Goal: Task Accomplishment & Management: Use online tool/utility

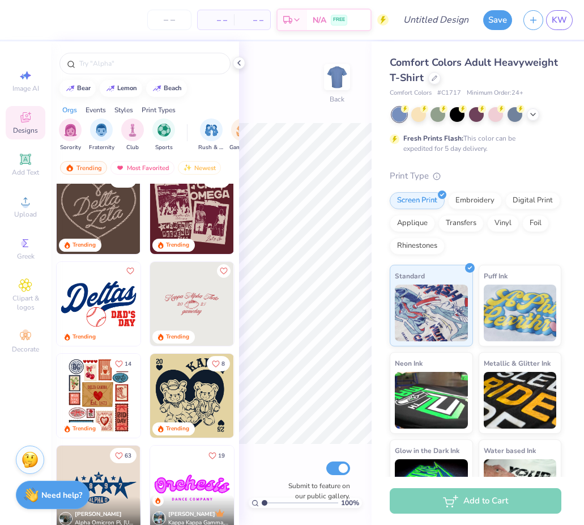
scroll to position [841, 0]
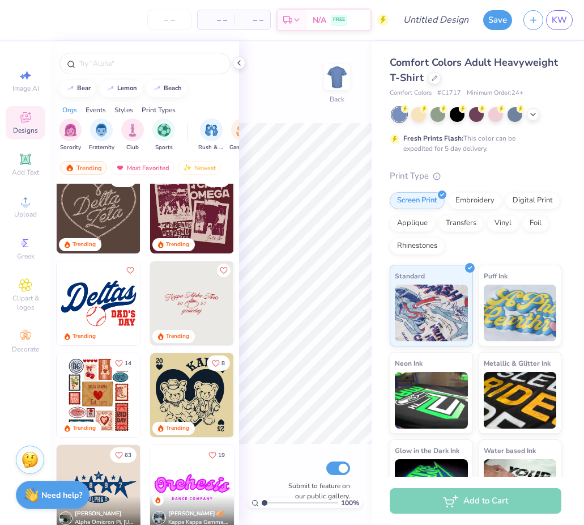
click at [205, 308] on img at bounding box center [192, 303] width 84 height 84
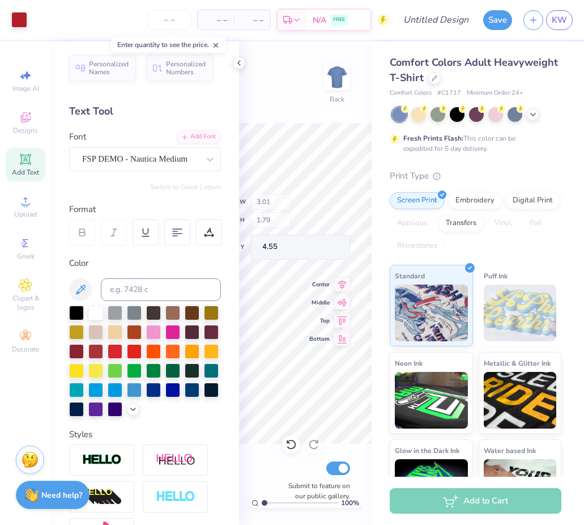
type input "3.01"
type input "1.79"
type input "4.55"
click at [28, 122] on icon at bounding box center [26, 117] width 14 height 14
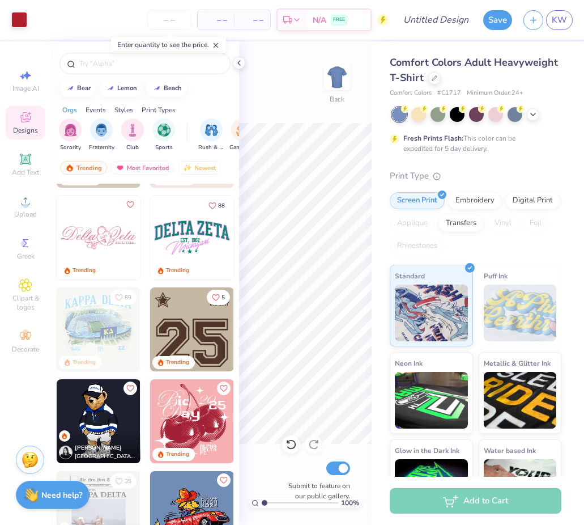
scroll to position [1455, 0]
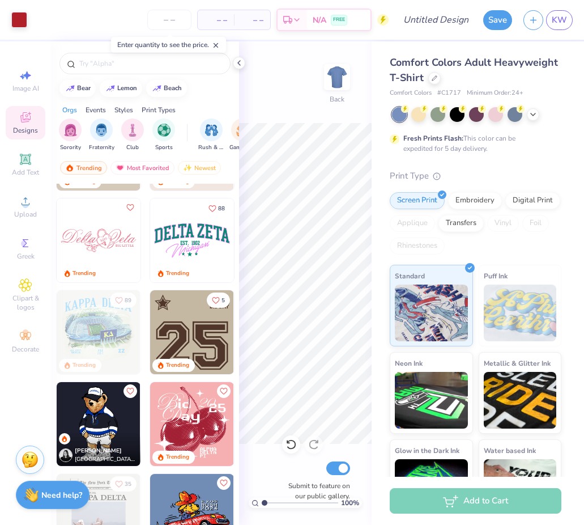
click at [104, 241] on img at bounding box center [99, 240] width 84 height 84
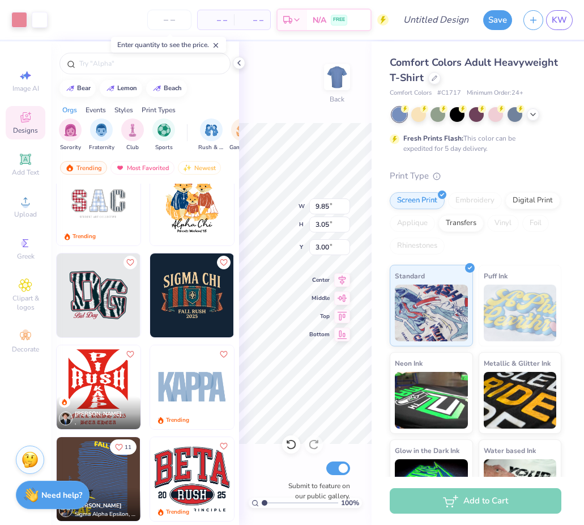
scroll to position [1956, 0]
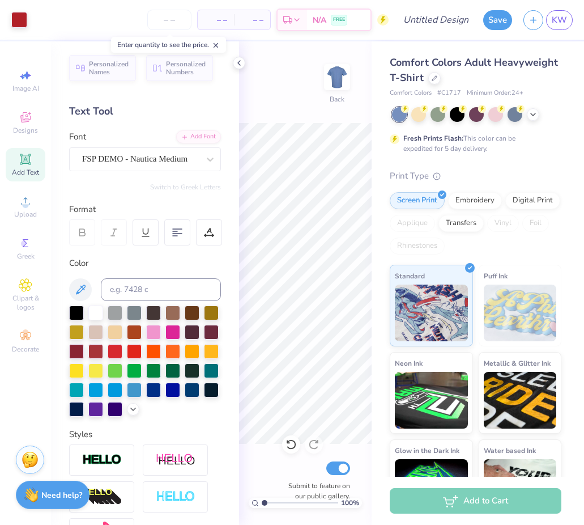
click at [331, 218] on div "100 % Back Submit to feature on our public gallery." at bounding box center [305, 282] width 133 height 483
click at [438, 117] on div at bounding box center [438, 113] width 15 height 15
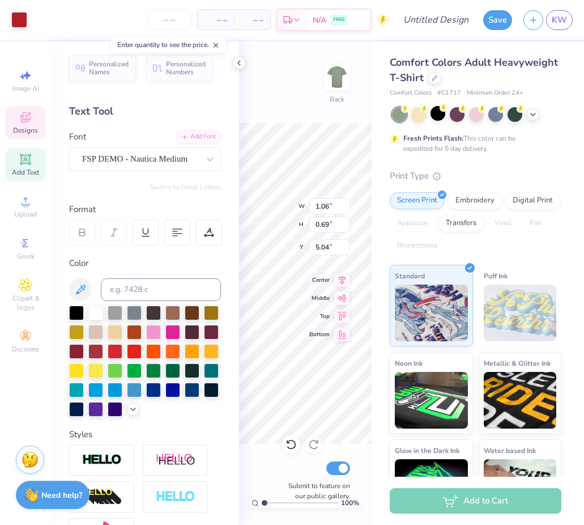
click at [322, 222] on div "100 % Back W 1.06 1.06 " H 0.69 0.69 " Y 5.04 5.04 " Center Middle Top Bottom S…" at bounding box center [305, 282] width 133 height 483
click at [326, 223] on div "100 % Back Submit to feature on our public gallery." at bounding box center [305, 282] width 133 height 483
type input "11.81"
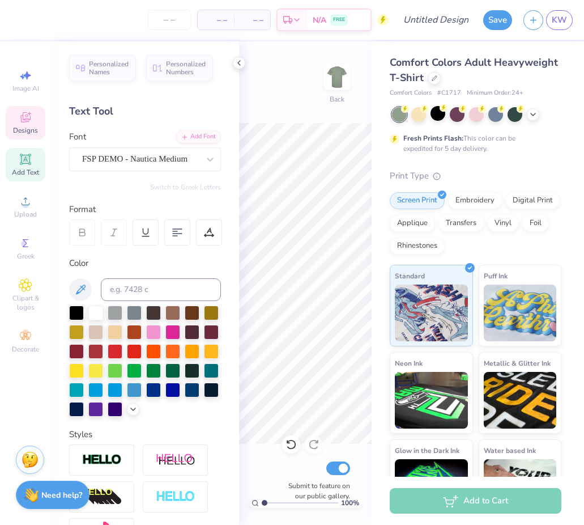
click at [25, 124] on div "Designs" at bounding box center [26, 122] width 40 height 33
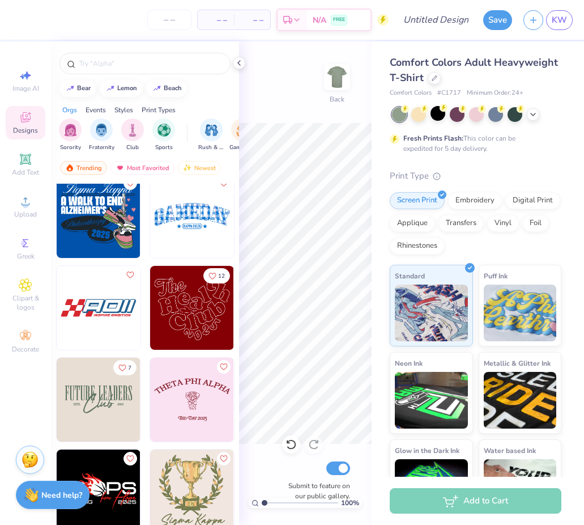
scroll to position [13147, 0]
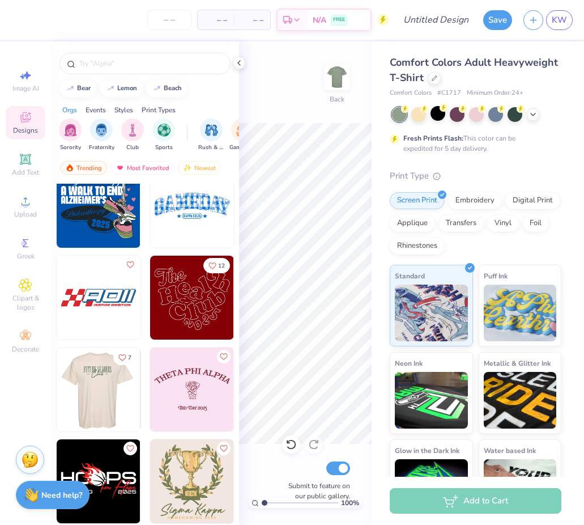
click at [114, 390] on img at bounding box center [98, 389] width 84 height 84
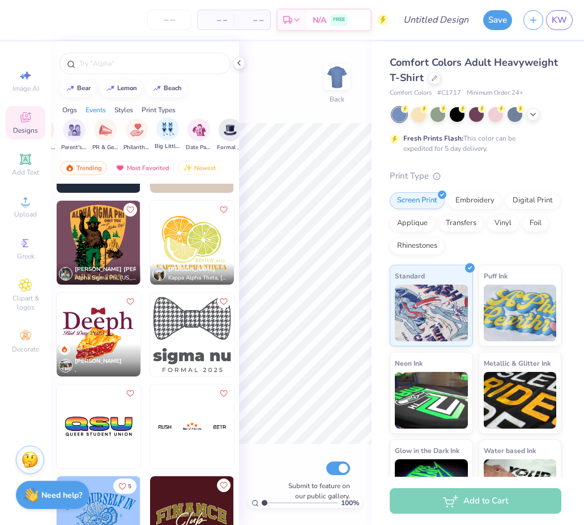
scroll to position [0, 198]
click at [101, 134] on img "filter for PR & General" at bounding box center [106, 128] width 13 height 13
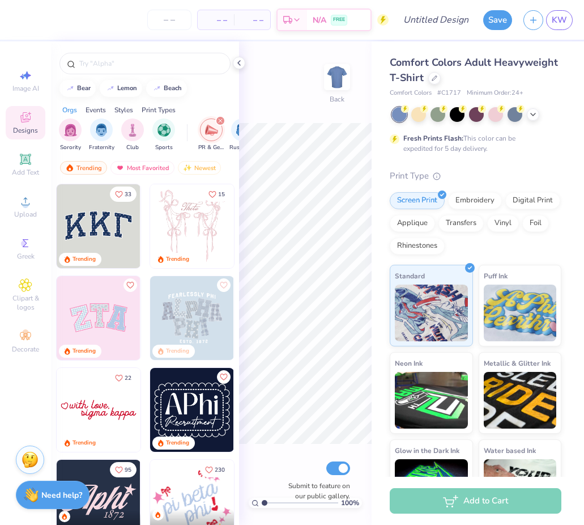
scroll to position [0, 1]
click at [131, 124] on img "filter for Club" at bounding box center [132, 128] width 12 height 13
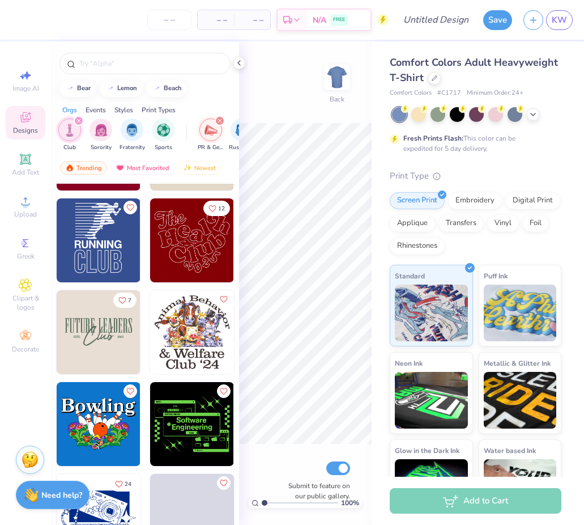
scroll to position [991, 0]
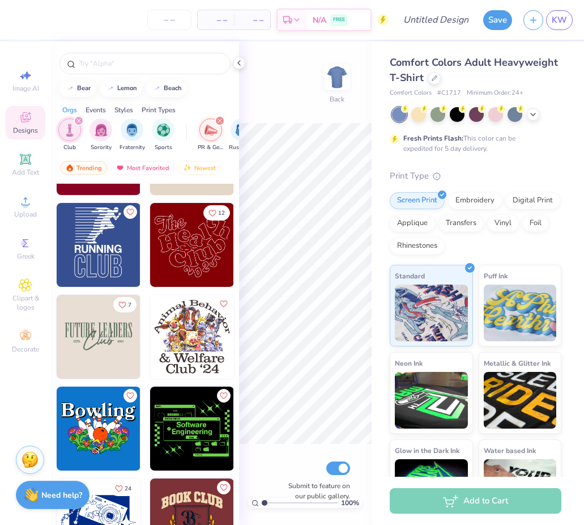
click at [110, 329] on img at bounding box center [99, 337] width 84 height 84
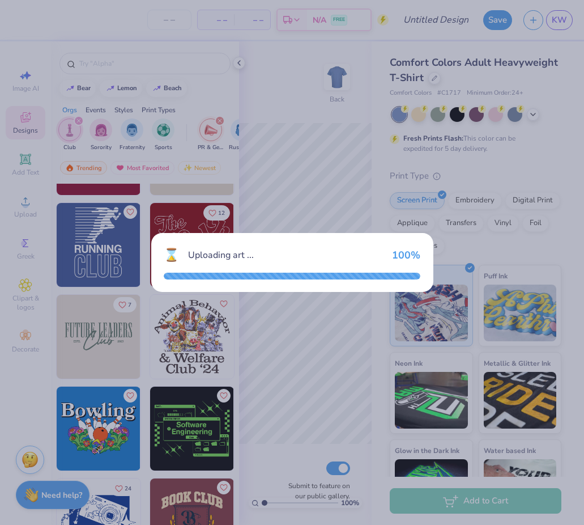
click at [327, 215] on div "⌛ Uploading art ... 100 %" at bounding box center [292, 262] width 584 height 525
click at [291, 62] on div "⌛ Uploading art ... 100 %" at bounding box center [292, 262] width 584 height 525
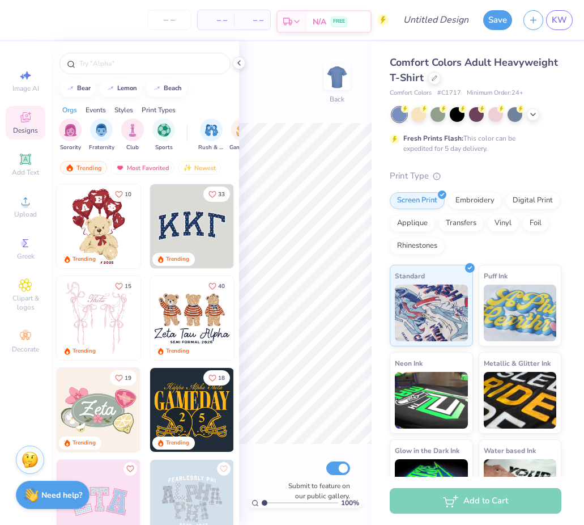
click at [300, 19] on icon at bounding box center [296, 21] width 9 height 9
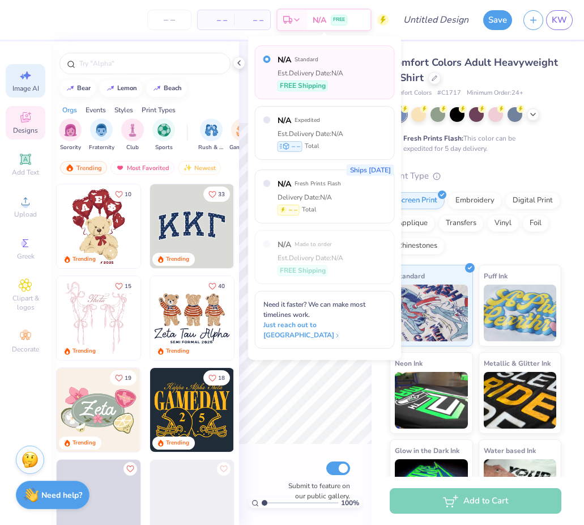
click at [22, 68] on div "Image AI" at bounding box center [26, 80] width 40 height 33
select select "4"
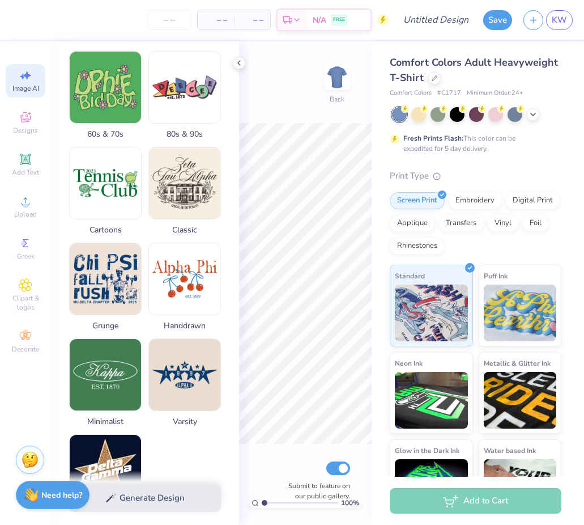
scroll to position [444, 0]
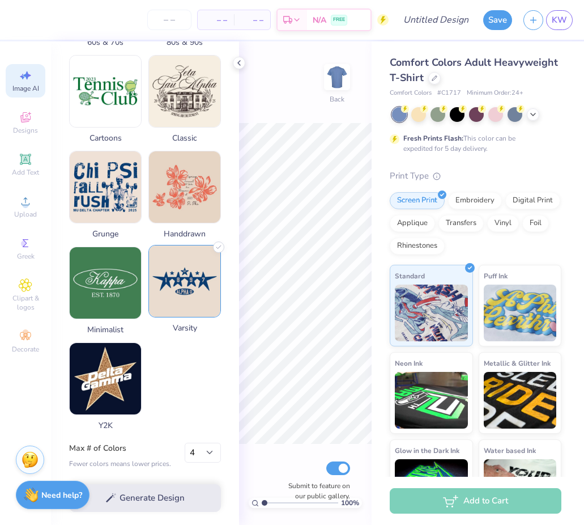
click at [173, 291] on img at bounding box center [184, 280] width 71 height 71
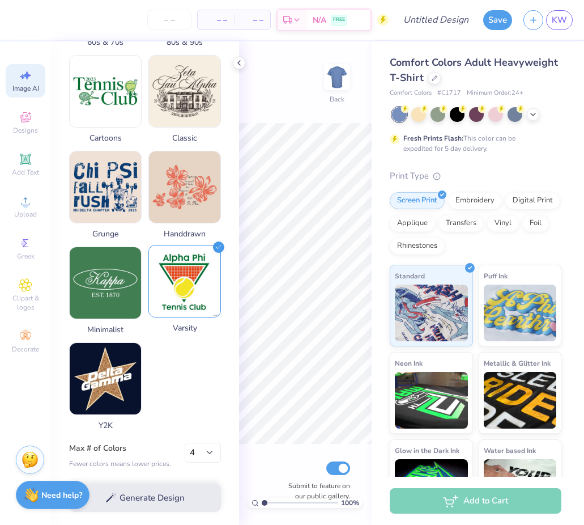
click at [219, 250] on icon at bounding box center [218, 246] width 11 height 11
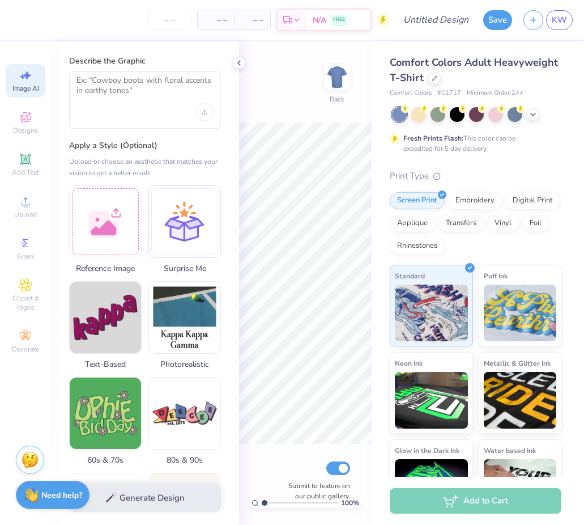
scroll to position [0, 0]
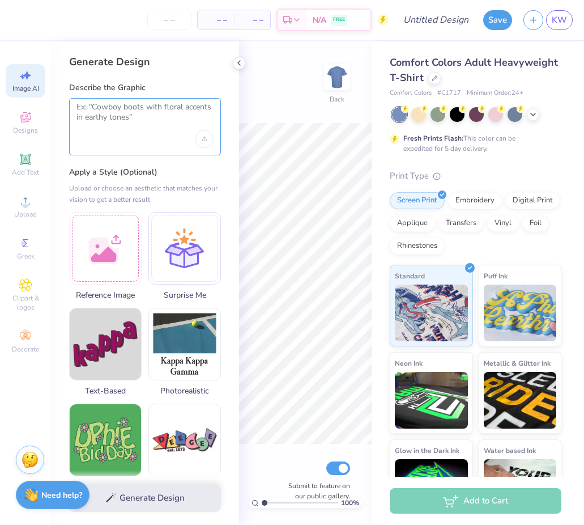
click at [142, 114] on textarea at bounding box center [144, 116] width 137 height 28
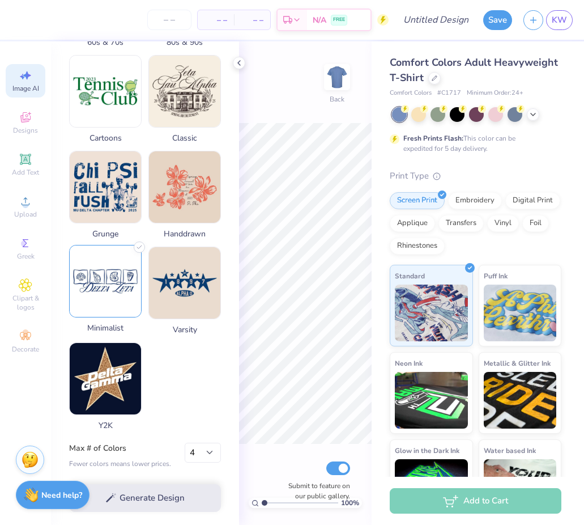
click at [136, 288] on img at bounding box center [105, 280] width 71 height 71
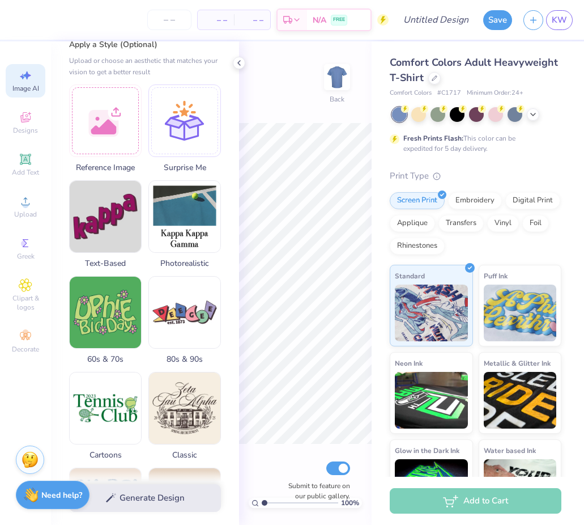
scroll to position [0, 0]
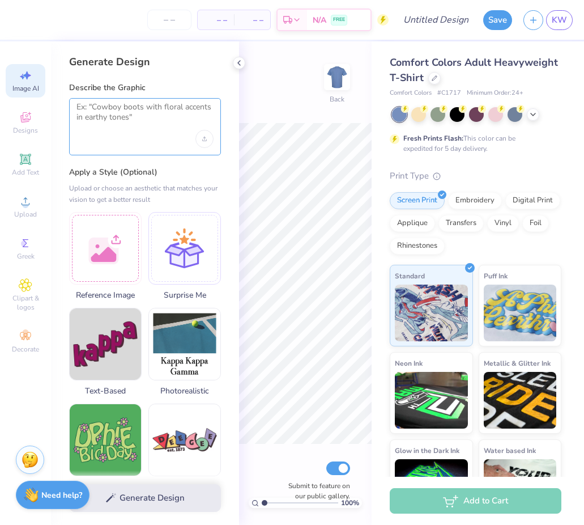
click at [112, 109] on textarea at bounding box center [144, 116] width 137 height 28
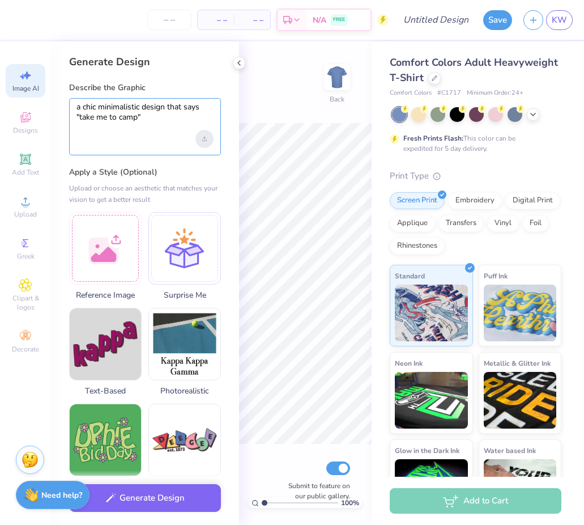
type textarea "a chic minimalistic design that says "take me to camp""
click at [204, 130] on div "Upload image" at bounding box center [204, 139] width 18 height 18
click at [163, 514] on div "Generate Design" at bounding box center [145, 497] width 188 height 55
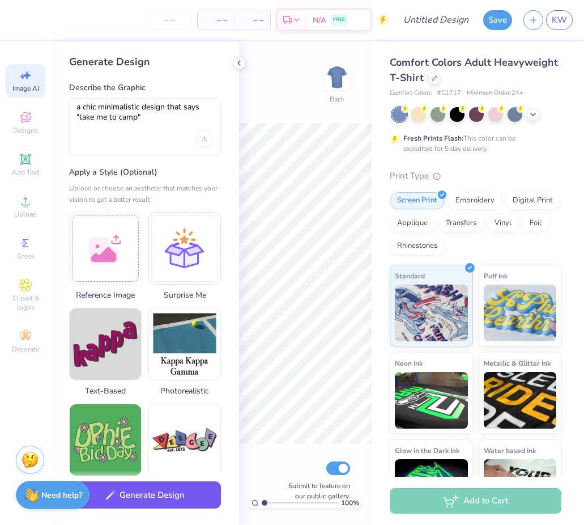
click at [151, 498] on button "Generate Design" at bounding box center [145, 495] width 152 height 28
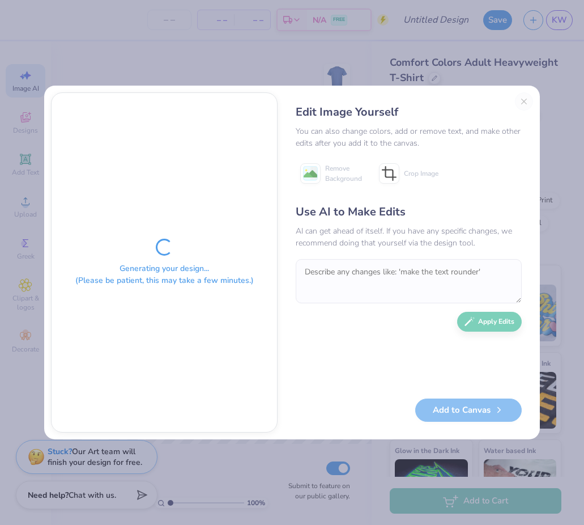
click at [524, 103] on div "Edit Image Yourself You can also change colors, add or remove text, and make ot…" at bounding box center [408, 262] width 249 height 340
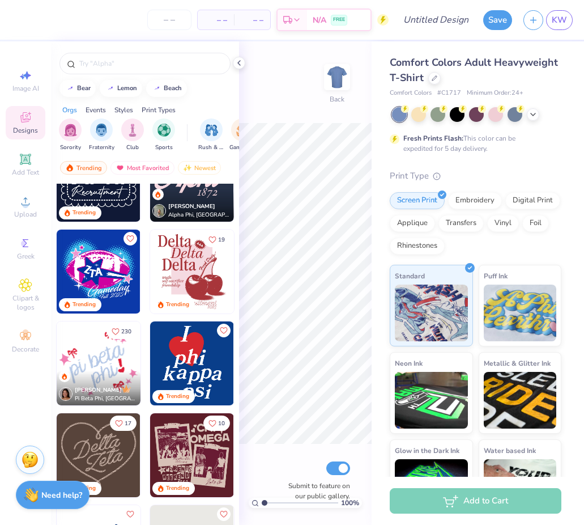
scroll to position [600, 0]
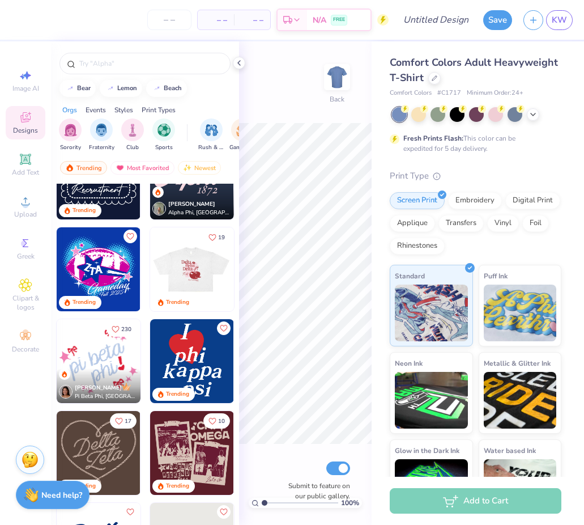
click at [197, 279] on img at bounding box center [192, 269] width 84 height 84
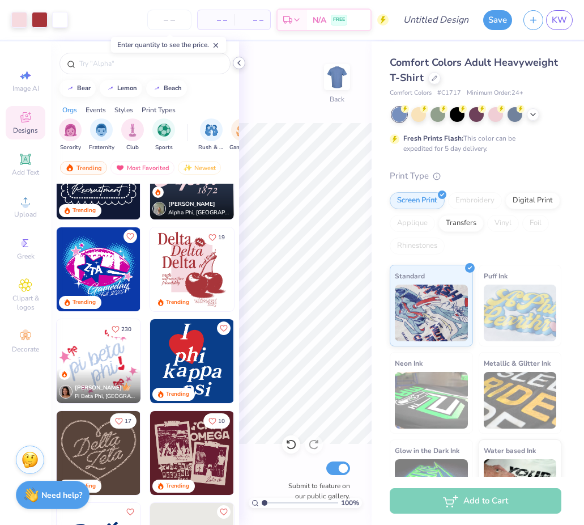
click at [239, 62] on icon at bounding box center [239, 62] width 9 height 9
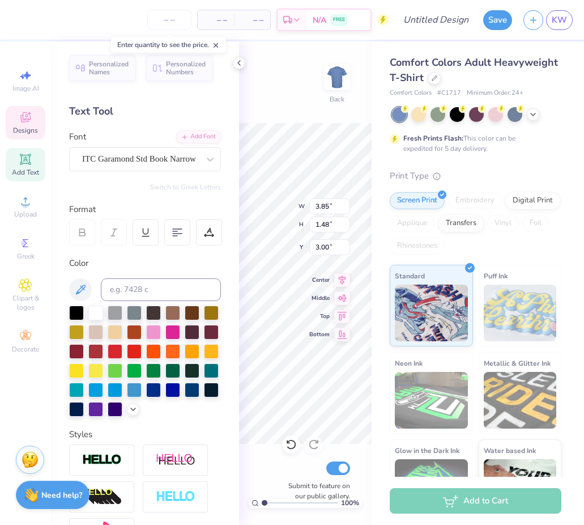
scroll to position [0, 0]
type textarea "Take"
type input "3.73"
type input "1.27"
type input "4.48"
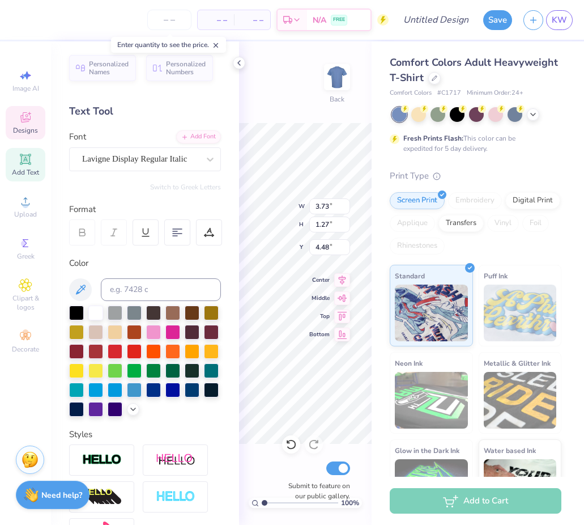
type textarea "me to"
type textarea "CAMP"
click at [260, 70] on div "100 % Back W 3.86 3.86 " H 1.48 1.48 " Y 5.65 5.65 " Center Middle Top Bottom S…" at bounding box center [305, 282] width 133 height 483
click at [240, 65] on polyline at bounding box center [239, 63] width 2 height 5
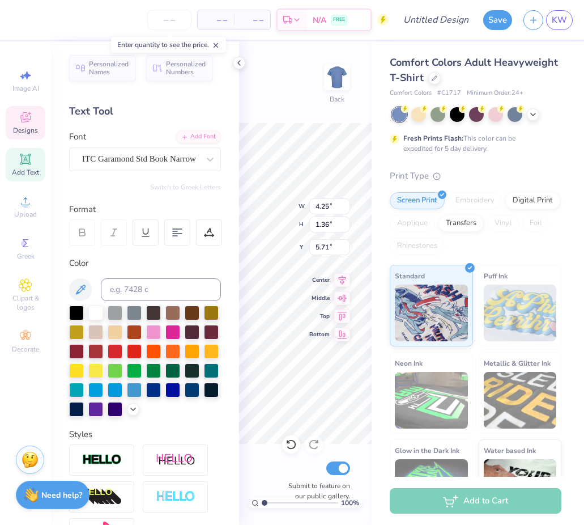
type input "4.25"
type input "1.36"
type input "5.77"
click at [417, 117] on div at bounding box center [418, 113] width 15 height 15
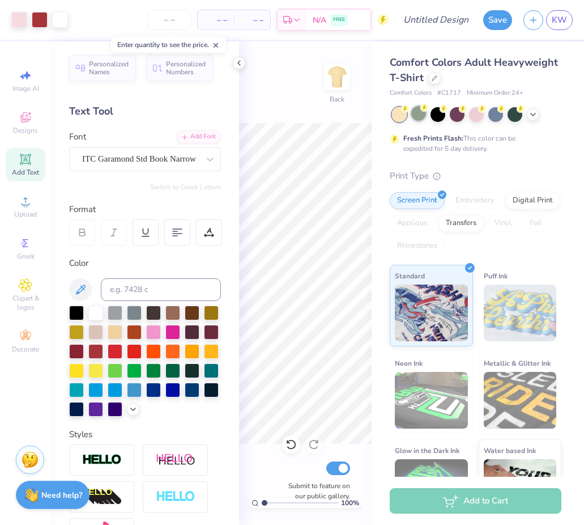
click at [422, 113] on div at bounding box center [418, 113] width 15 height 15
click at [534, 116] on icon at bounding box center [533, 113] width 9 height 9
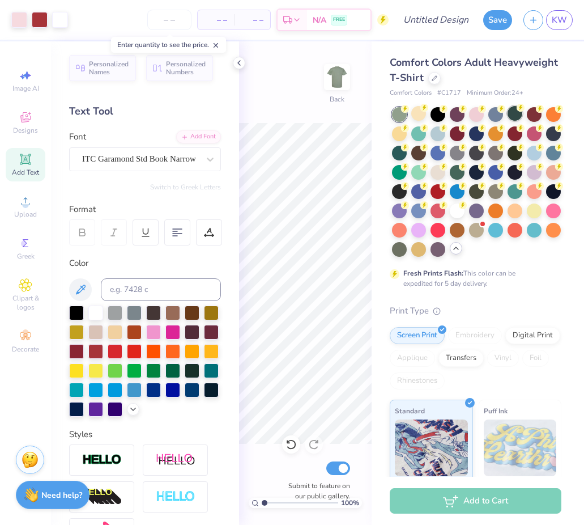
click at [518, 115] on div at bounding box center [515, 113] width 15 height 15
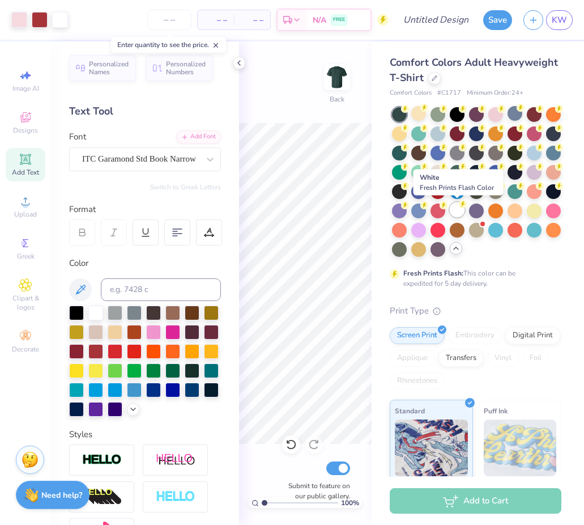
click at [457, 207] on div at bounding box center [457, 209] width 15 height 15
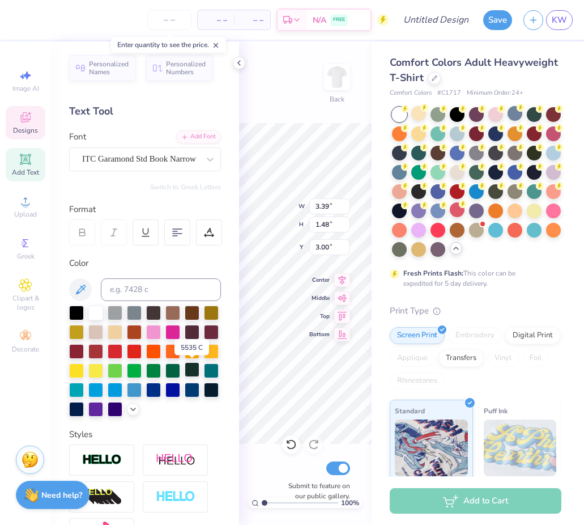
click at [189, 375] on div at bounding box center [192, 369] width 15 height 15
click at [172, 371] on div at bounding box center [172, 369] width 15 height 15
click at [186, 367] on div at bounding box center [192, 369] width 15 height 15
click at [173, 367] on div at bounding box center [172, 369] width 15 height 15
click at [174, 372] on div at bounding box center [172, 369] width 15 height 15
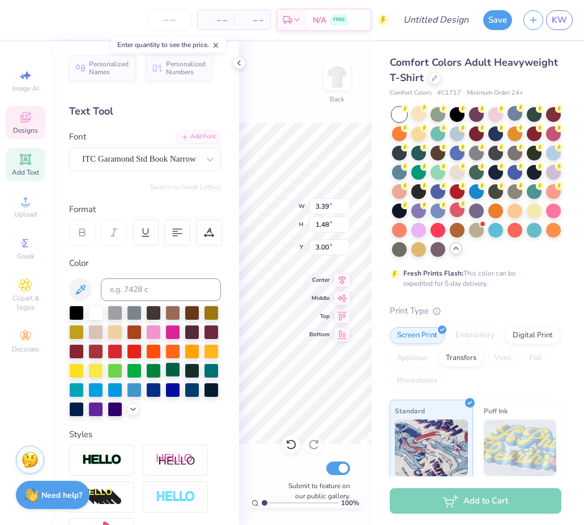
type input "3.39"
type input "1.48"
type input "3.00"
type input "4.25"
type input "1.36"
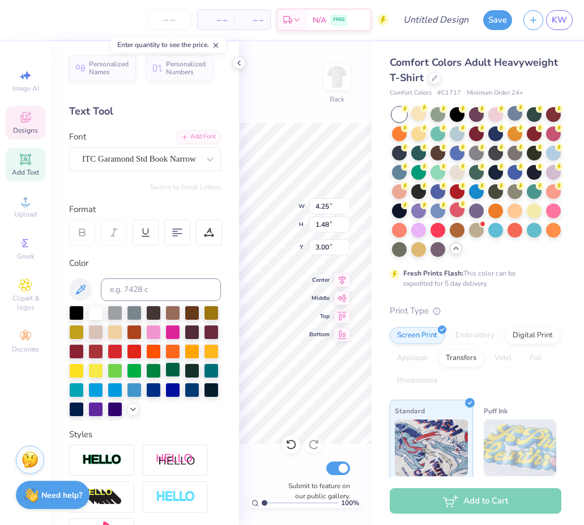
type input "5.77"
click at [173, 365] on div at bounding box center [172, 369] width 15 height 15
type input "4.08"
type input "0.55"
type input "10.53"
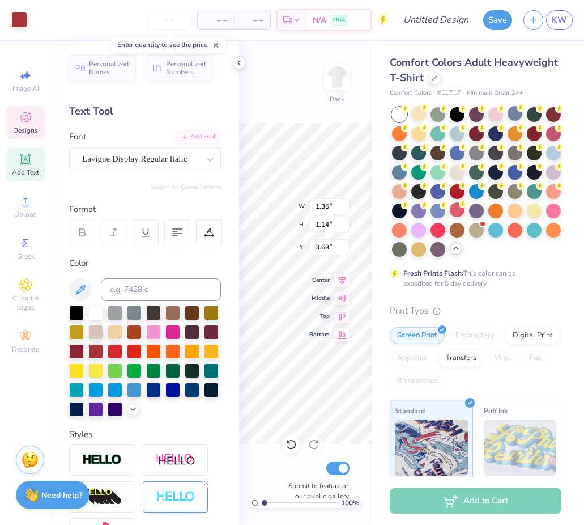
click at [312, 208] on div "100 % Back W 1.35 1.35 " H 1.14 1.14 " Y 3.63 3.63 " Center Middle Top Bottom S…" at bounding box center [305, 282] width 133 height 483
click at [169, 367] on div at bounding box center [172, 369] width 15 height 15
click at [168, 370] on div at bounding box center [172, 369] width 15 height 15
type input "4.25"
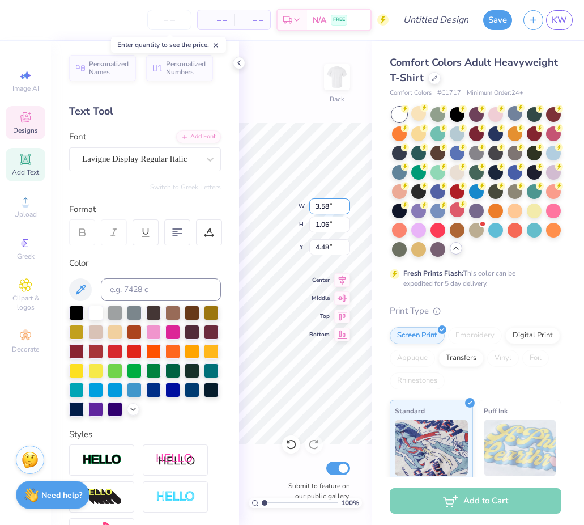
type input "1.36"
type input "5.77"
type input "4.67"
type input "5.70"
type input "4.16"
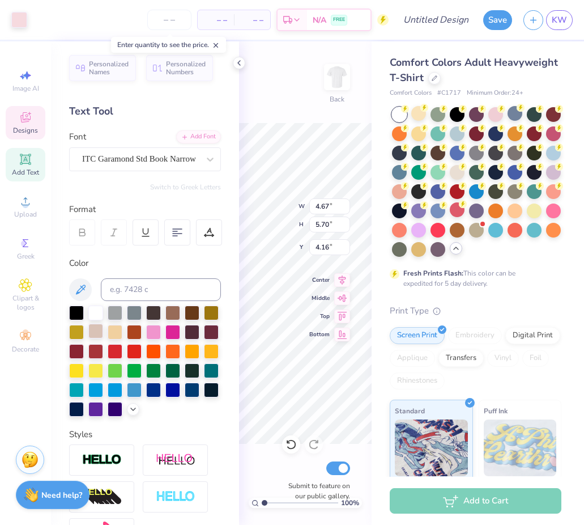
click at [94, 336] on div at bounding box center [95, 331] width 15 height 15
drag, startPoint x: 110, startPoint y: 329, endPoint x: 98, endPoint y: 334, distance: 13.5
click at [110, 329] on div at bounding box center [115, 332] width 15 height 15
click at [96, 333] on div at bounding box center [95, 331] width 15 height 15
click at [308, 105] on div "100 % Back W 4.65 4.65 " H 4.97 4.97 " Y 5.66 5.66 " Center Middle Top Bottom S…" at bounding box center [305, 282] width 133 height 483
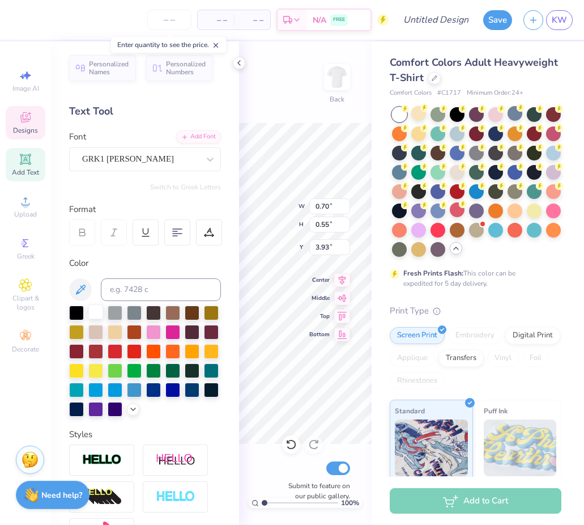
click at [94, 313] on div at bounding box center [95, 311] width 15 height 15
click at [312, 323] on div "100 % Back W 0.70 0.70 " H 0.55 0.55 " Y 3.93 3.93 " Center Middle Top Bottom S…" at bounding box center [305, 282] width 133 height 483
click at [173, 367] on div at bounding box center [172, 369] width 15 height 15
drag, startPoint x: 263, startPoint y: 503, endPoint x: 274, endPoint y: 503, distance: 11.3
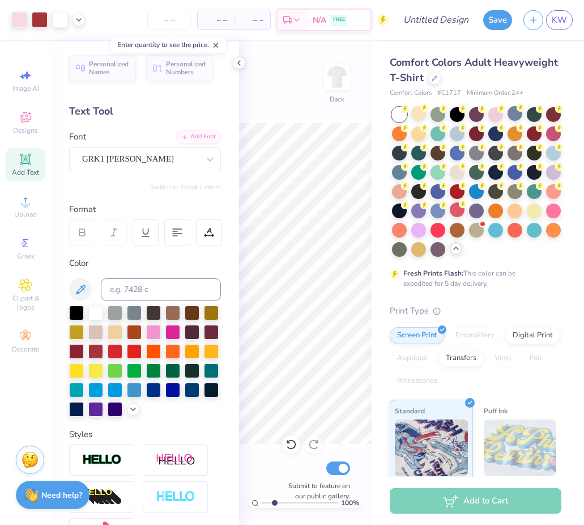
click at [274, 503] on input "range" at bounding box center [300, 503] width 76 height 10
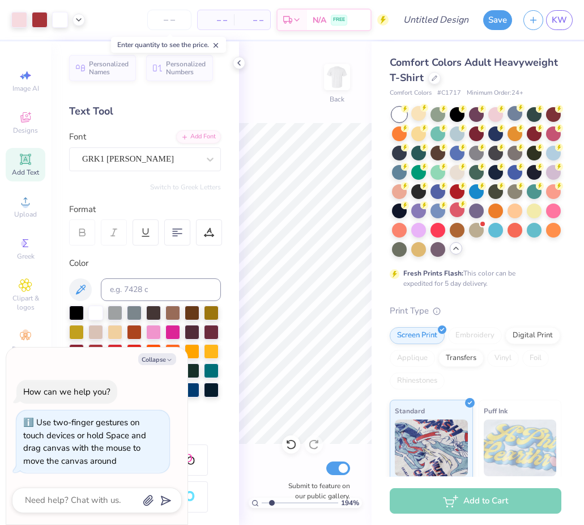
drag, startPoint x: 270, startPoint y: 501, endPoint x: 273, endPoint y: 473, distance: 29.0
type input "1.91"
click at [271, 501] on input "range" at bounding box center [300, 503] width 76 height 10
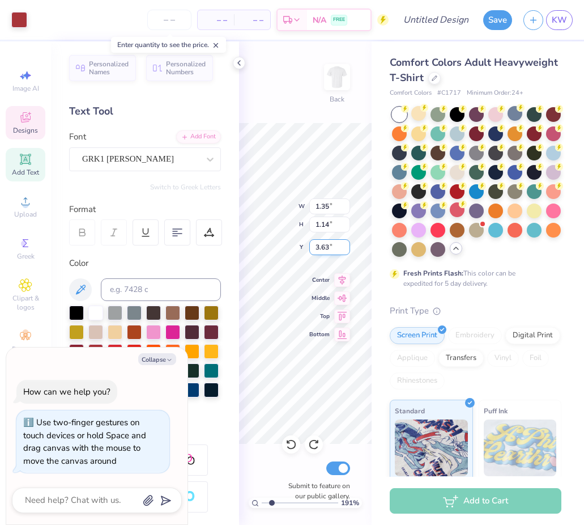
click at [316, 249] on input "3.63" at bounding box center [329, 247] width 41 height 16
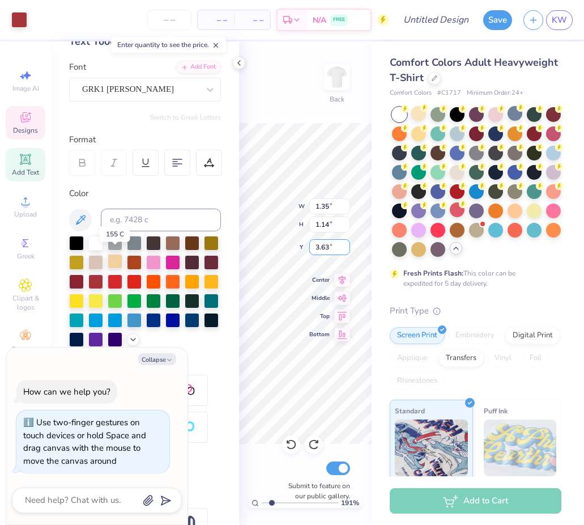
scroll to position [75, 0]
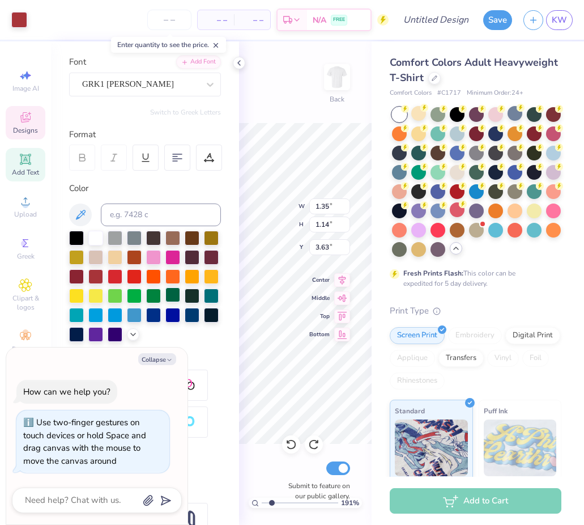
click at [175, 292] on div at bounding box center [172, 294] width 15 height 15
click at [172, 296] on div at bounding box center [172, 295] width 15 height 15
type textarea "x"
type input "3.36"
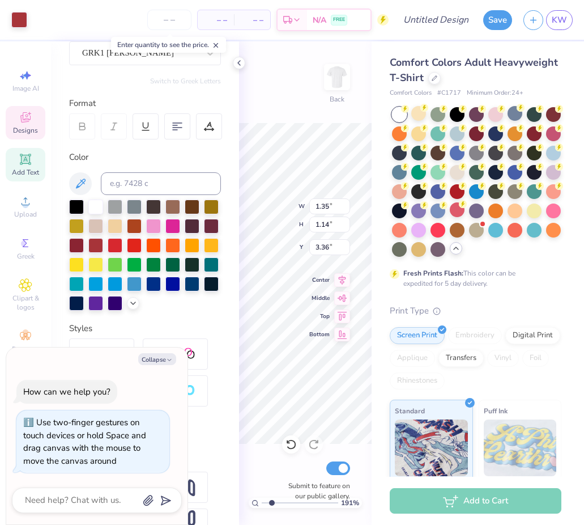
scroll to position [118, 0]
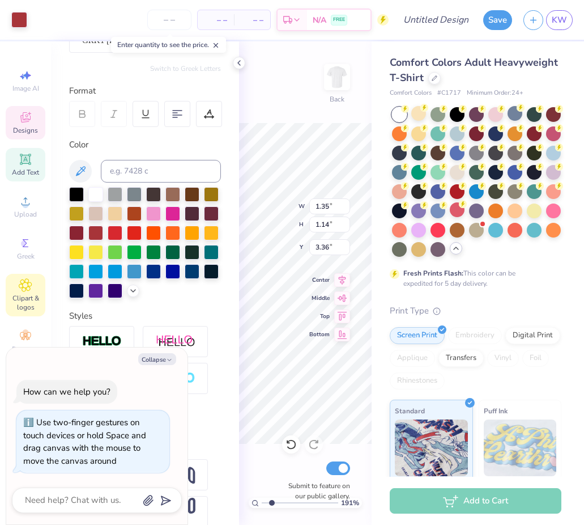
click at [17, 288] on div "Clipart & logos" at bounding box center [26, 295] width 40 height 42
type textarea "x"
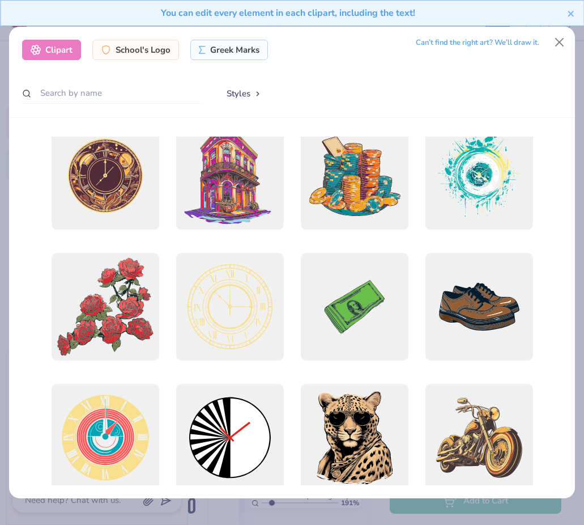
scroll to position [0, 0]
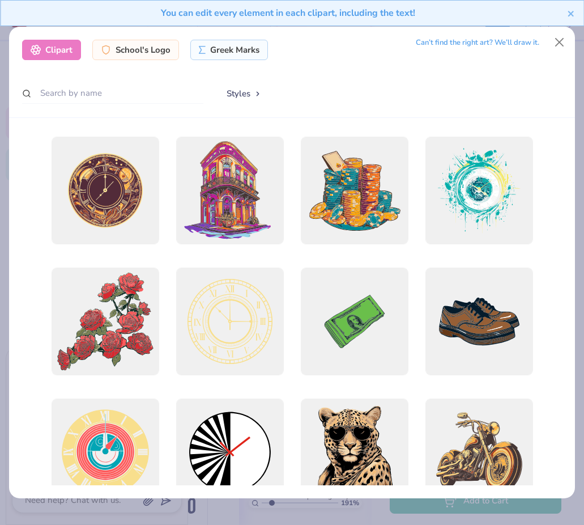
click at [93, 82] on div "Clipart School's Logo Greek Marks Can’t find the right art? We’ll draw it. Styl…" at bounding box center [292, 72] width 566 height 91
click at [88, 89] on input "text" at bounding box center [112, 93] width 181 height 21
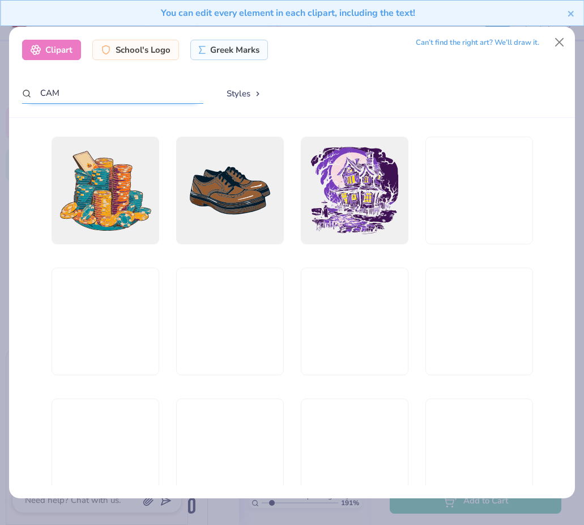
type input "CAMP"
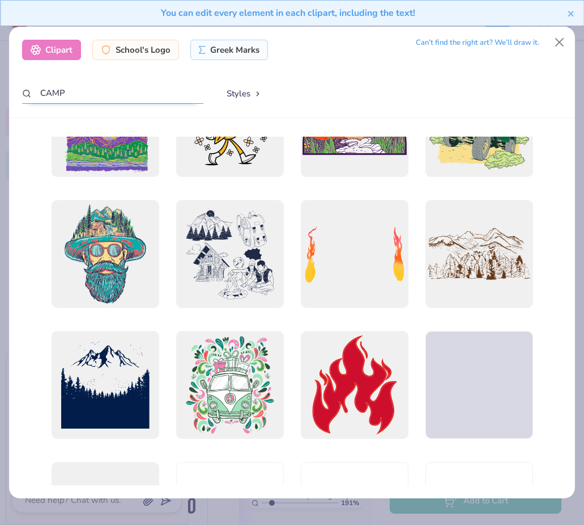
scroll to position [3079, 0]
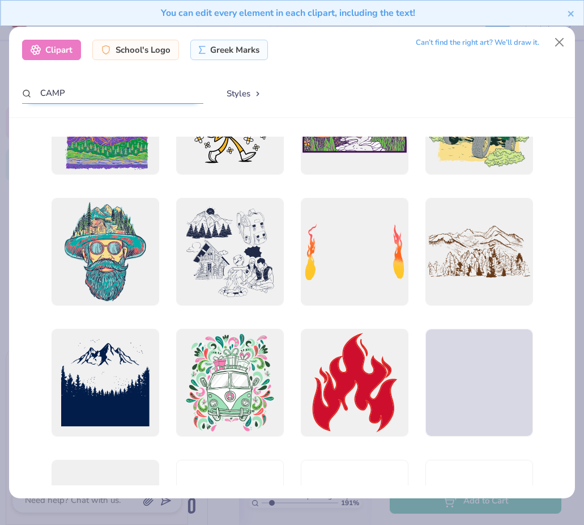
type textarea "x"
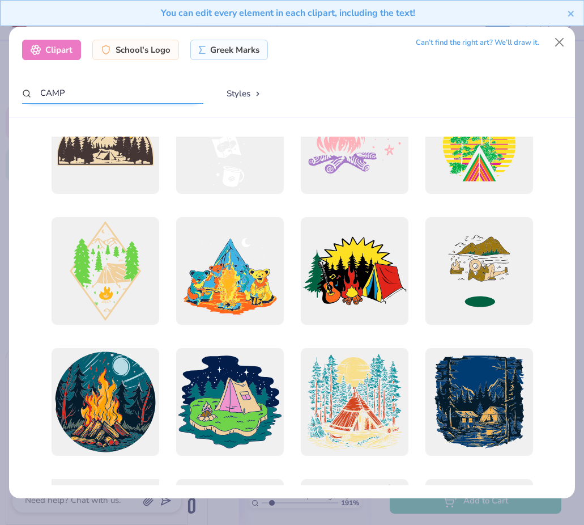
scroll to position [0, 0]
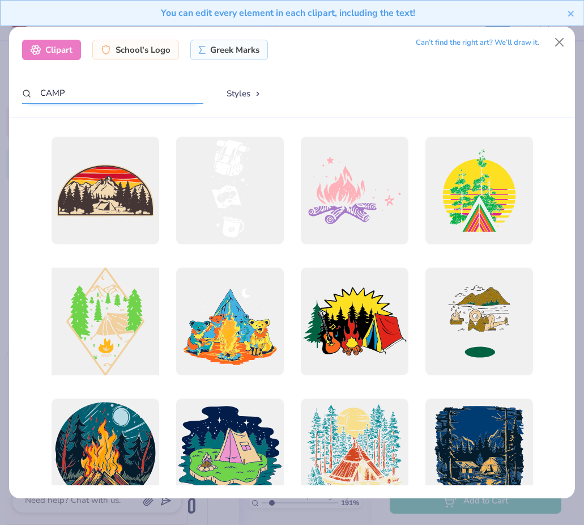
type input "CAMP"
click at [95, 313] on div at bounding box center [105, 321] width 118 height 118
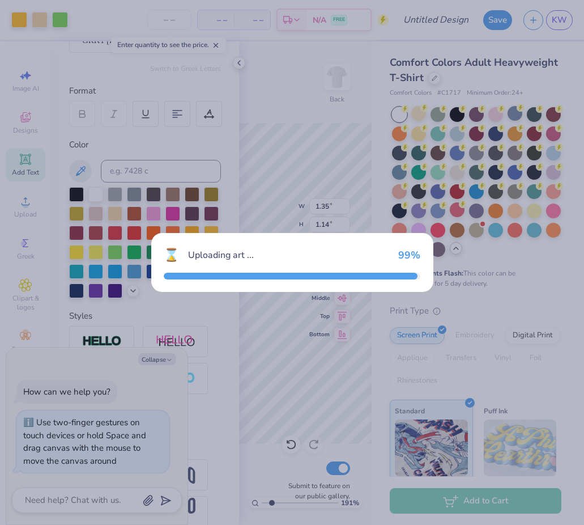
type textarea "x"
type input "12.89"
type input "18.00"
type input "3.00"
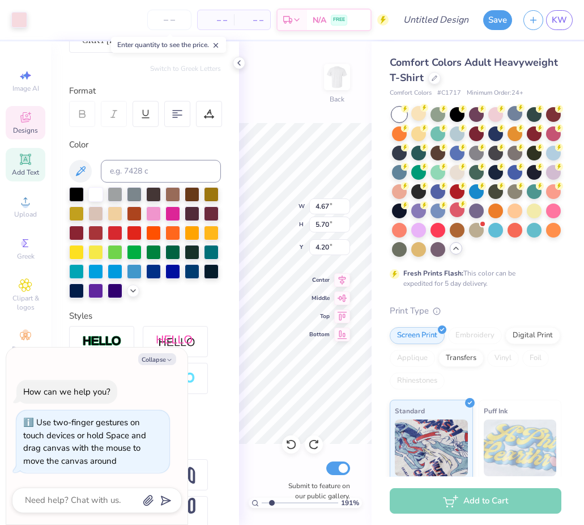
type textarea "x"
type input "4.28"
click at [454, 249] on icon at bounding box center [456, 248] width 9 height 9
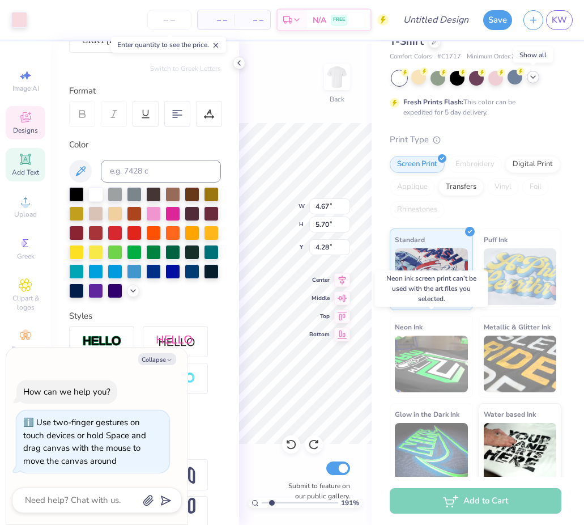
scroll to position [44, 0]
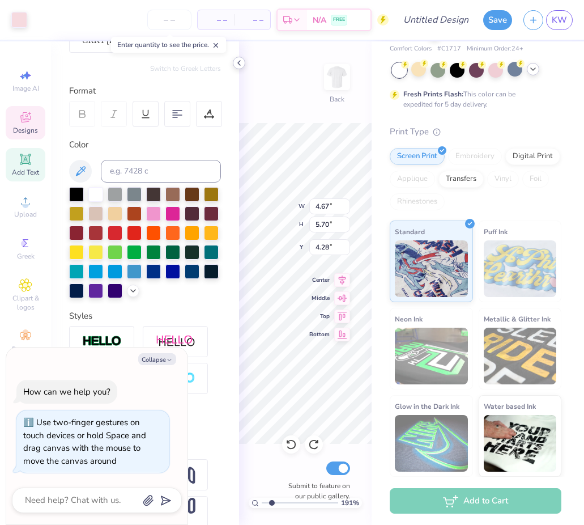
click at [239, 66] on icon at bounding box center [239, 62] width 9 height 9
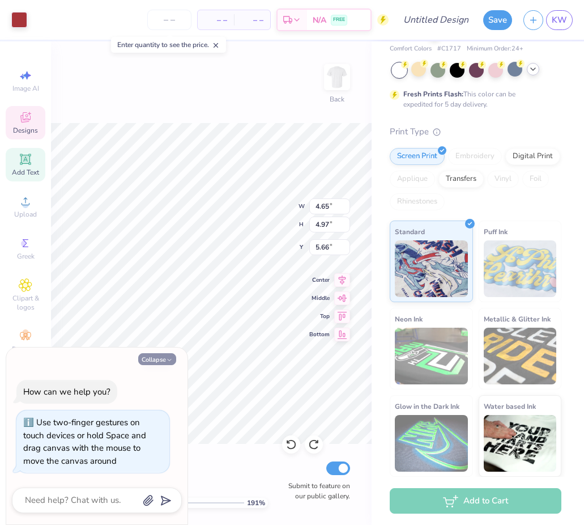
click at [161, 359] on button "Collapse" at bounding box center [157, 359] width 38 height 12
type textarea "x"
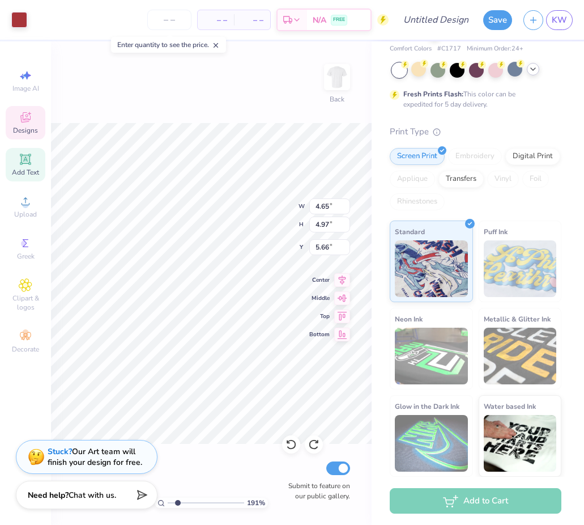
click at [32, 115] on icon at bounding box center [26, 117] width 14 height 14
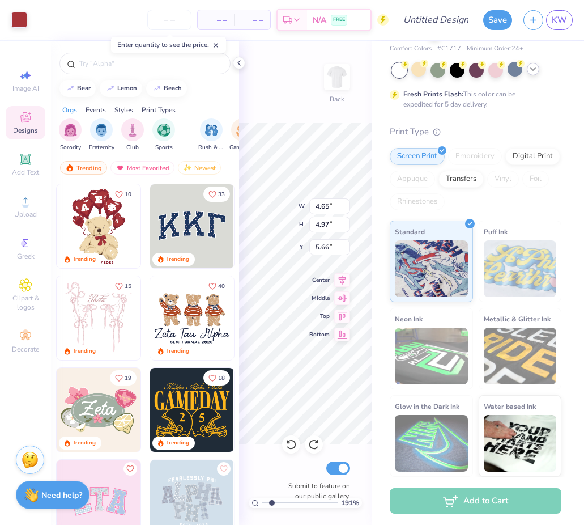
click at [25, 121] on icon at bounding box center [25, 117] width 10 height 10
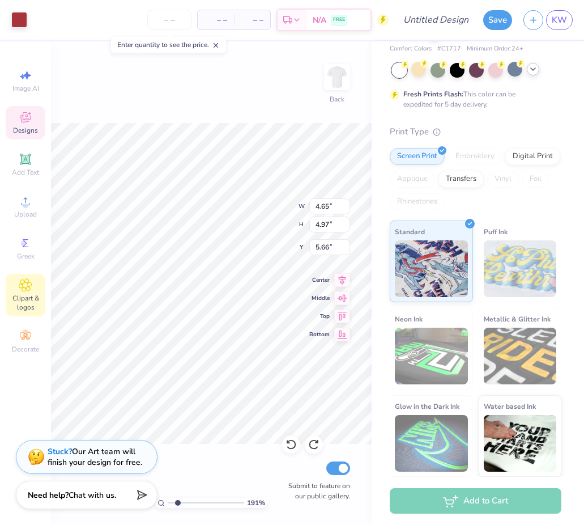
click at [19, 296] on span "Clipart & logos" at bounding box center [26, 303] width 40 height 18
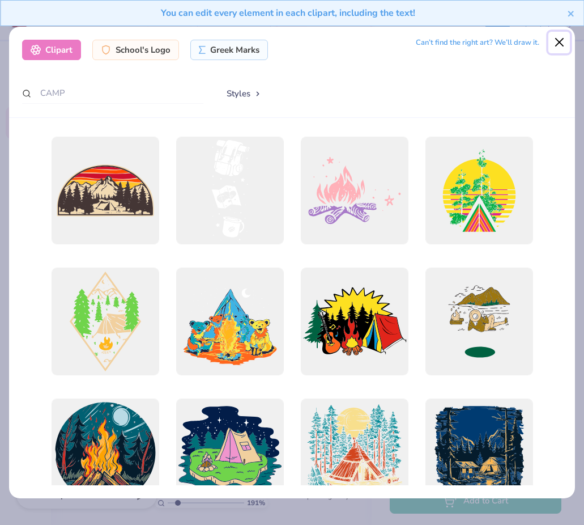
click at [558, 39] on button "Close" at bounding box center [560, 43] width 22 height 22
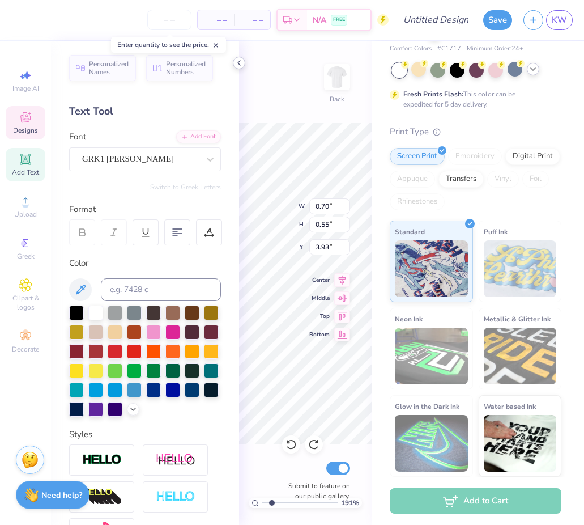
click at [239, 60] on icon at bounding box center [239, 62] width 9 height 9
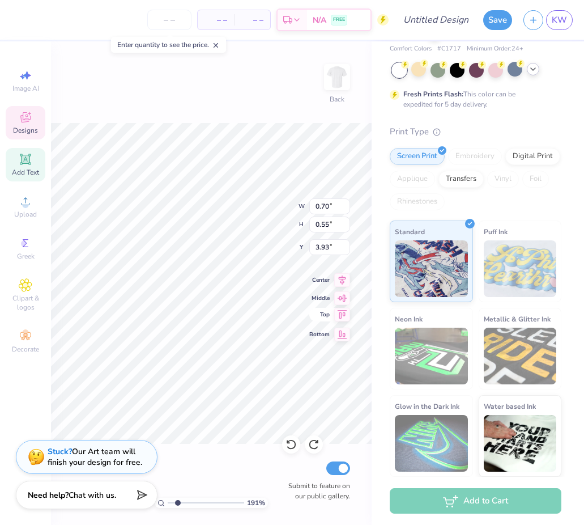
type input "3.74"
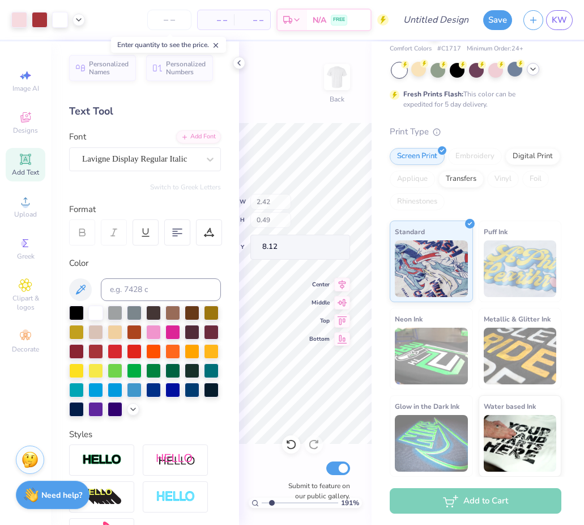
type input "2.42"
type input "0.49"
type input "8.12"
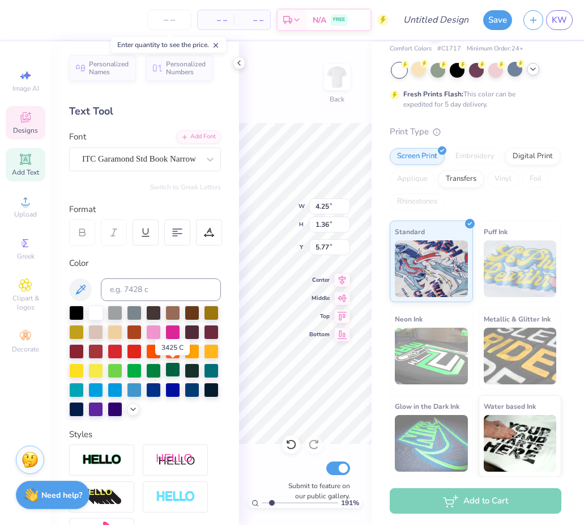
click at [172, 369] on div at bounding box center [172, 369] width 15 height 15
type input "2.42"
type input "0.49"
type input "8.12"
click at [169, 372] on div at bounding box center [172, 369] width 15 height 15
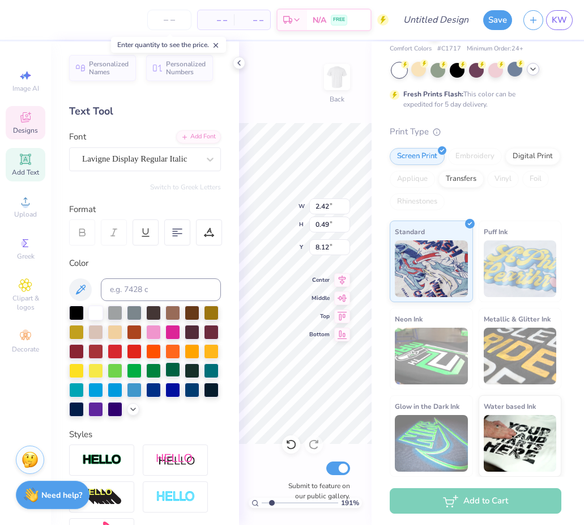
type input "1.01"
type input "0.36"
type input "7.72"
click at [171, 369] on div at bounding box center [172, 369] width 15 height 15
type input "2.12"
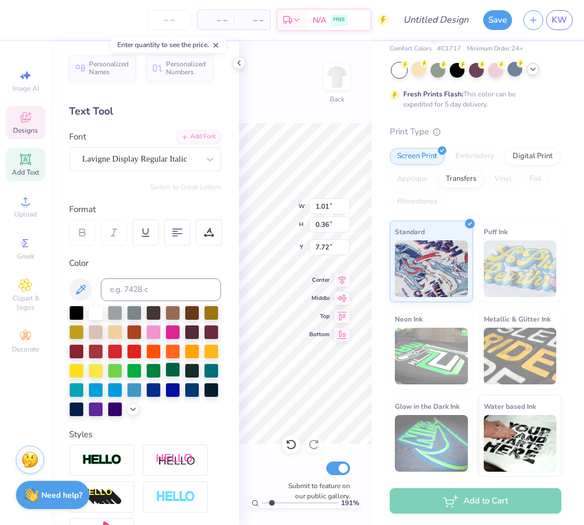
type input "0.49"
type input "8.60"
click at [171, 369] on div at bounding box center [172, 369] width 15 height 15
click at [175, 368] on div at bounding box center [172, 369] width 15 height 15
type input "1.35"
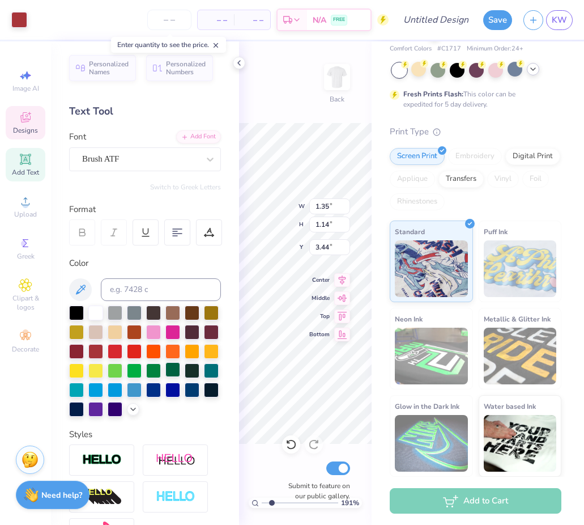
type input "1.14"
type input "3.44"
click at [14, 19] on div at bounding box center [19, 19] width 16 height 16
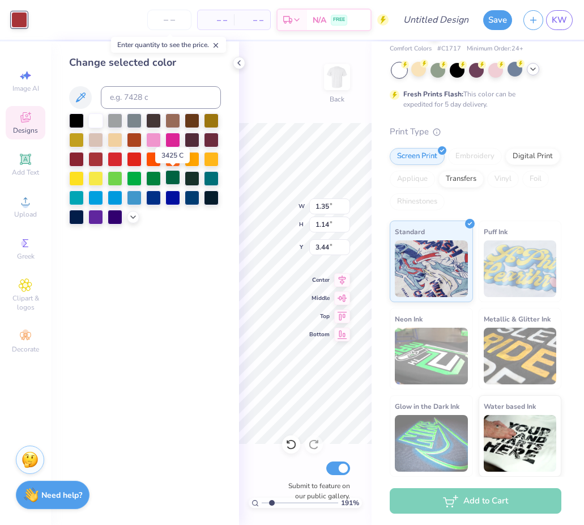
click at [173, 175] on div at bounding box center [172, 177] width 15 height 15
type input "0.70"
type input "0.55"
type input "3.74"
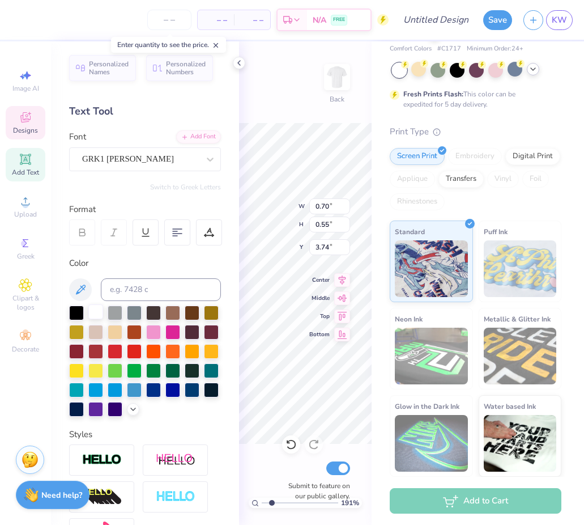
click at [88, 312] on div at bounding box center [95, 311] width 15 height 15
type input "4.65"
type input "4.97"
type input "5.66"
click at [19, 26] on div at bounding box center [19, 19] width 16 height 16
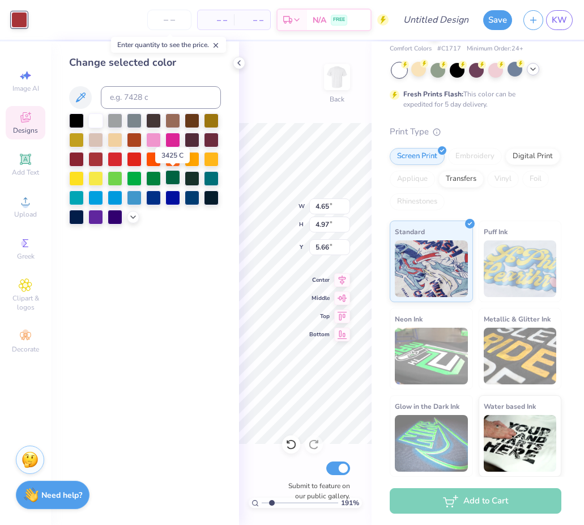
click at [171, 181] on div at bounding box center [172, 177] width 15 height 15
type input "4.67"
type input "5.70"
type input "4.20"
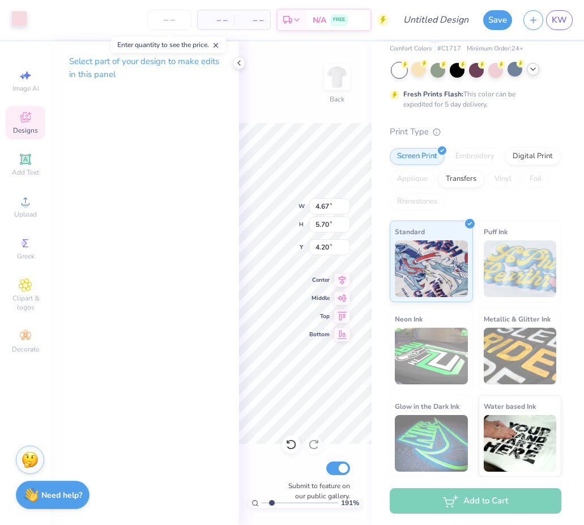
click at [15, 21] on div at bounding box center [19, 19] width 16 height 16
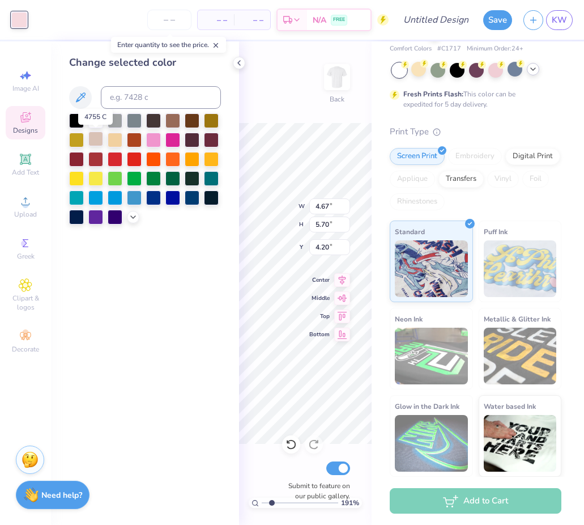
click at [98, 137] on div at bounding box center [95, 138] width 15 height 15
click at [95, 138] on div at bounding box center [95, 138] width 15 height 15
click at [80, 95] on icon at bounding box center [81, 98] width 14 height 14
click at [79, 98] on icon at bounding box center [81, 98] width 14 height 14
click at [131, 215] on icon at bounding box center [133, 215] width 9 height 9
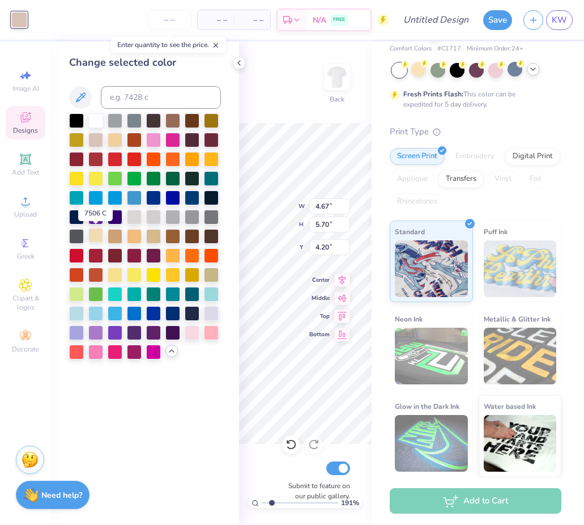
click at [95, 236] on div at bounding box center [95, 235] width 15 height 15
click at [155, 232] on div at bounding box center [153, 235] width 15 height 15
click at [100, 242] on div at bounding box center [95, 235] width 15 height 15
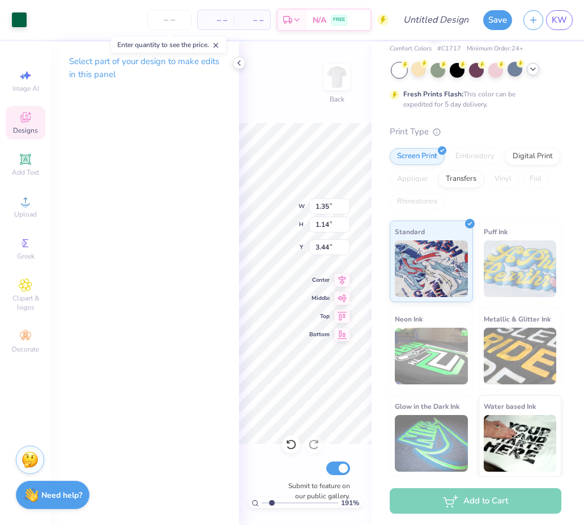
type input "0.70"
type input "0.55"
type input "3.74"
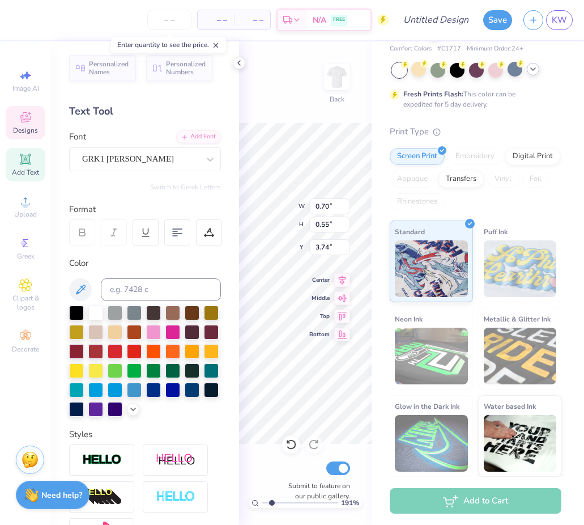
type textarea "S"
click at [172, 152] on div "GRK1 Albert" at bounding box center [140, 159] width 119 height 18
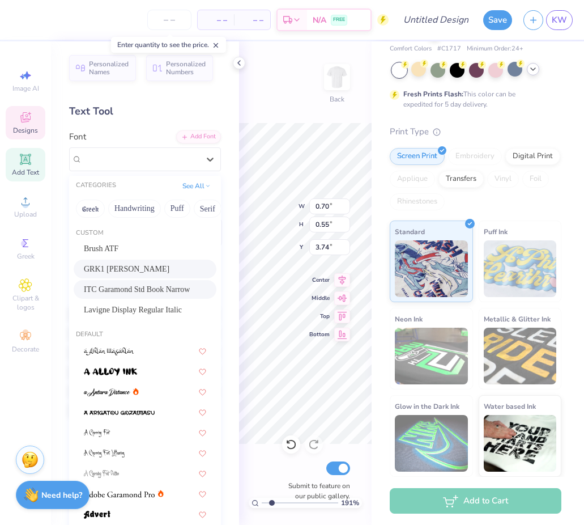
click at [153, 289] on span "ITC Garamond Std Book Narrow" at bounding box center [137, 289] width 106 height 12
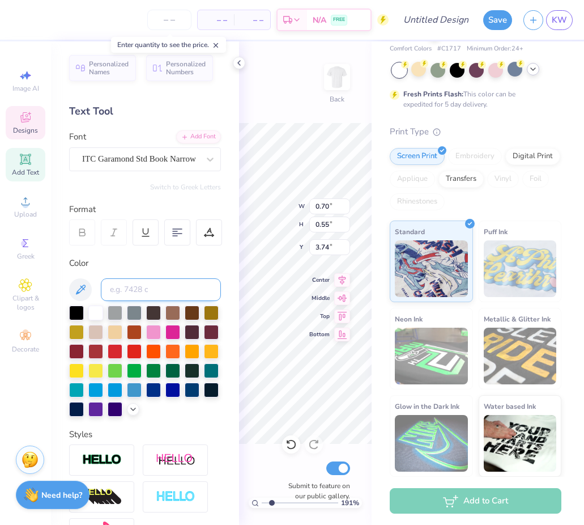
click at [119, 290] on input at bounding box center [161, 289] width 120 height 23
click at [124, 188] on div "Switch to Greek Letters" at bounding box center [145, 186] width 152 height 9
click at [313, 91] on div "191 % Back W 0.70 0.70 " H 0.55 0.55 " Y 3.74 3.74 " Center Middle Top Bottom S…" at bounding box center [305, 282] width 133 height 483
drag, startPoint x: 278, startPoint y: 110, endPoint x: 353, endPoint y: 51, distance: 95.7
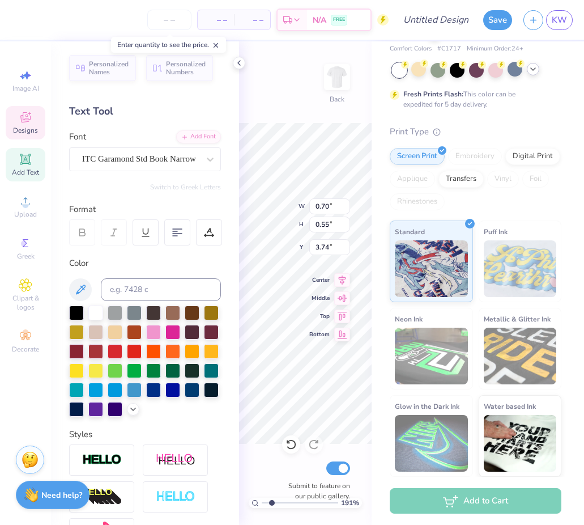
click at [278, 109] on div "191 % Back W 0.70 0.70 " H 0.55 0.55 " Y 3.74 3.74 " Center Middle Top Bottom S…" at bounding box center [305, 282] width 133 height 483
click at [238, 65] on icon at bounding box center [239, 62] width 9 height 9
click at [236, 60] on div "Personalized Names Personalized Numbers Text Tool Add Font Font ITC Garamond St…" at bounding box center [145, 282] width 188 height 483
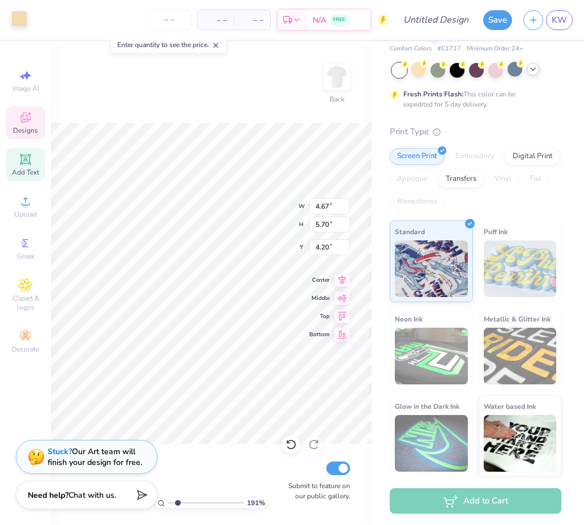
click at [20, 15] on div at bounding box center [19, 19] width 16 height 16
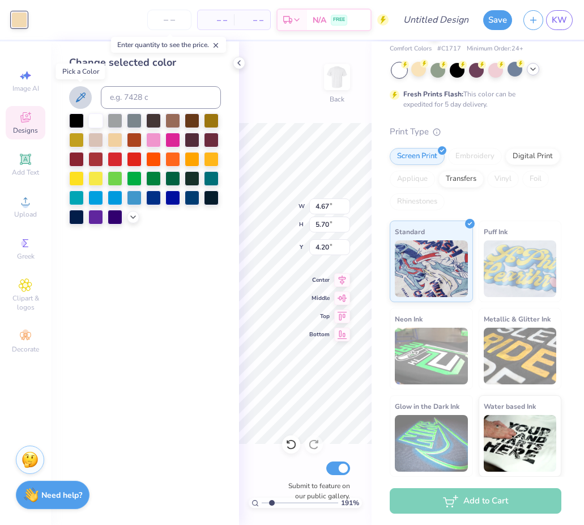
click at [76, 92] on icon at bounding box center [81, 98] width 14 height 14
click at [96, 141] on div at bounding box center [95, 138] width 15 height 15
click at [273, 84] on div "191 % Back W 4.67 4.67 " H 5.70 5.70 " Y 4.20 4.20 " Center Middle Top Bottom S…" at bounding box center [305, 282] width 133 height 483
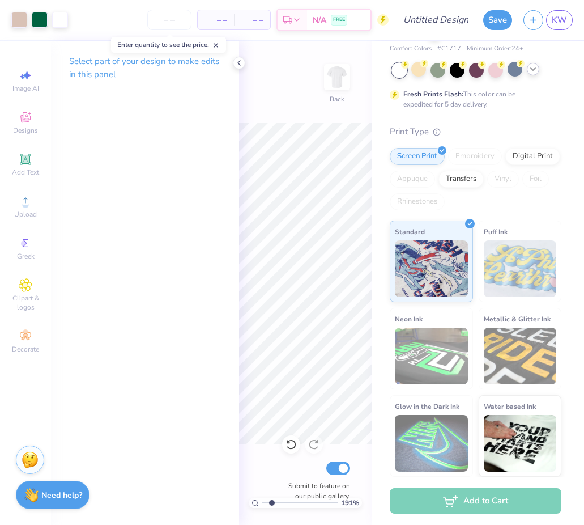
click at [238, 64] on icon at bounding box center [239, 62] width 9 height 9
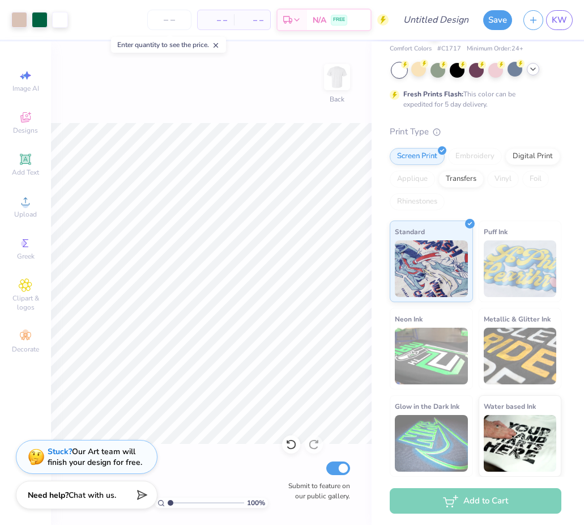
type input "1"
click at [168, 499] on input "range" at bounding box center [206, 503] width 76 height 10
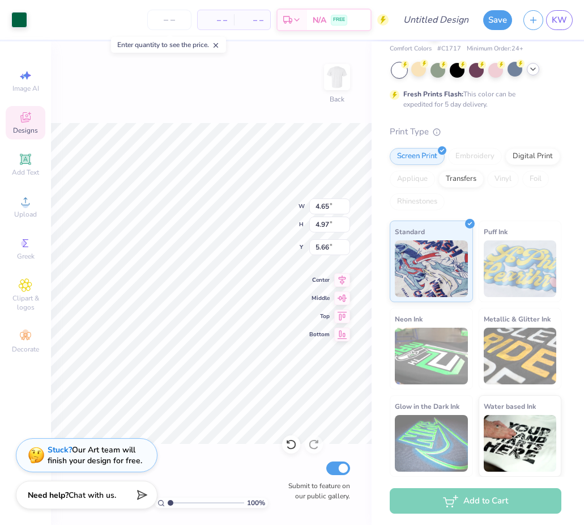
type input "4.67"
type input "5.70"
type input "4.20"
click at [10, 16] on div "Art colors" at bounding box center [13, 20] width 27 height 40
click at [17, 22] on div at bounding box center [19, 19] width 16 height 16
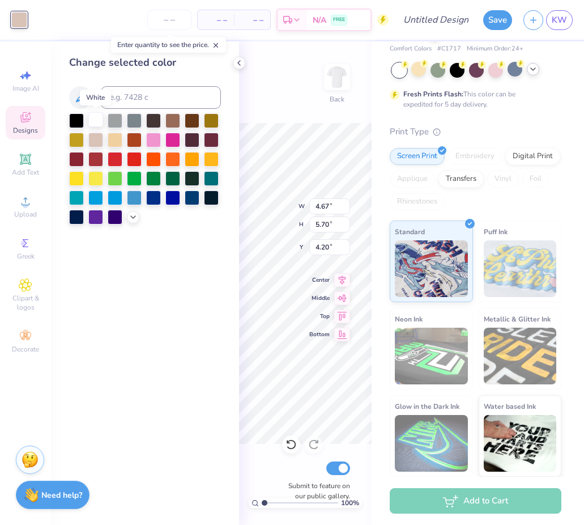
click at [100, 120] on div at bounding box center [95, 119] width 15 height 15
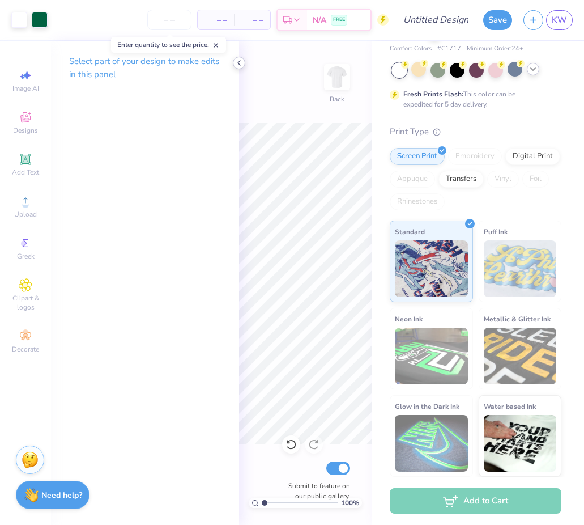
click at [237, 59] on icon at bounding box center [239, 62] width 9 height 9
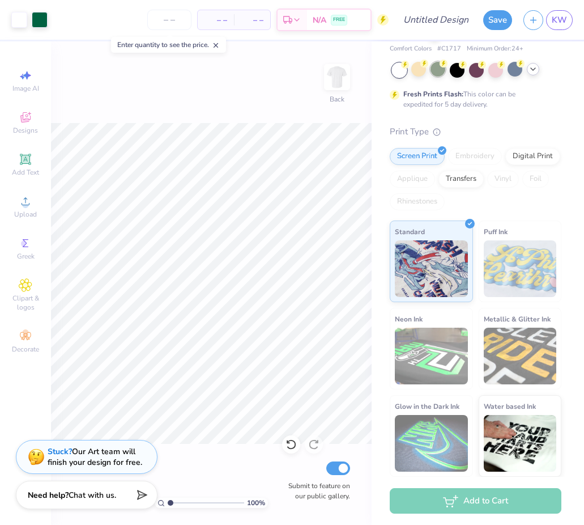
click at [444, 68] on div at bounding box center [438, 69] width 15 height 15
click at [433, 69] on div at bounding box center [438, 69] width 15 height 15
click at [530, 70] on icon at bounding box center [533, 69] width 9 height 9
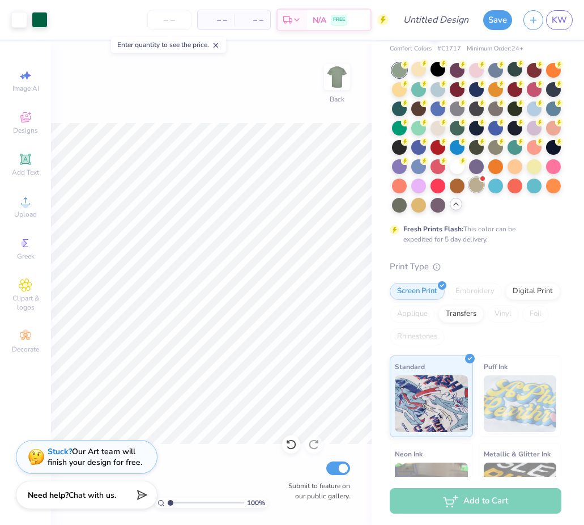
click at [481, 184] on div at bounding box center [476, 184] width 15 height 15
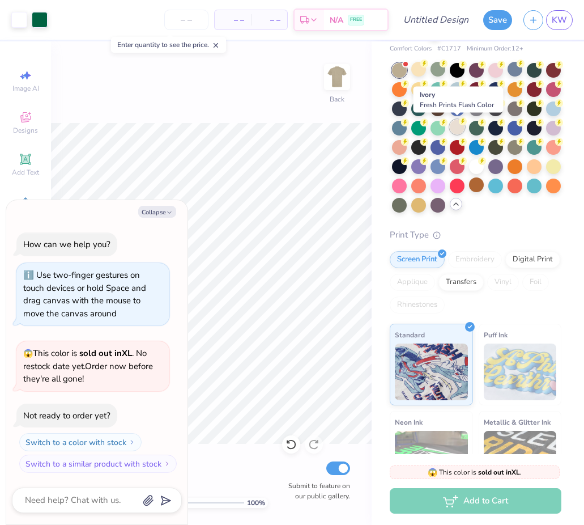
click at [454, 127] on div at bounding box center [457, 127] width 15 height 15
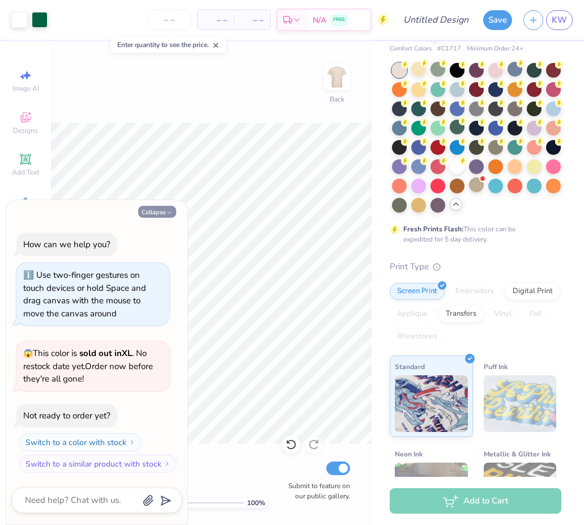
click at [160, 214] on button "Collapse" at bounding box center [157, 212] width 38 height 12
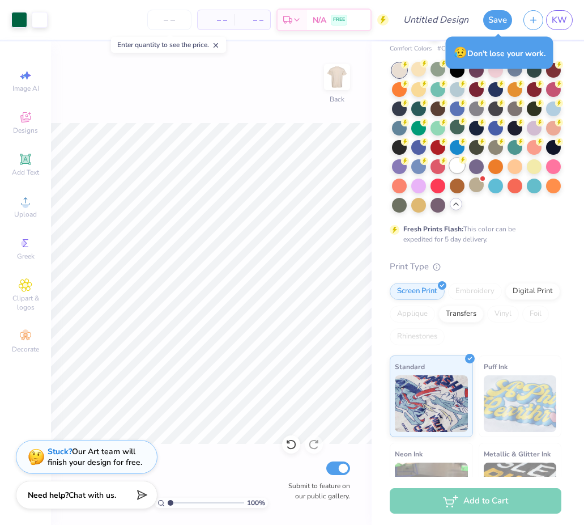
click at [460, 165] on div at bounding box center [457, 165] width 15 height 15
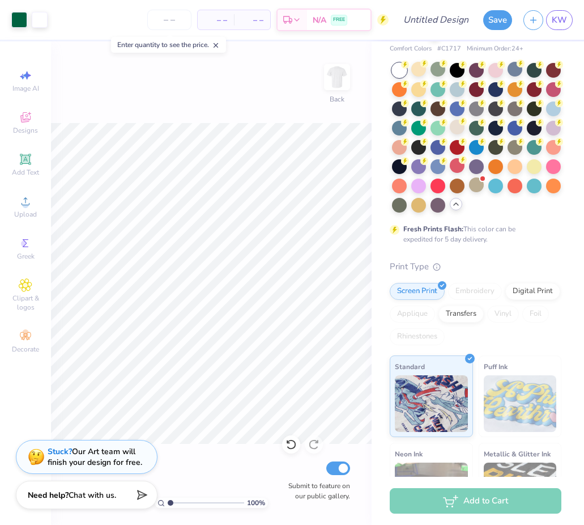
click at [218, 46] on line at bounding box center [216, 46] width 4 height 4
click at [486, 23] on button "Save" at bounding box center [497, 18] width 29 height 20
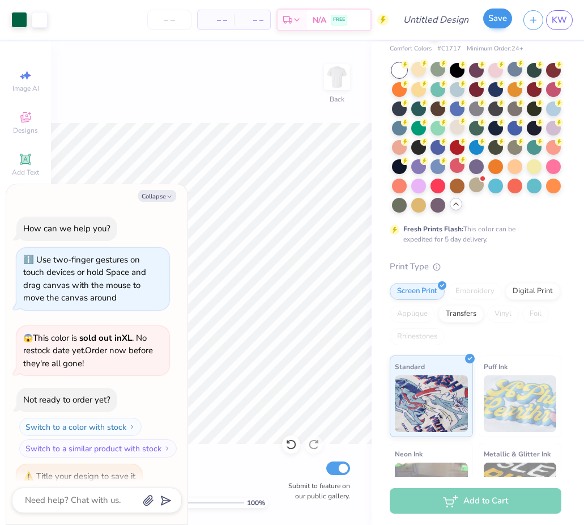
scroll to position [15, 0]
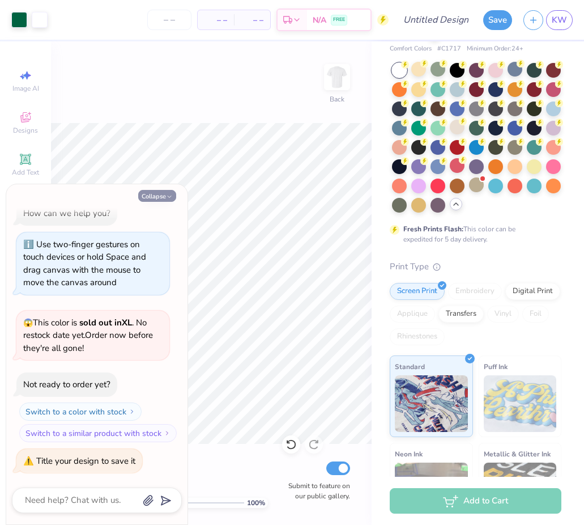
click at [158, 196] on button "Collapse" at bounding box center [157, 196] width 38 height 12
type textarea "x"
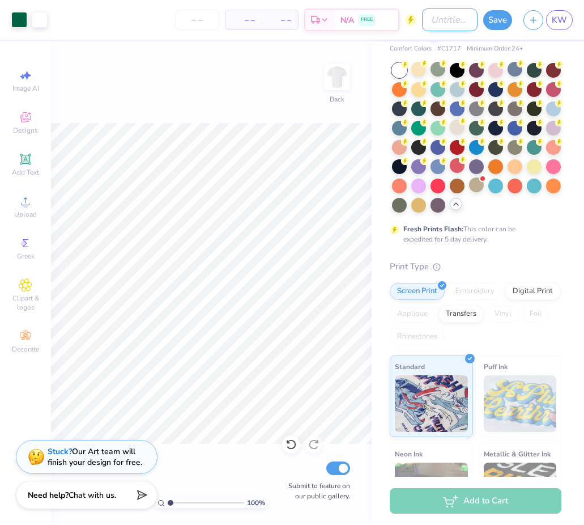
click at [437, 19] on input "Design Title" at bounding box center [450, 19] width 56 height 23
type input "d"
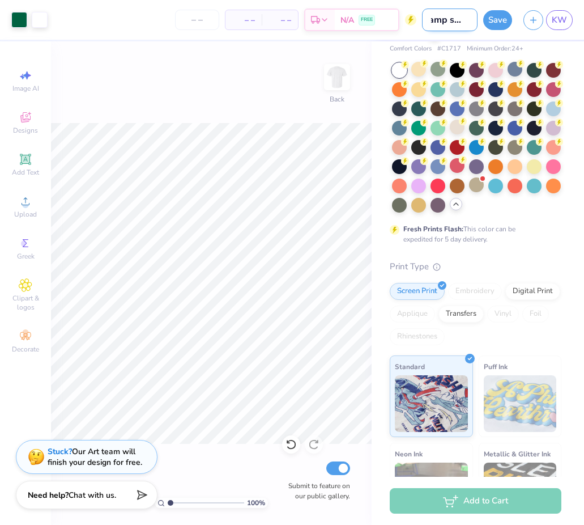
type input "camp shirt"
click at [499, 15] on button "Save" at bounding box center [497, 18] width 29 height 20
click at [541, 12] on button "button" at bounding box center [534, 18] width 20 height 20
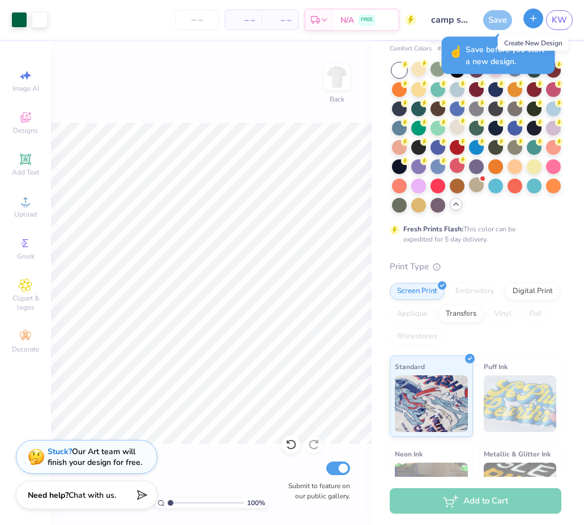
click at [539, 14] on button "button" at bounding box center [534, 18] width 20 height 20
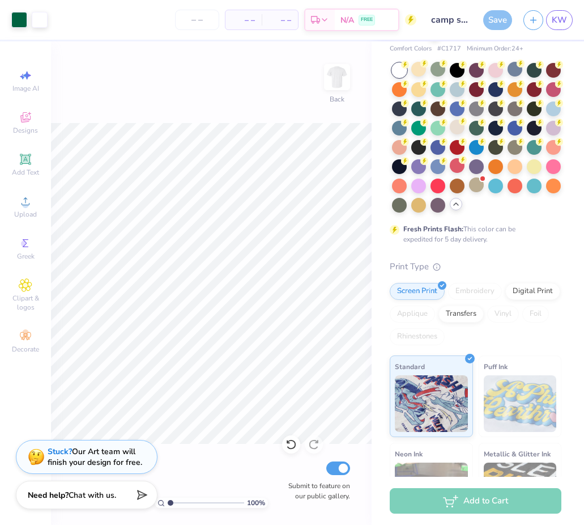
scroll to position [63, 0]
click at [492, 16] on div "Art colors – – Per Item – – Total Est. Delivery N/A FREE Design Title camp shir…" at bounding box center [292, 262] width 584 height 525
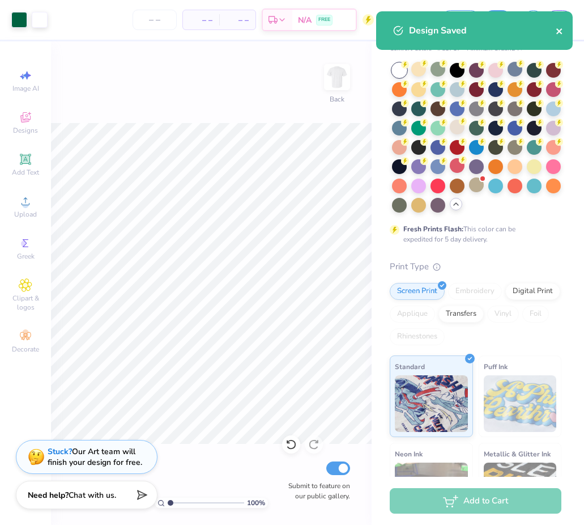
click at [560, 31] on icon "close" at bounding box center [559, 31] width 6 height 6
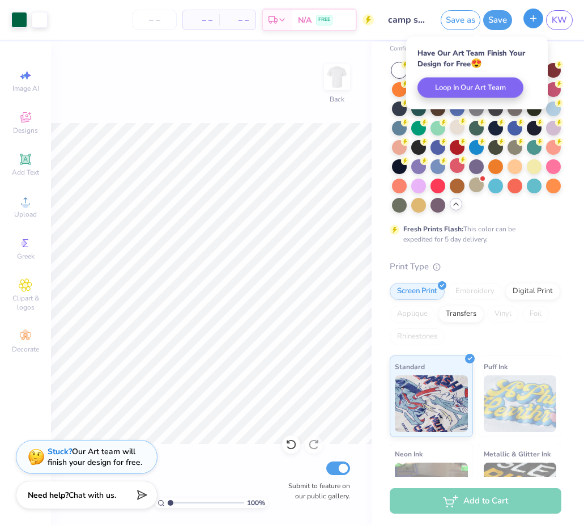
click at [530, 18] on icon "button" at bounding box center [534, 19] width 10 height 10
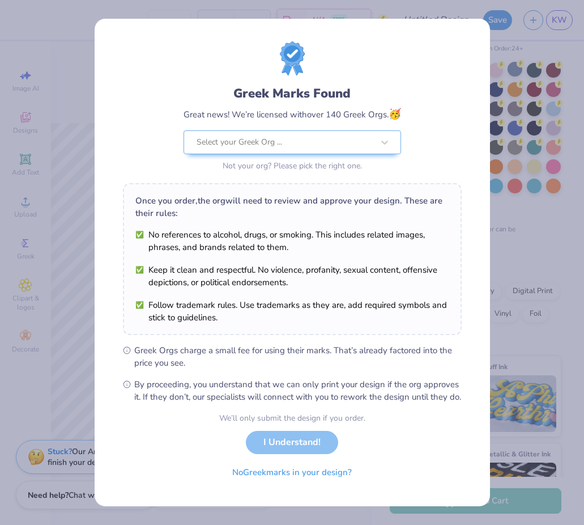
click at [37, 299] on div "Greek Marks Found Great news! We’re licensed with over 140 Greek Orgs. 🥳 Select…" at bounding box center [292, 262] width 584 height 525
click at [252, 478] on button "No Greek marks in your design?" at bounding box center [292, 469] width 139 height 23
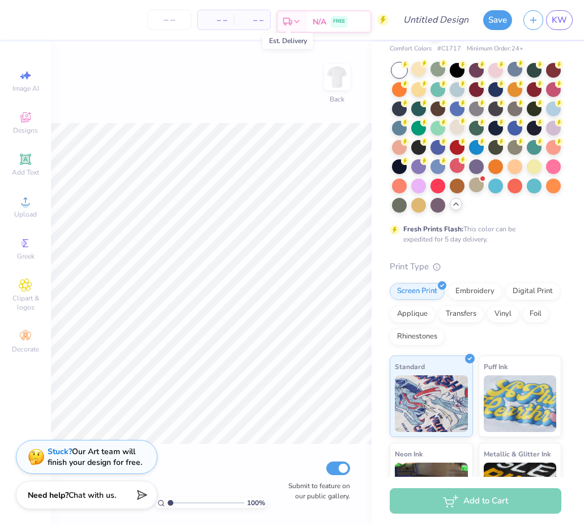
click at [291, 18] on icon at bounding box center [287, 21] width 9 height 9
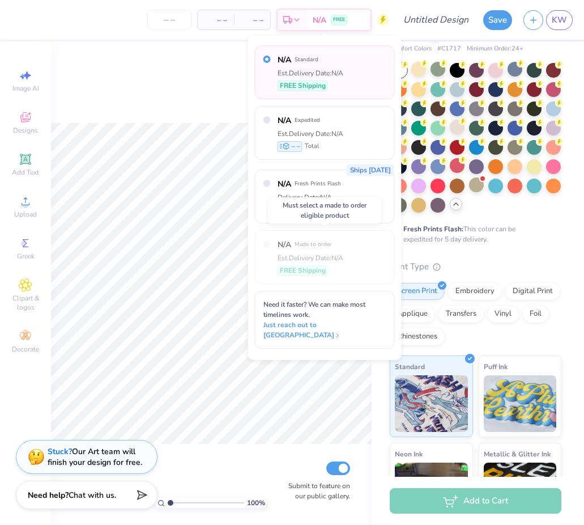
click at [312, 253] on div "Est. Delivery Date: N/A" at bounding box center [311, 258] width 66 height 10
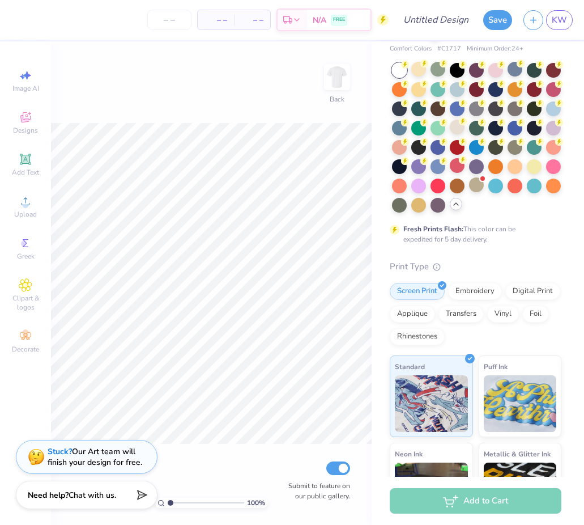
click at [210, 24] on span "– –" at bounding box center [216, 20] width 23 height 12
click at [171, 26] on input "number" at bounding box center [169, 20] width 44 height 20
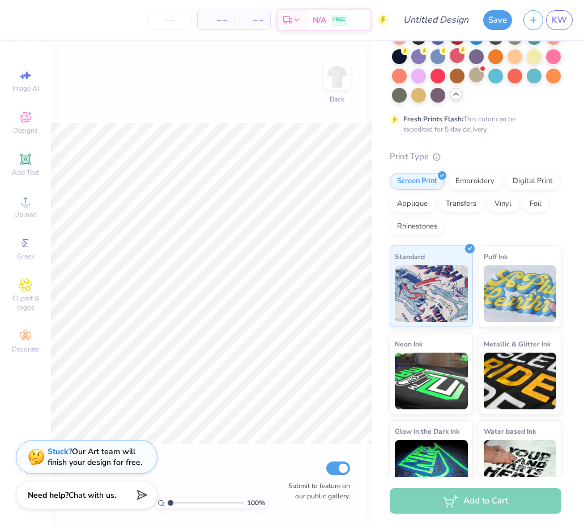
scroll to position [179, 0]
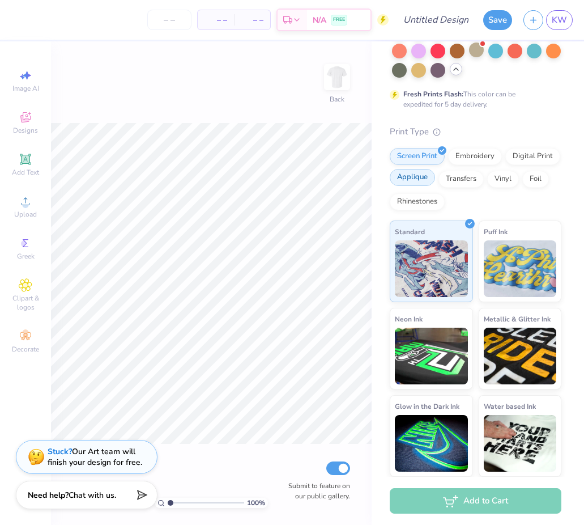
click at [403, 180] on div "Applique" at bounding box center [412, 177] width 45 height 17
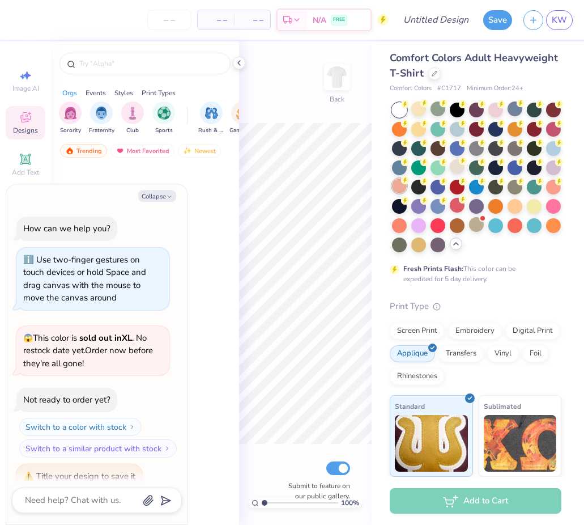
scroll to position [84, 0]
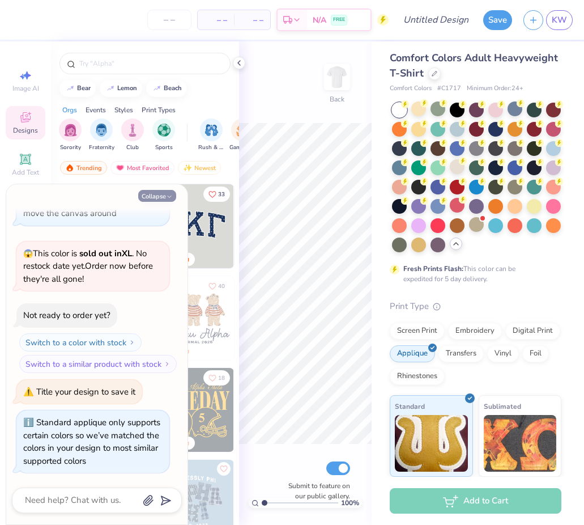
click at [154, 196] on button "Collapse" at bounding box center [157, 196] width 38 height 12
type textarea "x"
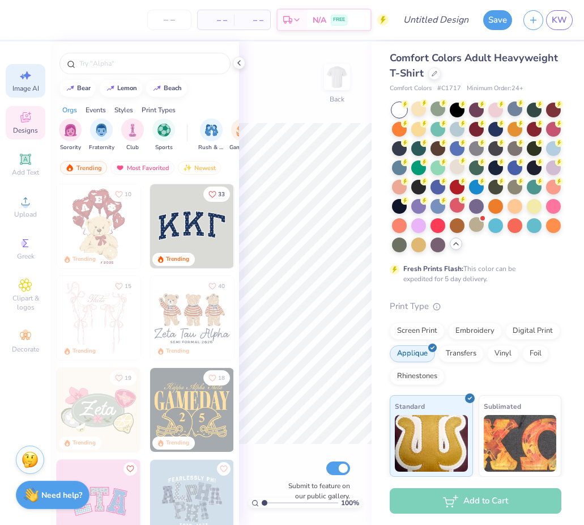
click at [28, 74] on icon at bounding box center [27, 75] width 8 height 8
select select "4"
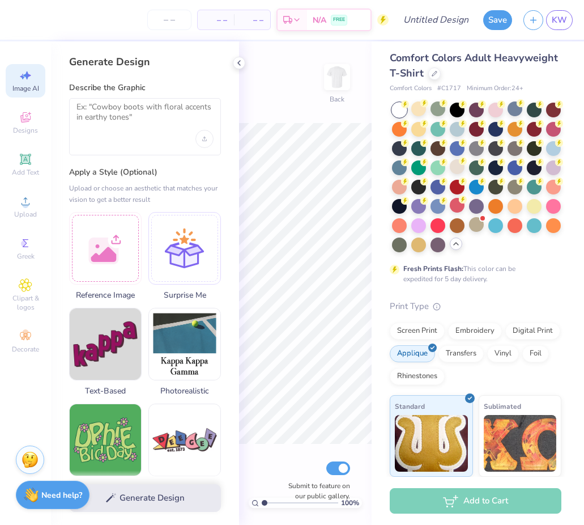
click at [21, 18] on div "– – Per Item – – Total Est. Delivery N/A FREE" at bounding box center [203, 20] width 372 height 40
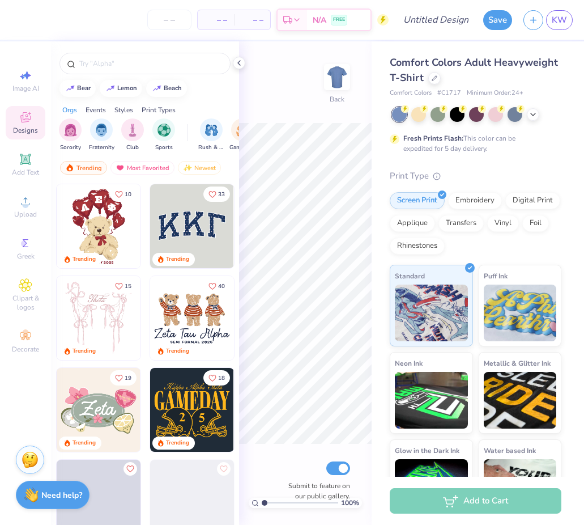
click at [29, 16] on div "– – Per Item – – Total Est. Delivery N/A FREE" at bounding box center [203, 20] width 372 height 40
click at [15, 1] on div "– – Per Item – – Total Est. Delivery N/A FREE Design Title Save KW" at bounding box center [292, 20] width 584 height 40
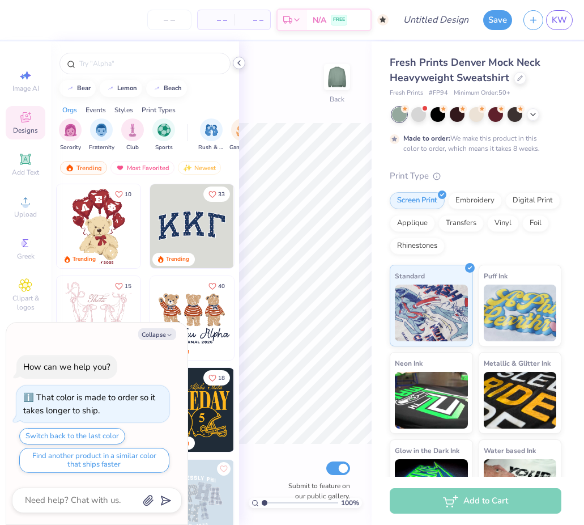
click at [238, 63] on icon at bounding box center [239, 62] width 9 height 9
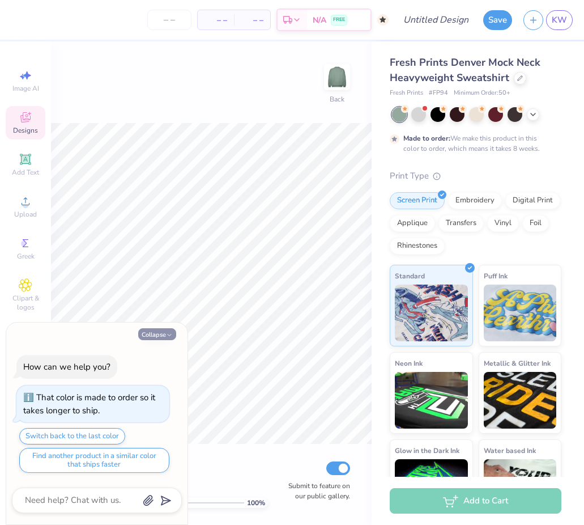
click at [145, 334] on button "Collapse" at bounding box center [157, 334] width 38 height 12
type textarea "x"
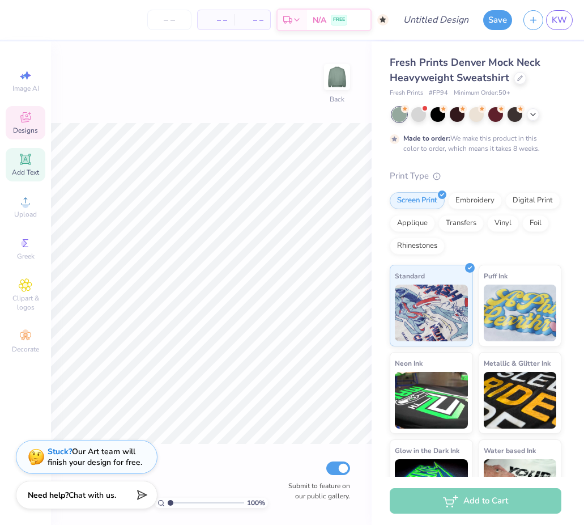
click at [21, 163] on icon at bounding box center [26, 159] width 14 height 14
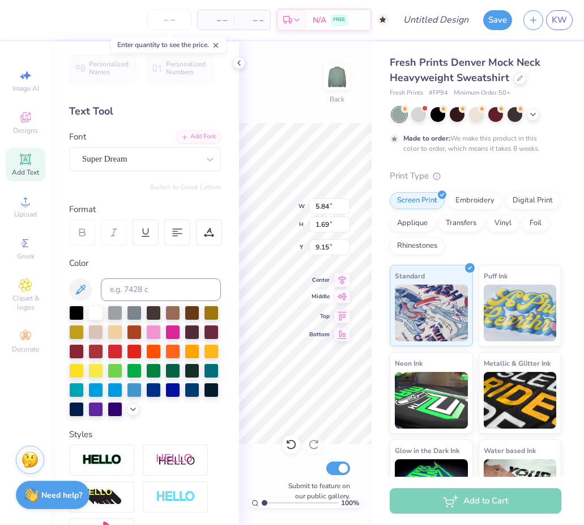
type textarea "C"
type textarea "camp everygirl"
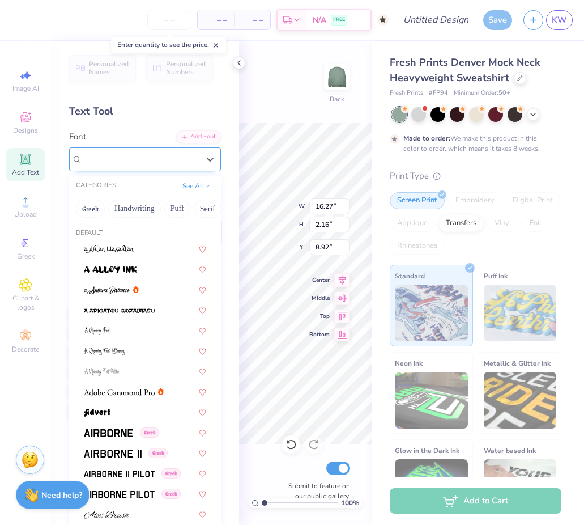
click at [137, 156] on div "Super Dream" at bounding box center [140, 159] width 119 height 18
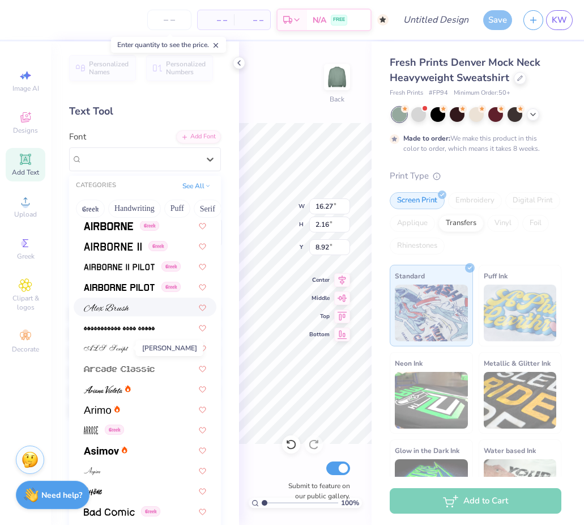
scroll to position [215, 0]
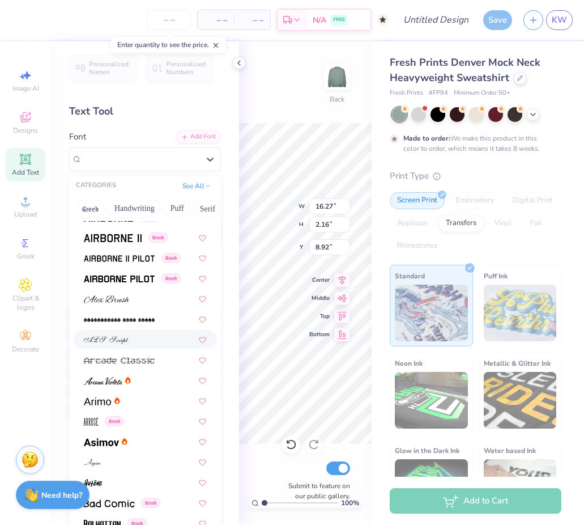
click at [122, 339] on img at bounding box center [106, 340] width 45 height 8
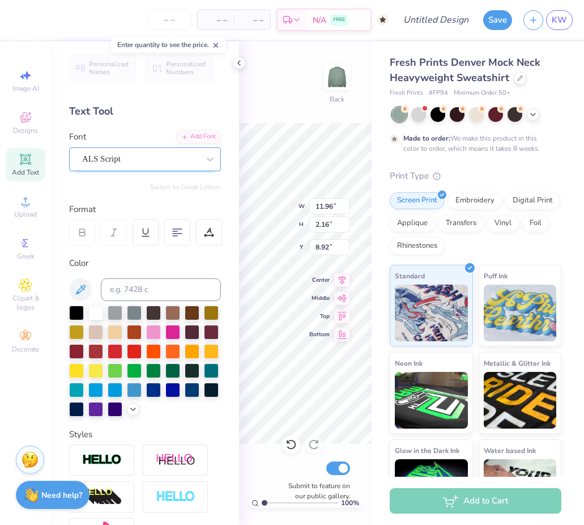
click at [120, 156] on div "ALS Script" at bounding box center [140, 159] width 119 height 18
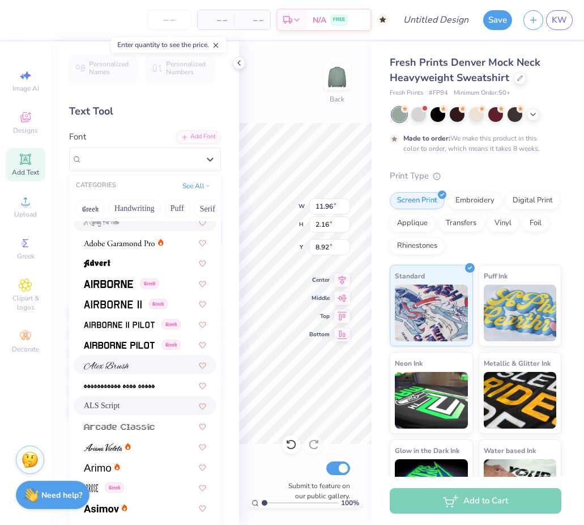
scroll to position [150, 0]
click at [117, 361] on img at bounding box center [106, 365] width 45 height 8
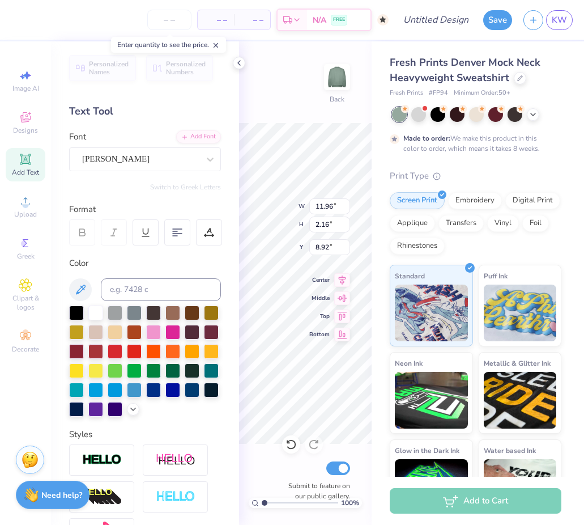
type input "11.15"
type input "1.64"
type input "9.18"
click at [127, 155] on div "Alex Brush" at bounding box center [140, 159] width 119 height 18
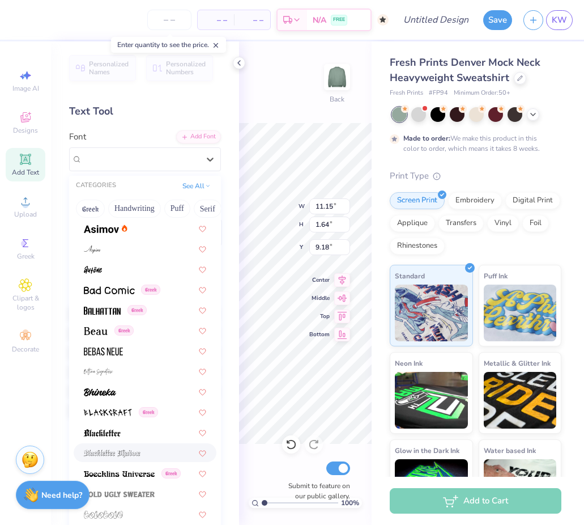
scroll to position [427, 0]
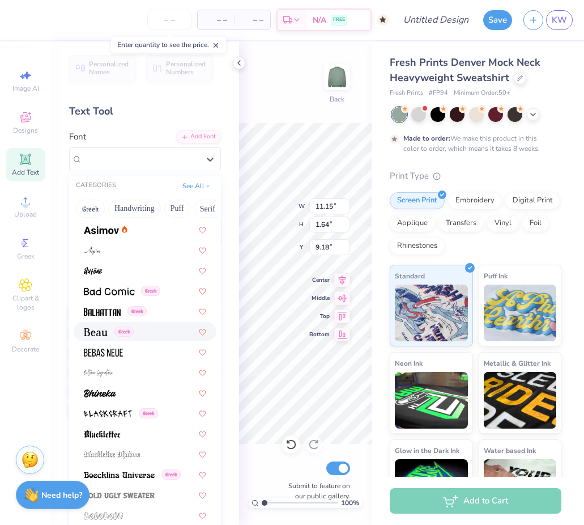
click at [106, 337] on div "Greek" at bounding box center [145, 331] width 143 height 19
type input "14.67"
type input "2.17"
type input "8.91"
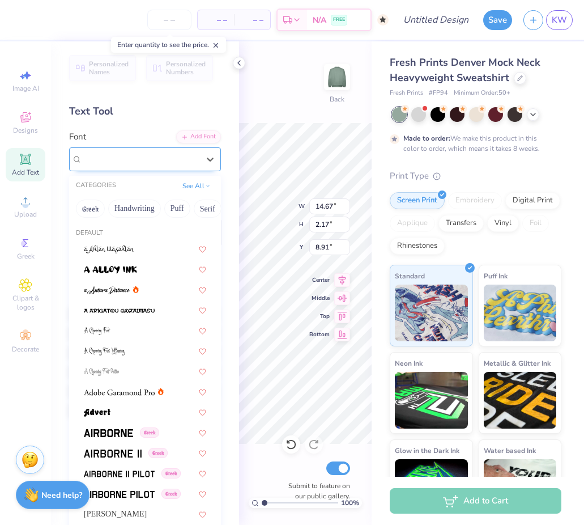
click at [121, 156] on div "Beau Greek" at bounding box center [140, 159] width 119 height 18
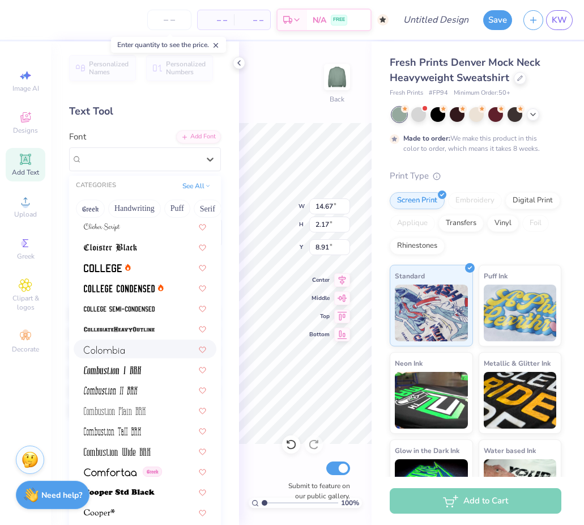
scroll to position [1451, 0]
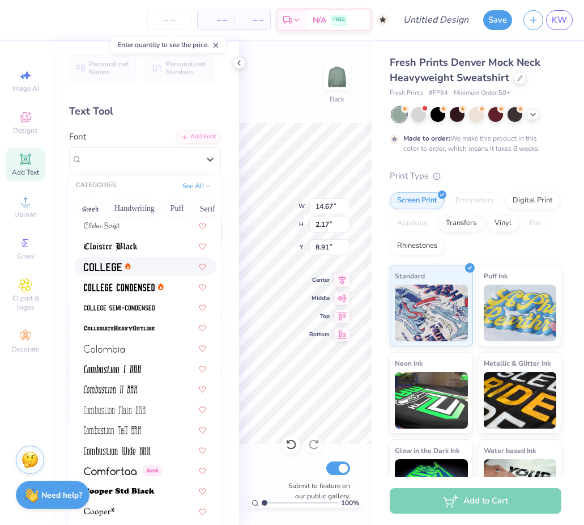
click at [131, 269] on div at bounding box center [145, 266] width 122 height 12
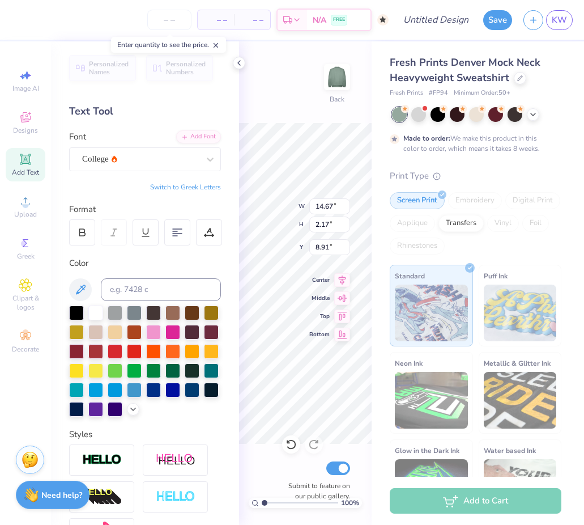
type input "15.59"
type input "1.59"
type input "9.20"
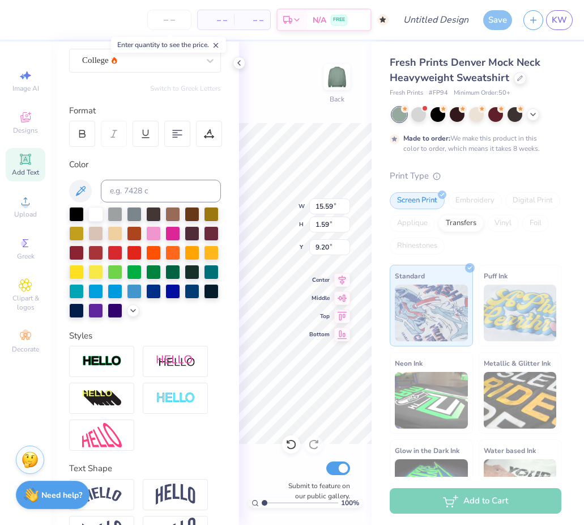
scroll to position [134, 0]
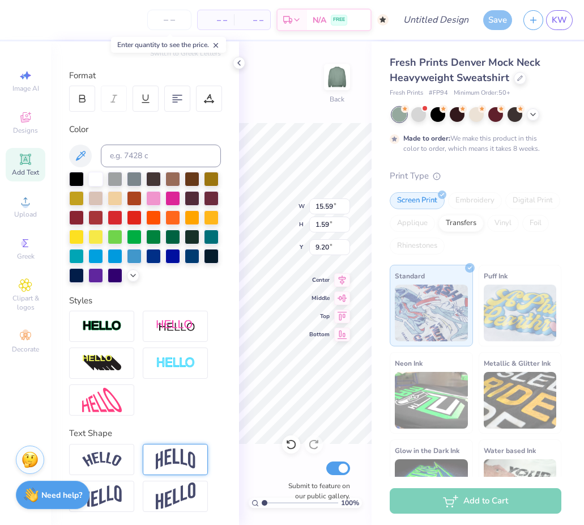
click at [176, 451] on img at bounding box center [176, 459] width 40 height 22
type input "4.82"
type input "7.59"
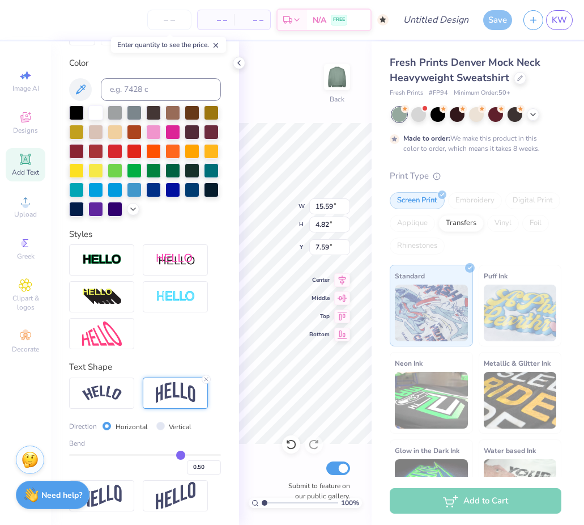
type input "0.48"
type input "0.45"
type input "0.42"
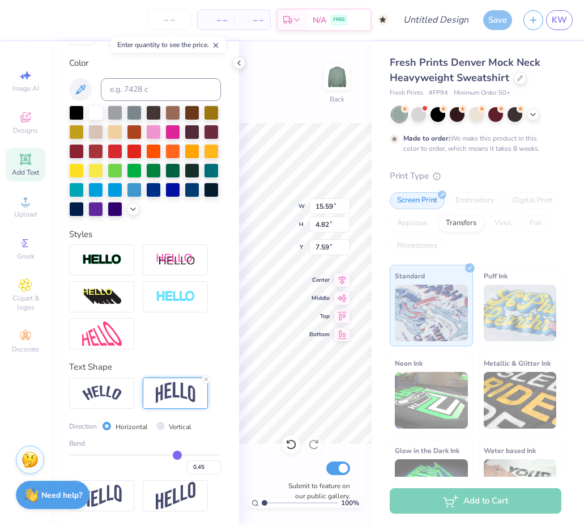
type input "0.42"
type input "0.4"
type input "0.40"
type input "0.36"
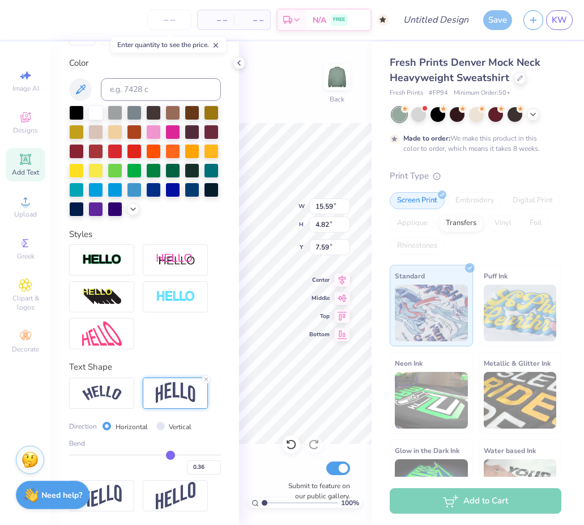
type input "0.32"
type input "0.27"
type input "0.23"
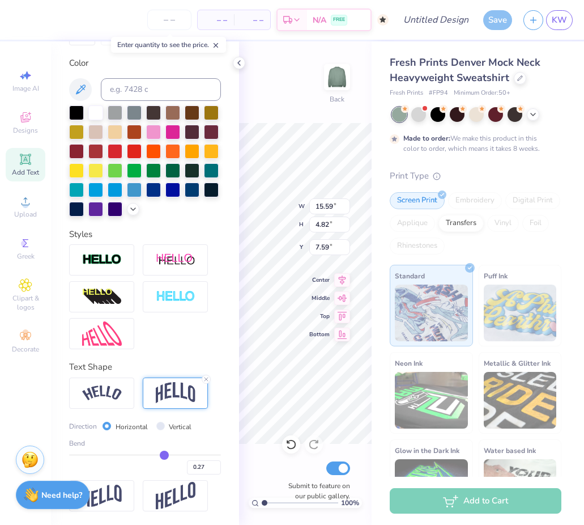
type input "0.23"
type input "0.18"
type input "0.17"
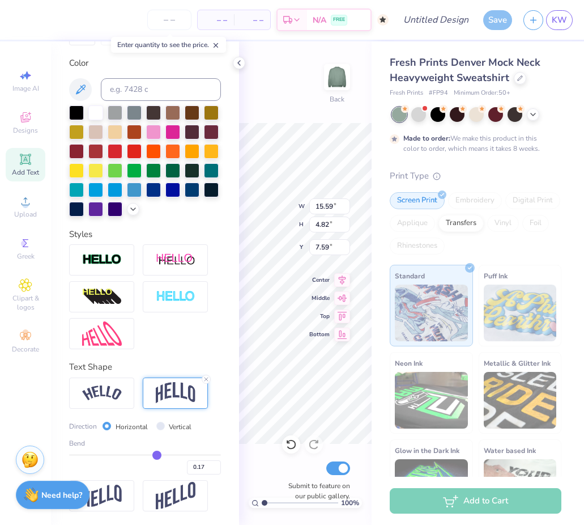
type input "0.15"
type input "0.13"
type input "0.11"
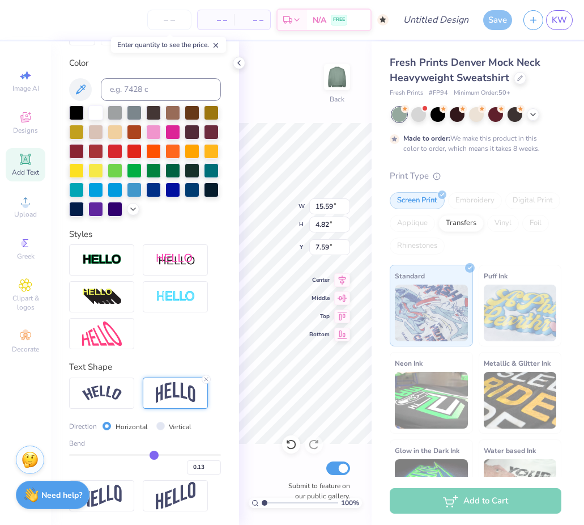
type input "0.11"
type input "0.1"
type input "0.10"
type input "0.09"
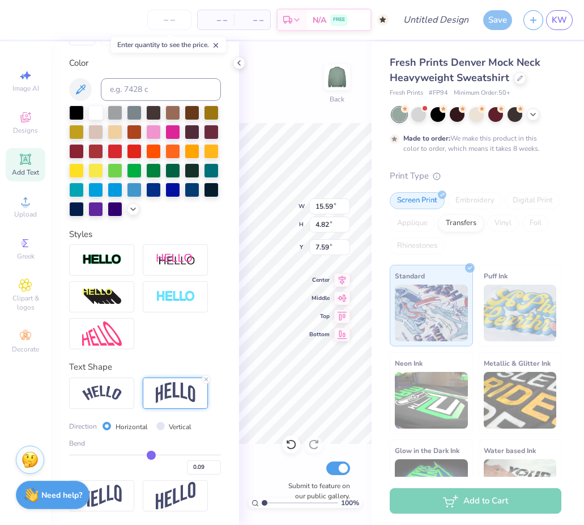
type input "0.08"
type input "0.07"
type input "0.06"
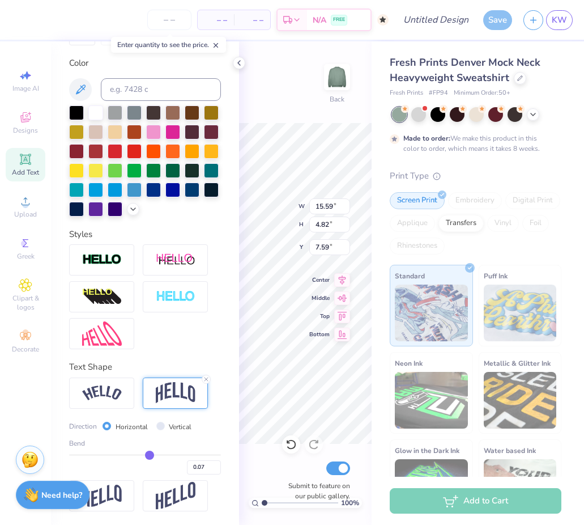
type input "0.06"
drag, startPoint x: 180, startPoint y: 453, endPoint x: 149, endPoint y: 453, distance: 31.2
type input "0.06"
click at [149, 454] on input "range" at bounding box center [145, 455] width 152 height 2
type input "1.96"
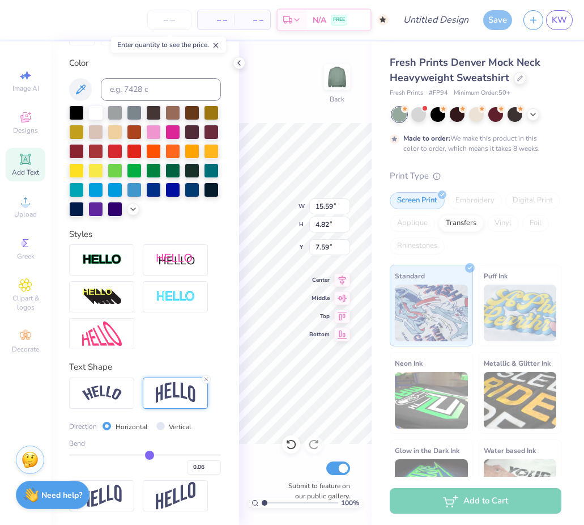
type input "9.02"
type input "0.07"
type input "0.08"
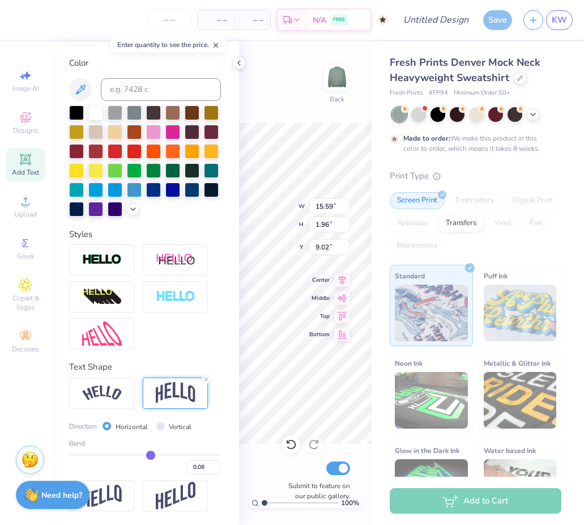
type input "0.1"
type input "0.10"
type input "0.11"
type input "0.12"
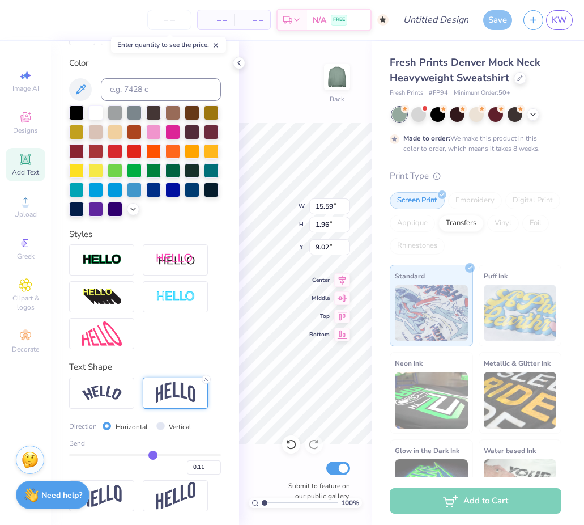
type input "0.12"
type input "0.13"
type input "0.14"
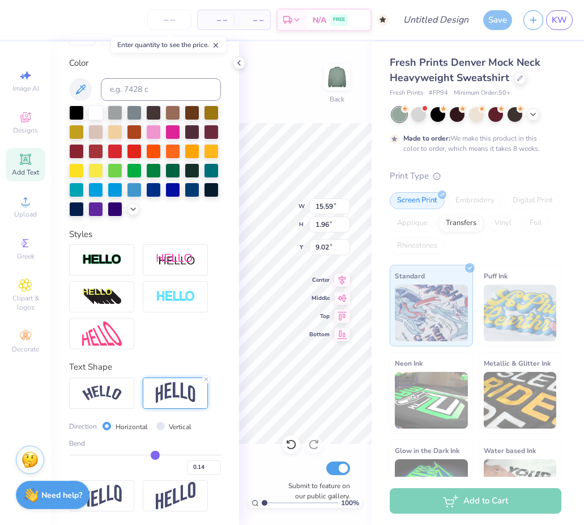
type input "0.16"
type input "0.17"
type input "0.18"
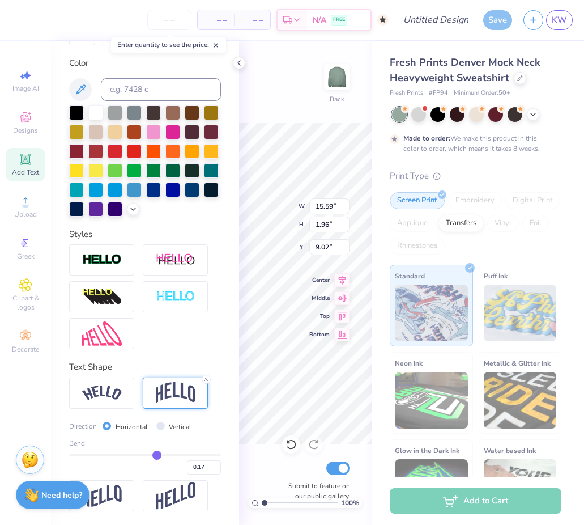
type input "0.18"
type input "0.19"
type input "0.21"
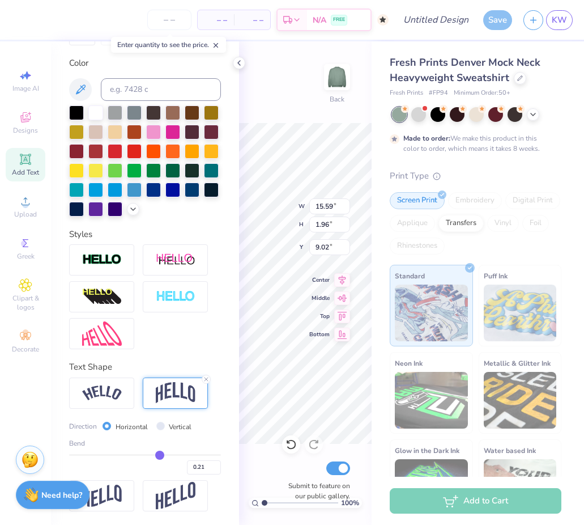
type input "0.22"
type input "0.23"
type input "0.24"
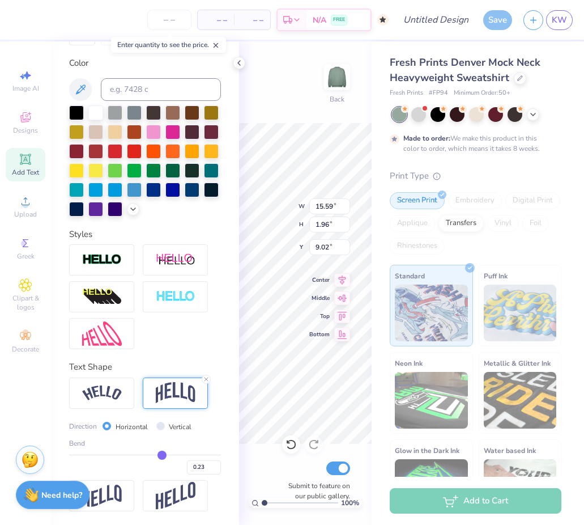
type input "0.24"
type input "0.25"
type input "0.26"
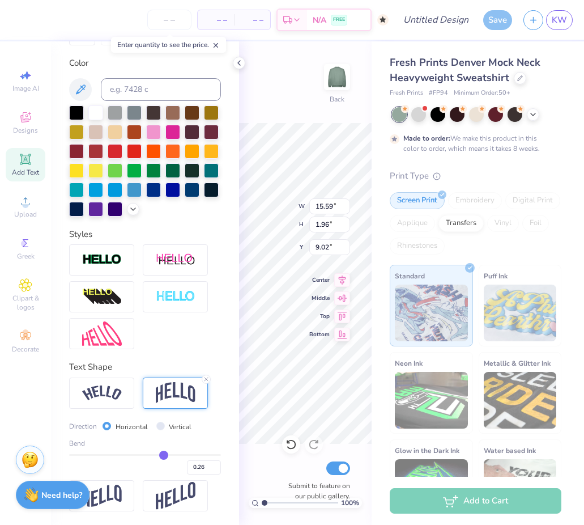
type input "0.27"
drag, startPoint x: 149, startPoint y: 453, endPoint x: 164, endPoint y: 452, distance: 15.3
type input "0.27"
click at [164, 454] on input "range" at bounding box center [145, 455] width 152 height 2
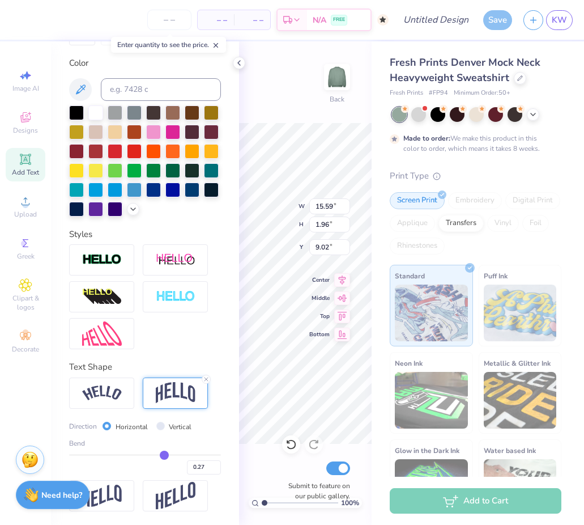
type input "3.27"
type input "8.36"
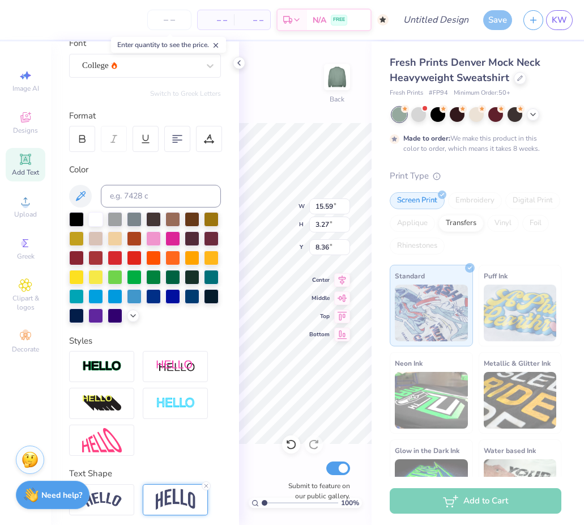
scroll to position [0, 0]
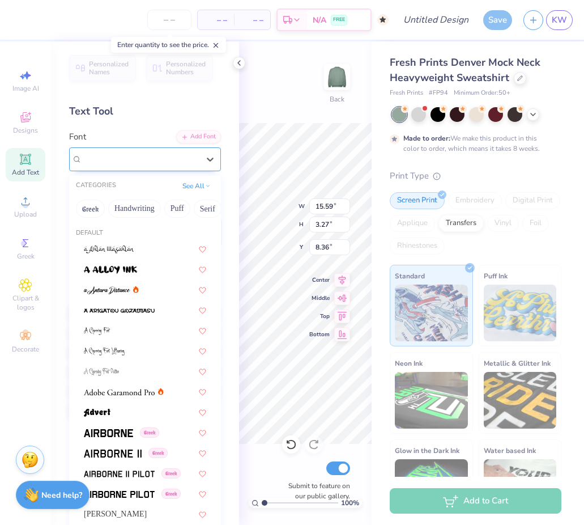
click at [126, 155] on div "College" at bounding box center [140, 159] width 119 height 18
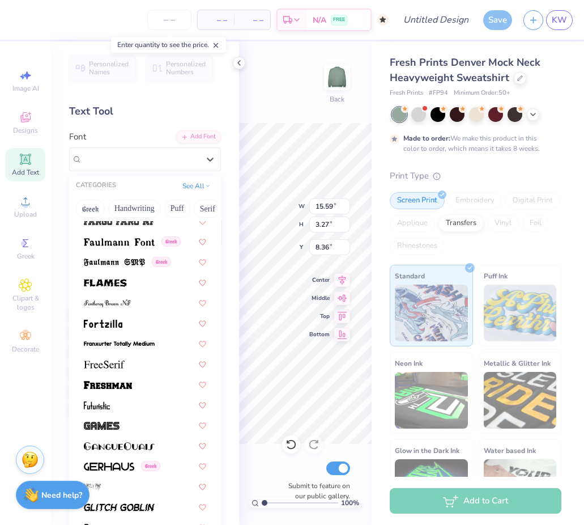
scroll to position [2402, 0]
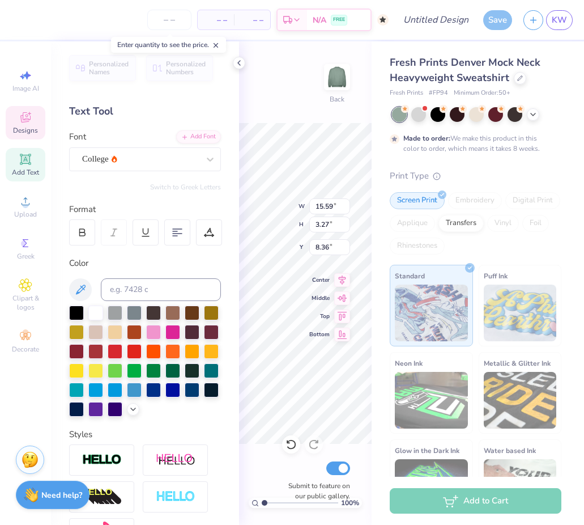
click at [29, 113] on icon at bounding box center [29, 113] width 3 height 3
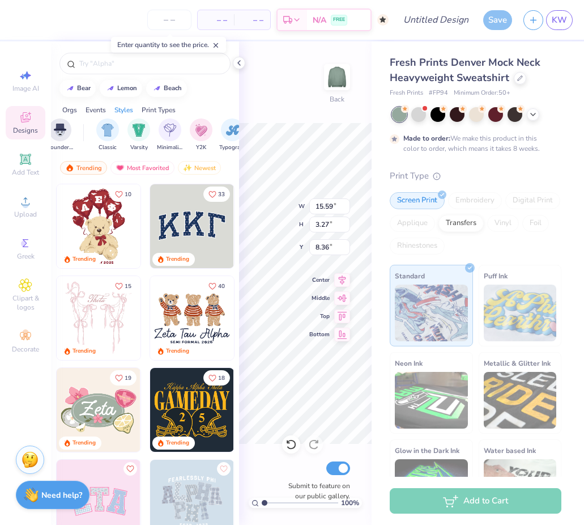
scroll to position [0, 561]
click at [176, 123] on div "Minimalist" at bounding box center [165, 133] width 26 height 33
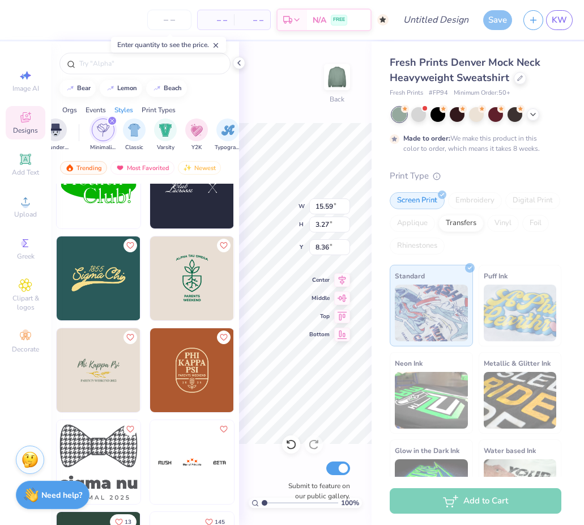
scroll to position [331, 0]
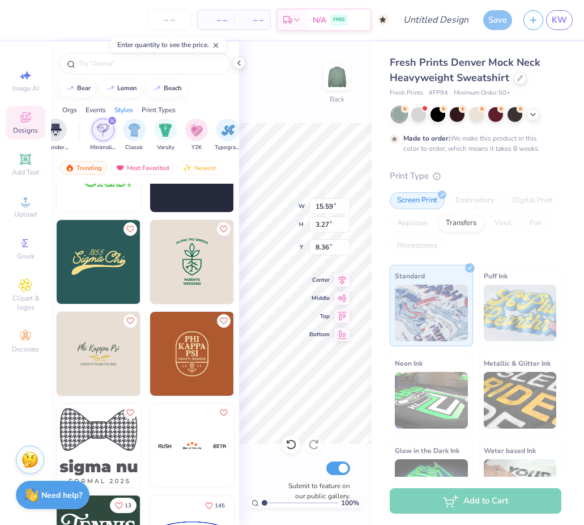
click at [96, 260] on img at bounding box center [99, 262] width 84 height 84
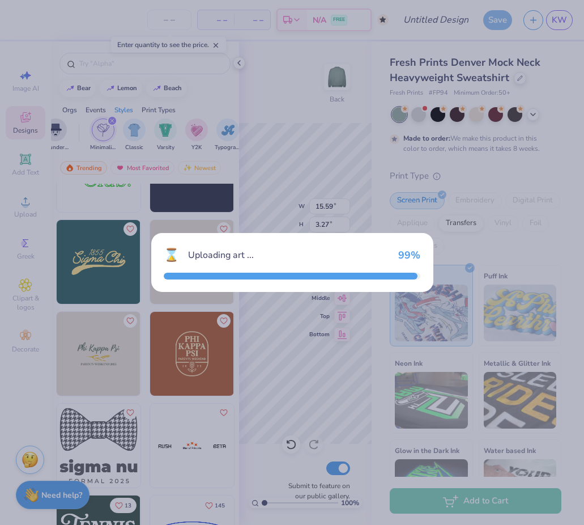
type input "4.70"
type input "2.23"
type input "3.00"
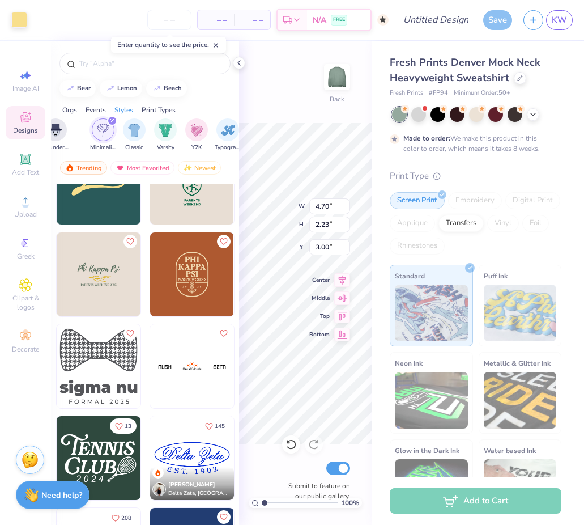
scroll to position [424, 0]
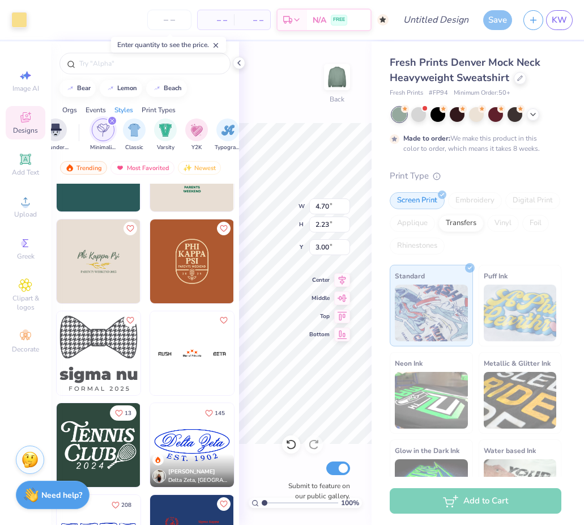
type input "15.59"
type input "3.27"
type input "8.36"
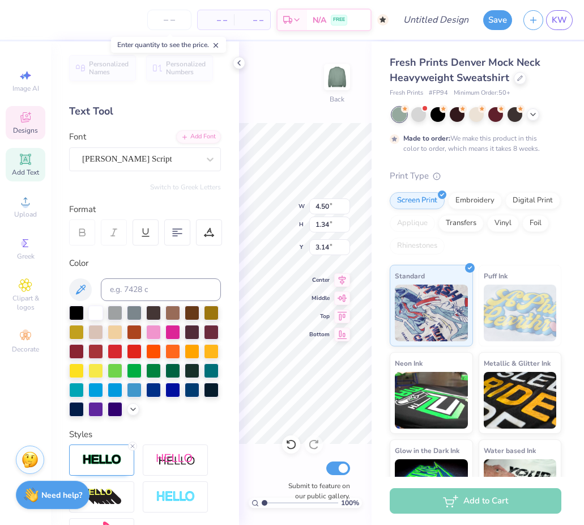
scroll to position [0, 2]
type textarea "Camp Everygirl"
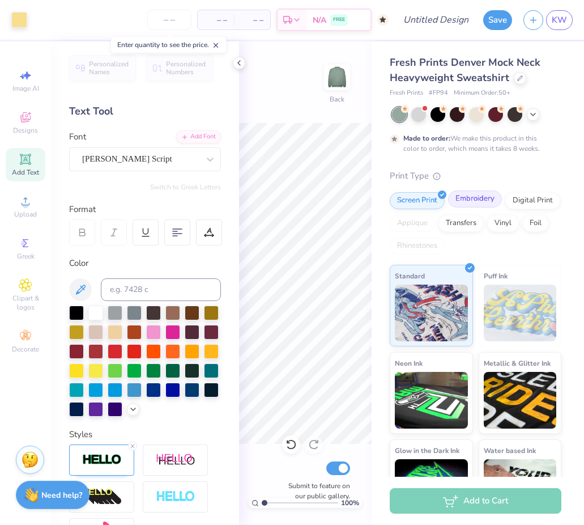
click at [460, 198] on div "Embroidery" at bounding box center [475, 198] width 54 height 17
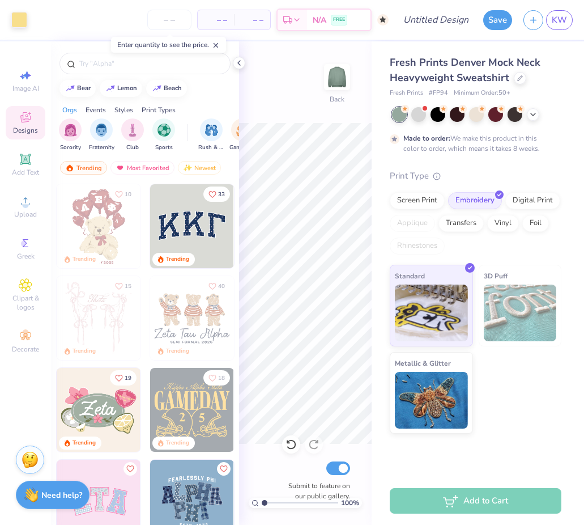
click at [503, 310] on img at bounding box center [520, 312] width 73 height 57
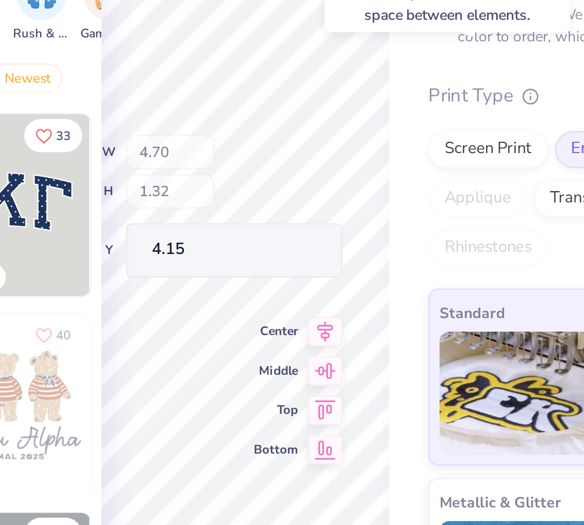
type input "4.15"
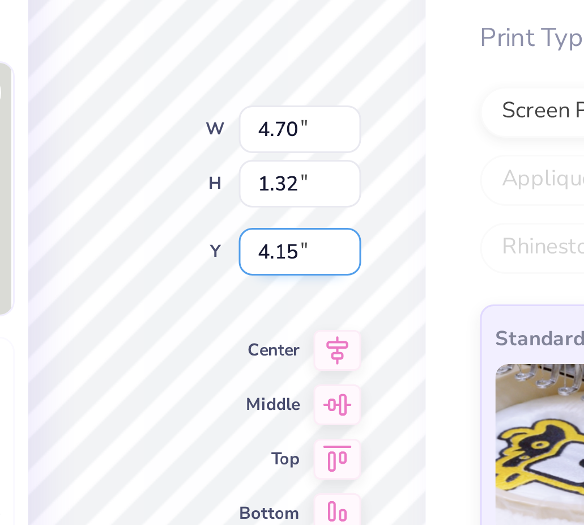
click at [334, 244] on div "100 % Back W 4.70 4.70 " H 1.32 1.32 " Y 4.15 4.15 " Center Middle Top Bottom S…" at bounding box center [305, 282] width 133 height 483
type input "4.16"
type input "1.33"
type input "0.52"
type input "3.00"
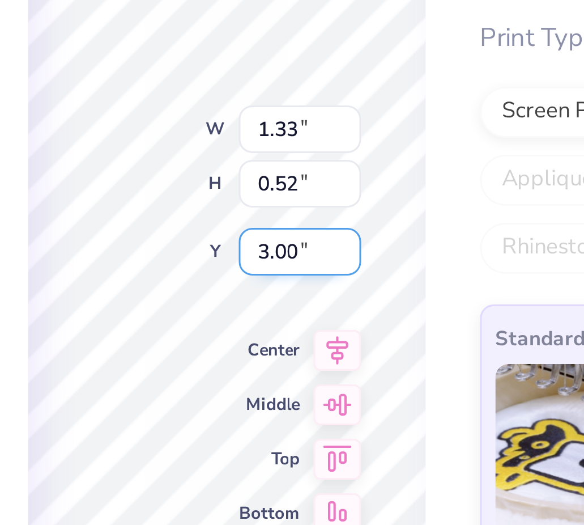
type textarea "'25"
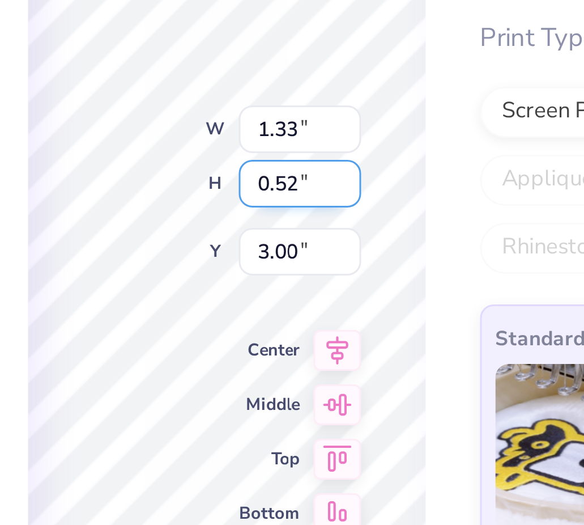
click at [267, 217] on div "100 % Back W 1.33 1.33 " H 0.52 0.52 " Y 3.00 3.00 " Center Middle Top Bottom S…" at bounding box center [305, 282] width 133 height 483
type input "2.67"
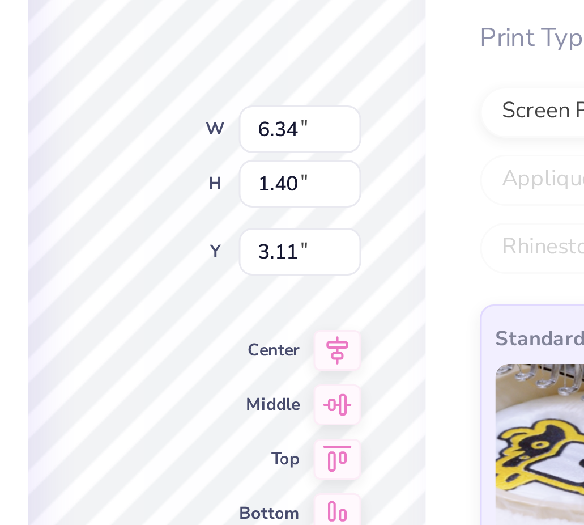
type input "3.00"
click at [320, 244] on div "100 % Back W 4.70 4.70 " H 1.32 1.32 " Y 4.16 4.16 " Center Middle Top Bottom S…" at bounding box center [305, 282] width 133 height 483
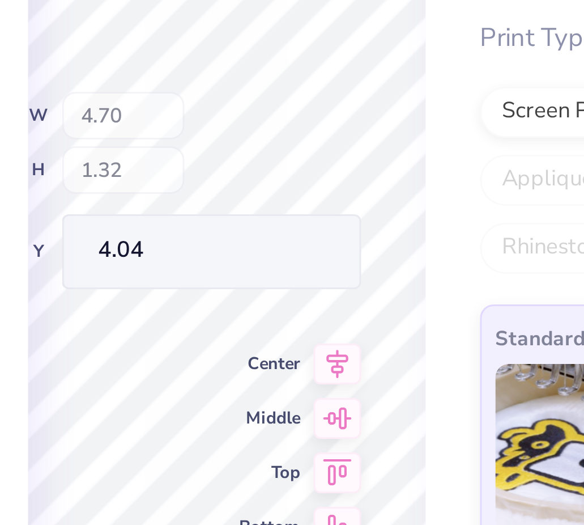
type input "4.04"
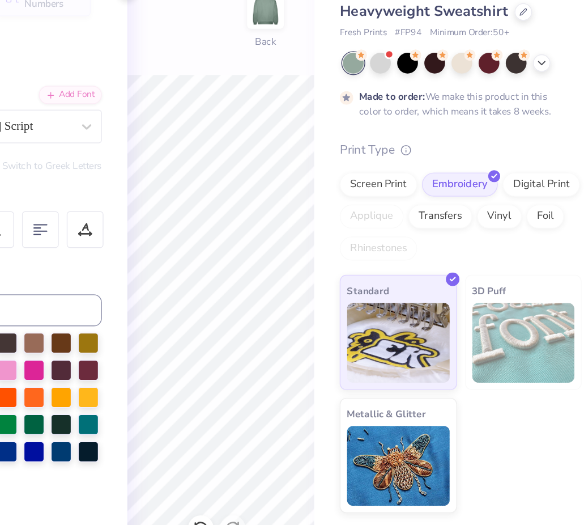
scroll to position [0, 0]
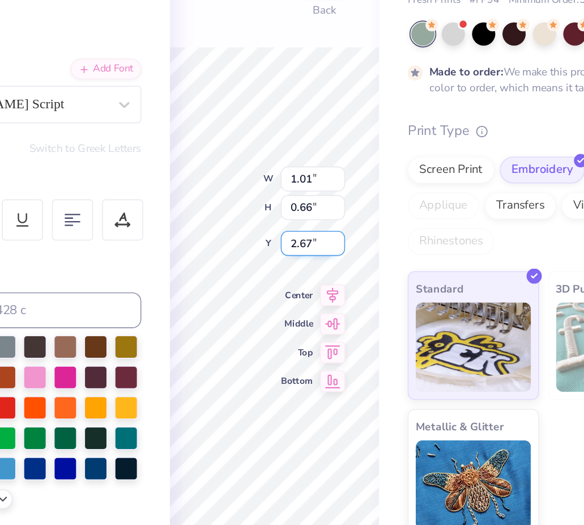
click at [311, 245] on div "100 % Back W 1.01 1.01 " H 0.66 0.66 " Y 2.67 2.67 " Center Middle Top Bottom S…" at bounding box center [305, 282] width 133 height 483
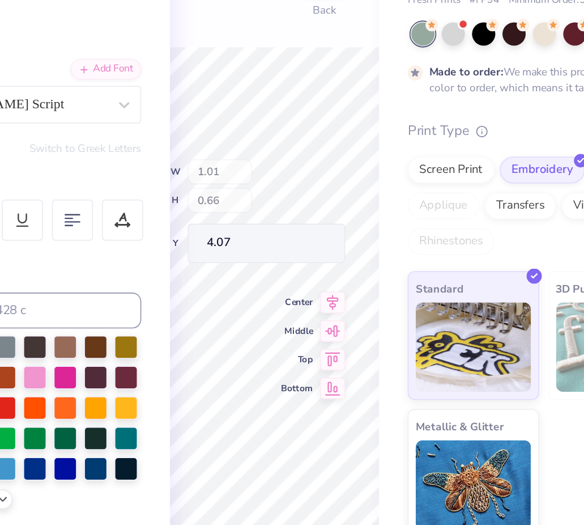
type input "4.07"
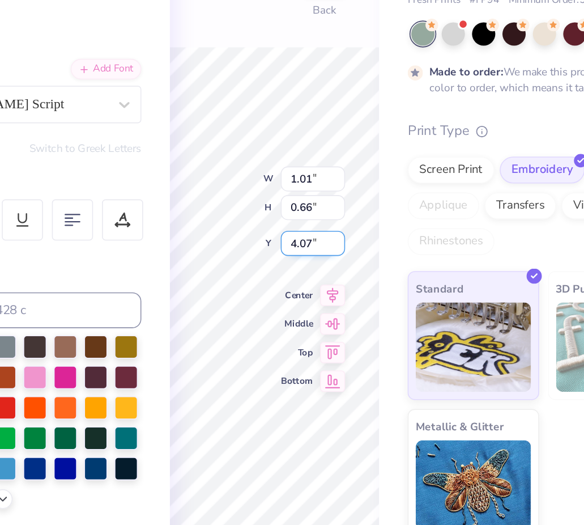
click at [328, 244] on div "100 % Back W 1.01 1.01 " H 0.66 0.66 " Y 4.07 4.07 " Center Middle Top Bottom S…" at bounding box center [305, 282] width 133 height 483
click at [329, 248] on div "100 % Back W 1.01 1.01 " H 0.66 0.66 " Y 4.07 4.07 " Center Middle Top Bottom S…" at bounding box center [305, 282] width 133 height 483
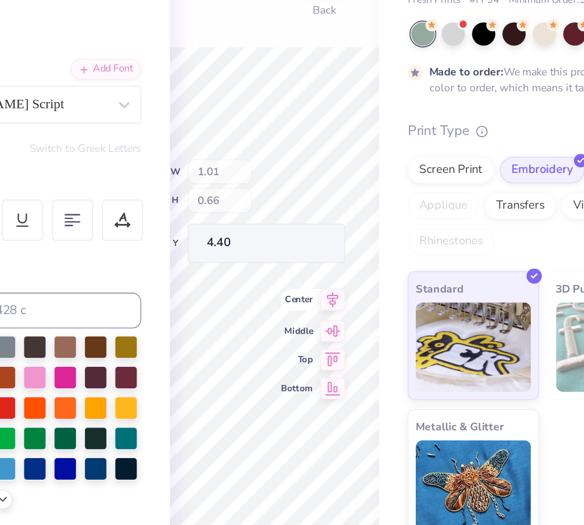
type input "4.40"
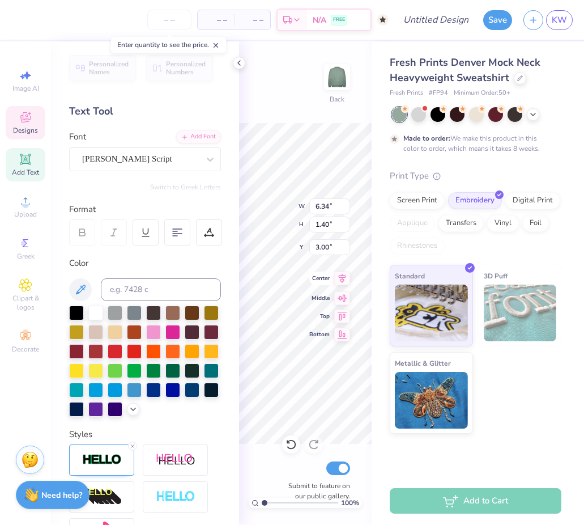
click at [345, 277] on icon at bounding box center [342, 279] width 7 height 10
click at [317, 237] on div "100 % Back W 6.34 6.34 " H 1.40 1.40 " Y 3.00 3.00 " Center Middle Top Bottom S…" at bounding box center [305, 282] width 133 height 483
click at [133, 405] on icon at bounding box center [133, 407] width 9 height 9
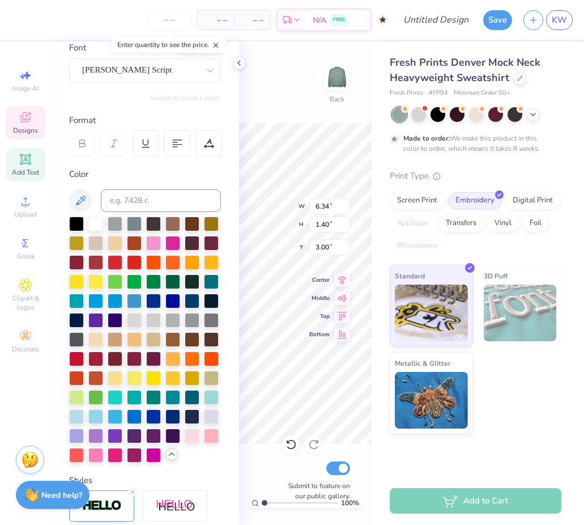
scroll to position [114, 0]
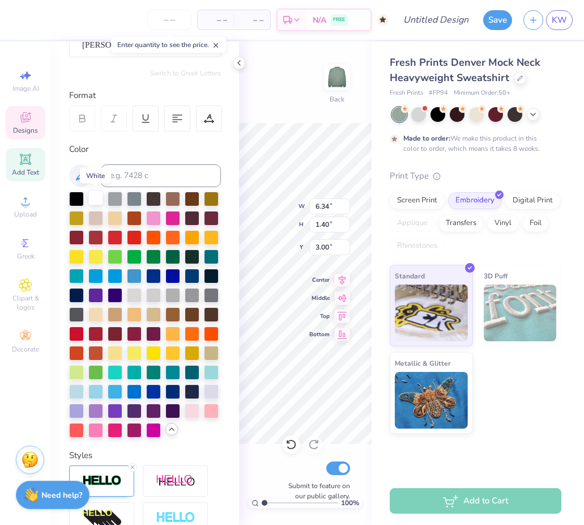
click at [92, 195] on div at bounding box center [95, 197] width 15 height 15
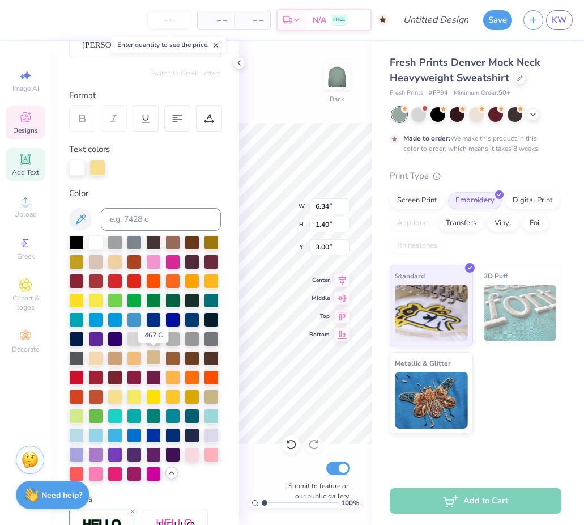
click at [156, 356] on div at bounding box center [153, 357] width 15 height 15
click at [285, 197] on div "100 % Back W 6.34 6.34 " H 1.40 1.40 " Y 3.00 3.00 " Center Middle Top Bottom S…" at bounding box center [305, 282] width 133 height 483
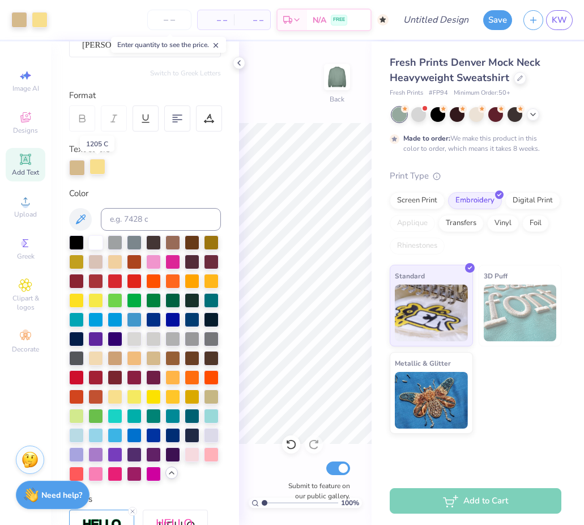
click at [94, 165] on div at bounding box center [98, 167] width 16 height 16
click at [95, 243] on div at bounding box center [95, 241] width 15 height 15
click at [152, 358] on div at bounding box center [153, 357] width 15 height 15
click at [83, 163] on div at bounding box center [77, 168] width 16 height 16
click at [110, 170] on div at bounding box center [145, 168] width 152 height 16
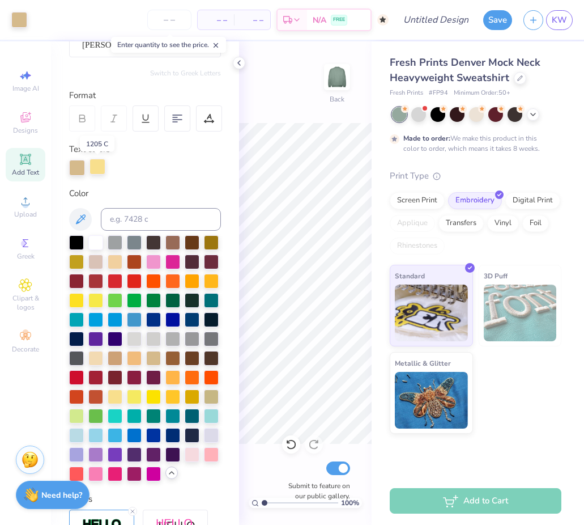
click at [96, 167] on div at bounding box center [98, 167] width 16 height 16
click at [156, 354] on div at bounding box center [153, 357] width 15 height 15
click at [479, 111] on icon at bounding box center [482, 108] width 8 height 8
click at [544, 111] on div at bounding box center [476, 114] width 169 height 15
click at [531, 118] on div at bounding box center [533, 113] width 12 height 12
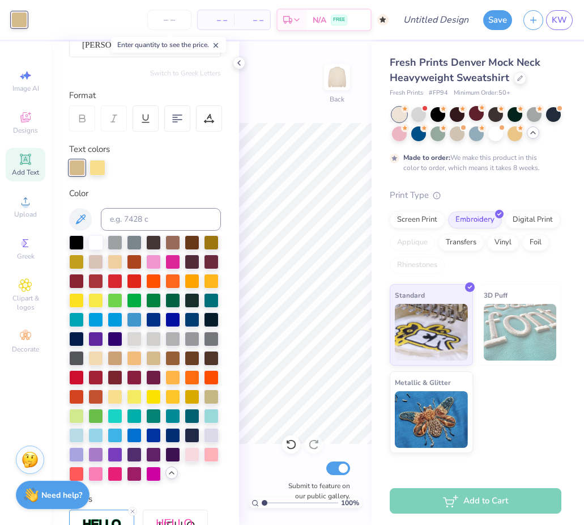
click at [531, 136] on icon at bounding box center [533, 132] width 9 height 9
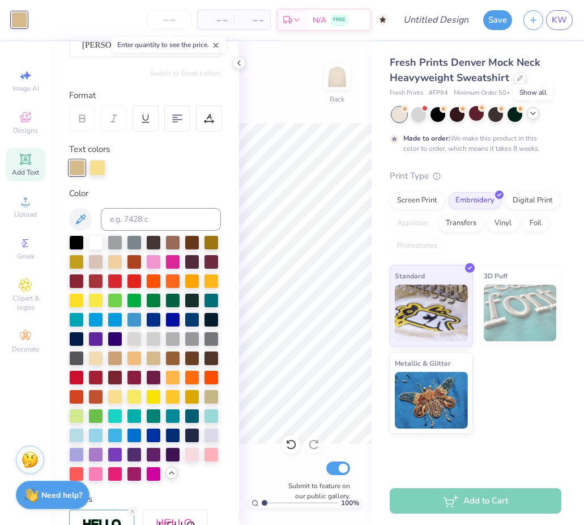
click at [534, 118] on div at bounding box center [533, 113] width 12 height 12
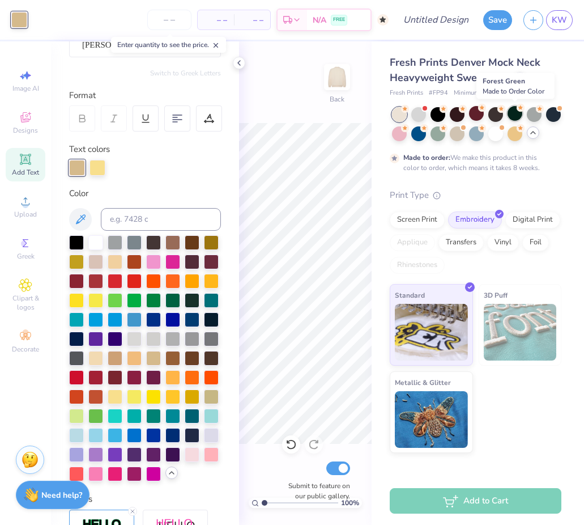
click at [515, 113] on div at bounding box center [515, 113] width 15 height 15
click at [458, 110] on div at bounding box center [457, 113] width 15 height 15
click at [418, 112] on div at bounding box center [418, 113] width 15 height 15
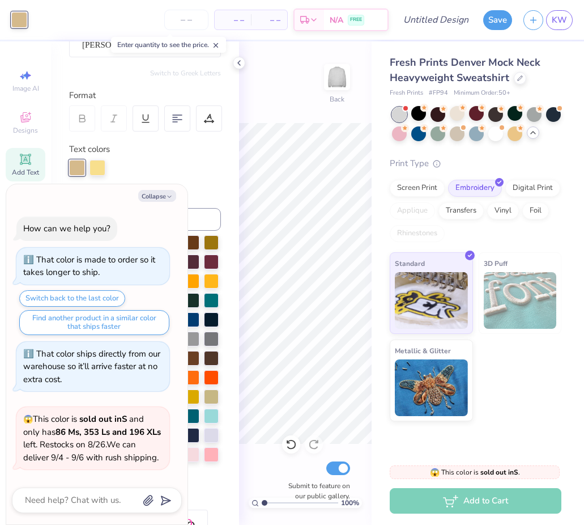
scroll to position [239, 0]
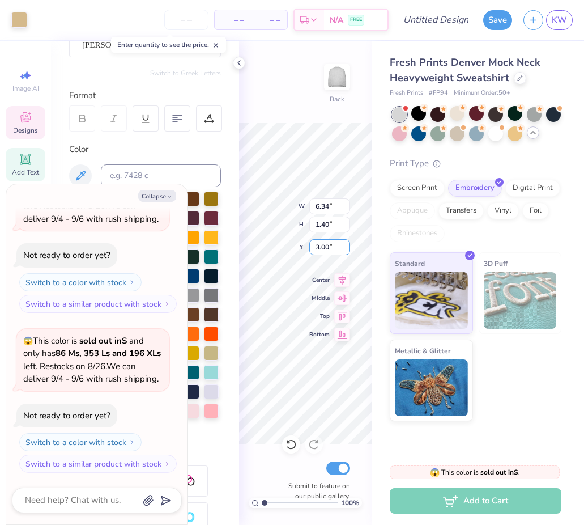
click at [316, 236] on div "100 % Back W 6.34 6.34 " H 1.40 1.40 " Y 3.00 3.00 " Center Middle Top Bottom S…" at bounding box center [305, 282] width 133 height 483
click at [161, 193] on button "Collapse" at bounding box center [157, 196] width 38 height 12
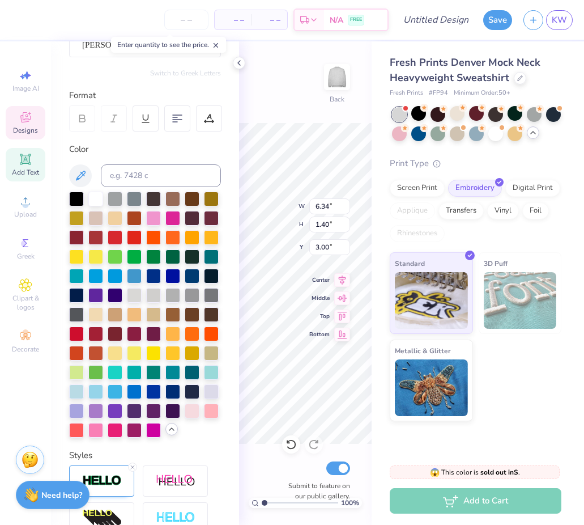
type textarea "x"
click at [173, 256] on div at bounding box center [172, 256] width 15 height 15
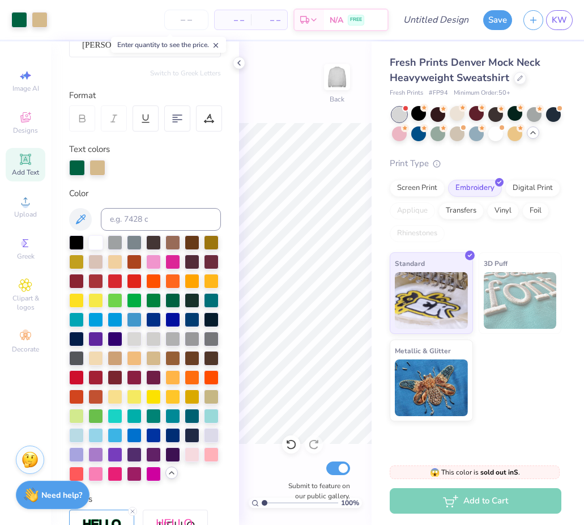
drag, startPoint x: 265, startPoint y: 503, endPoint x: 254, endPoint y: 503, distance: 10.2
click at [262, 503] on input "range" at bounding box center [300, 503] width 76 height 10
click at [237, 66] on icon at bounding box center [239, 62] width 9 height 9
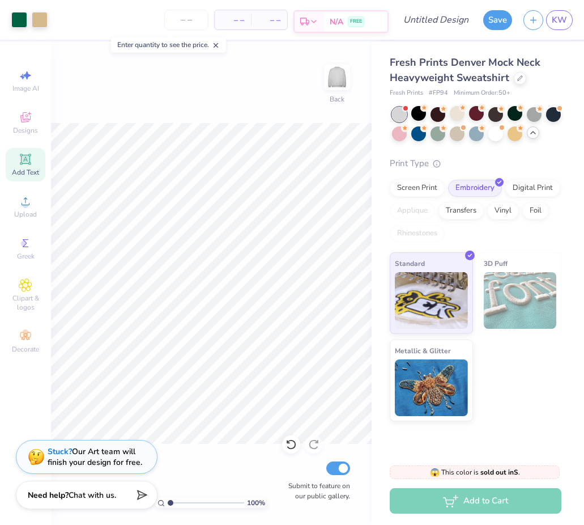
click at [309, 25] on icon at bounding box center [304, 21] width 9 height 9
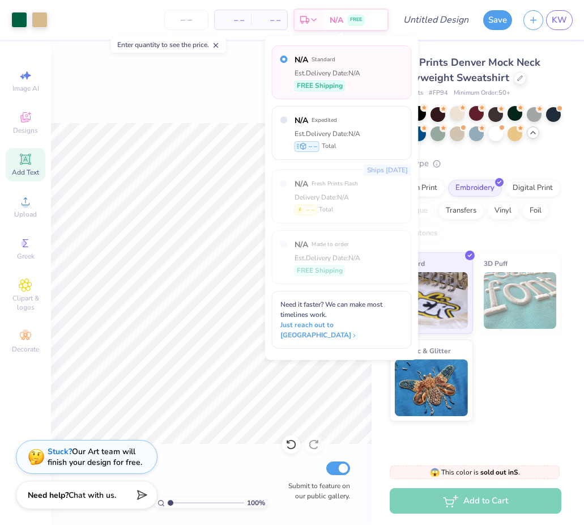
click at [315, 260] on div "Est. Delivery Date: N/A" at bounding box center [328, 258] width 66 height 10
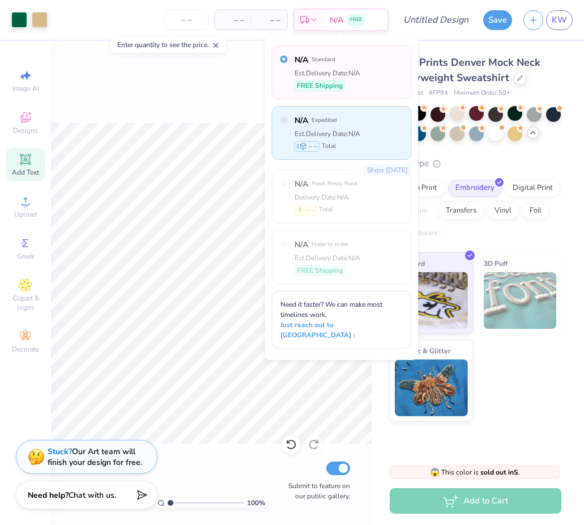
click at [348, 123] on label "N/A Expedited" at bounding box center [328, 120] width 66 height 12
radio input "false"
radio input "true"
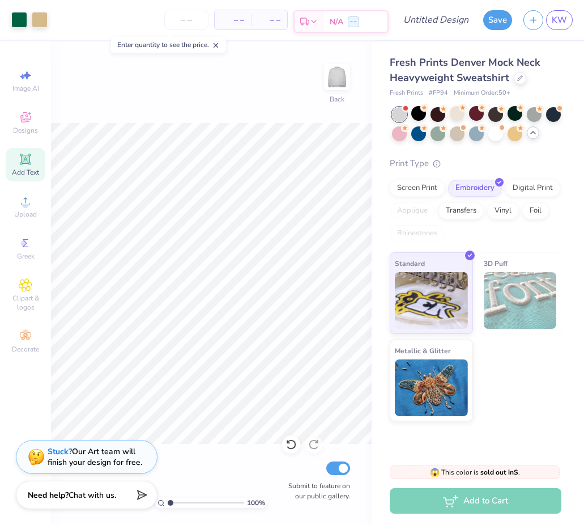
click at [358, 19] on div "– –" at bounding box center [353, 21] width 11 height 11
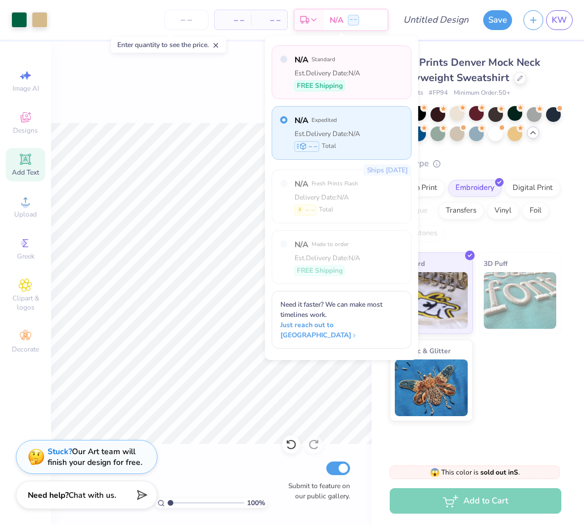
click at [346, 73] on div "Est. Delivery Date: N/A" at bounding box center [328, 73] width 66 height 10
radio input "true"
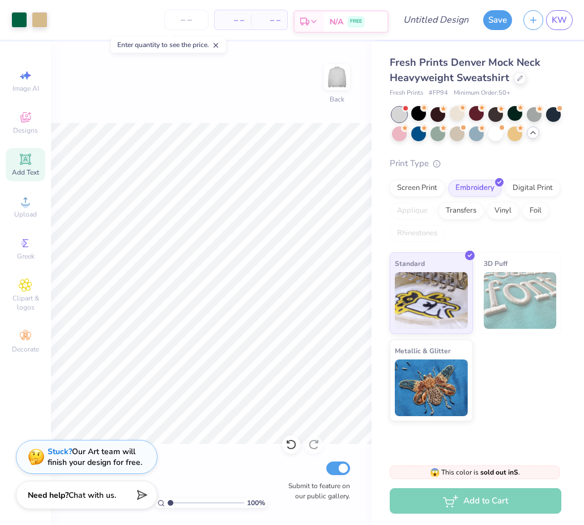
click at [352, 21] on span "FREE" at bounding box center [356, 22] width 12 height 8
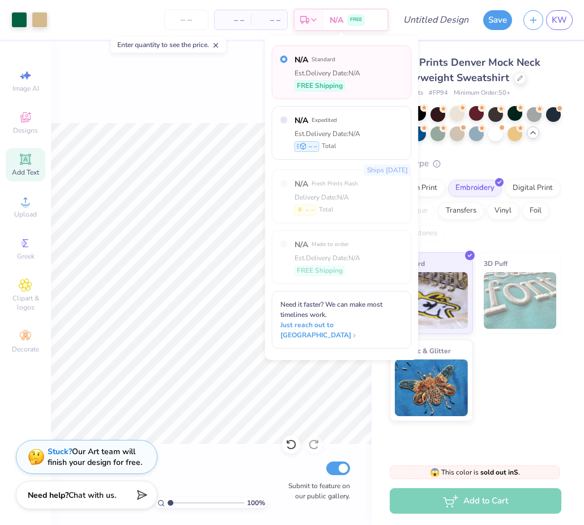
click at [317, 261] on div "Est. Delivery Date: N/A" at bounding box center [328, 258] width 66 height 10
click at [338, 263] on div "N/A Made to order Est. Delivery Date: N/A FREE Shipping" at bounding box center [328, 257] width 66 height 37
click at [222, 20] on div "– – Per Item" at bounding box center [233, 19] width 36 height 19
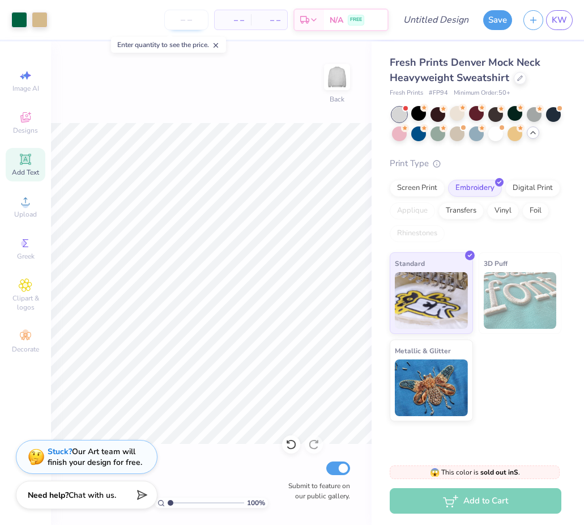
click at [175, 24] on input "number" at bounding box center [186, 20] width 44 height 20
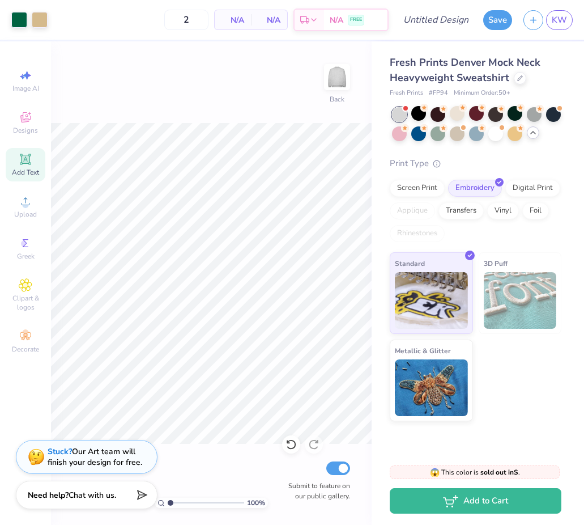
type input "50"
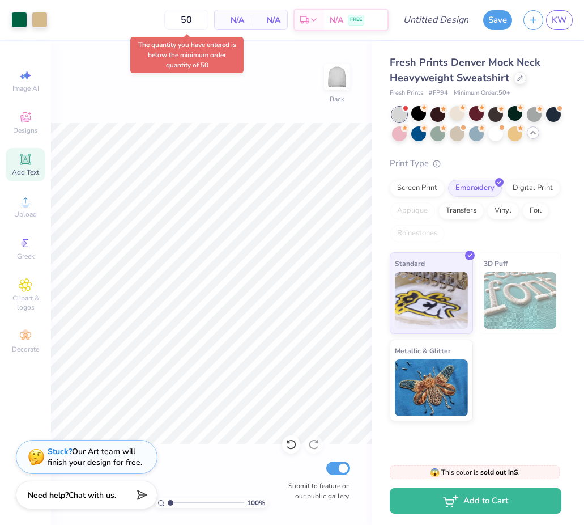
click at [244, 23] on span "N/A" at bounding box center [233, 20] width 23 height 12
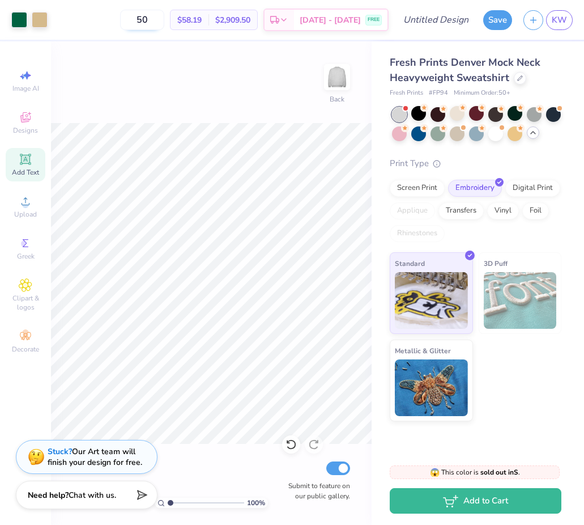
click at [141, 21] on input "50" at bounding box center [142, 20] width 44 height 20
click at [314, 10] on div "Est. Delivery Aug 29 - Sep 1 FREE" at bounding box center [325, 21] width 125 height 23
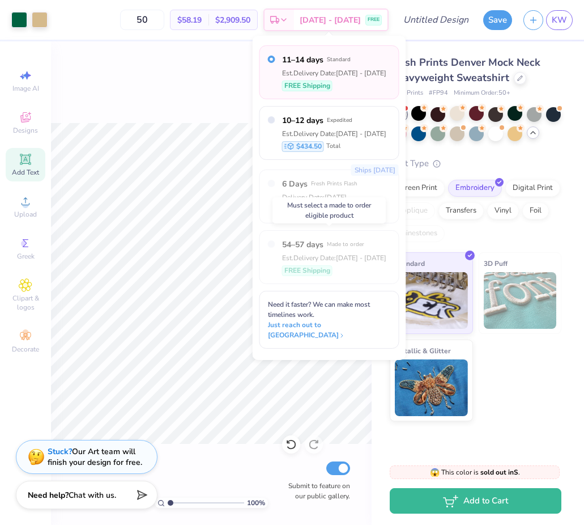
click at [320, 246] on span "54–57 days" at bounding box center [302, 245] width 41 height 12
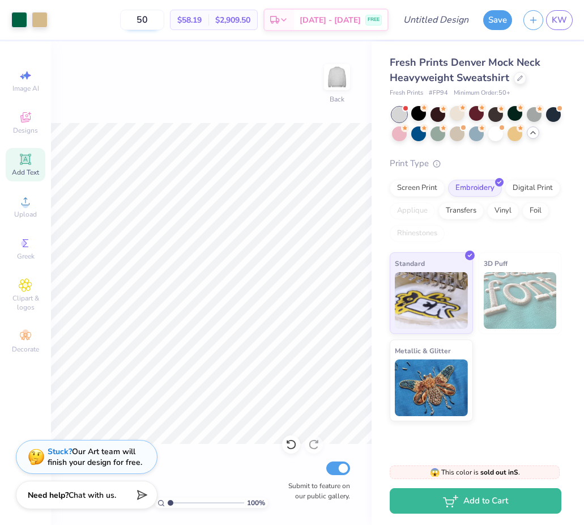
click at [144, 23] on input "50" at bounding box center [142, 20] width 44 height 20
click at [146, 20] on input "50" at bounding box center [142, 20] width 44 height 20
click at [141, 20] on input "50" at bounding box center [142, 20] width 44 height 20
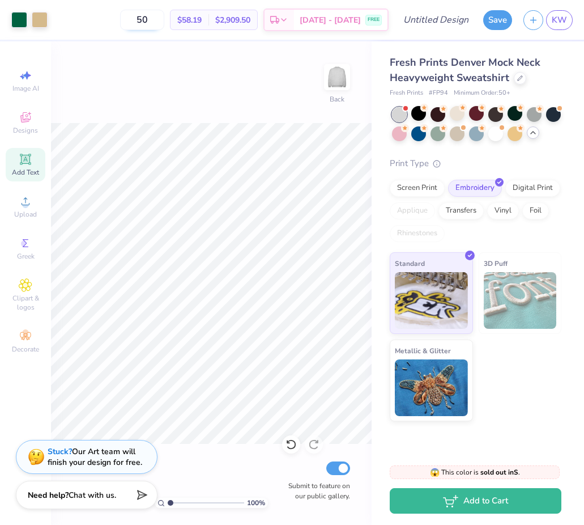
drag, startPoint x: 141, startPoint y: 20, endPoint x: 158, endPoint y: 19, distance: 17.0
click at [158, 19] on input "50" at bounding box center [142, 20] width 44 height 20
drag, startPoint x: 158, startPoint y: 19, endPoint x: 112, endPoint y: 18, distance: 45.9
click at [112, 18] on div "50 $58.19 Per Item $2,909.50 Total Est. Delivery Aug 29 - Sep 1 FREE" at bounding box center [220, 20] width 335 height 40
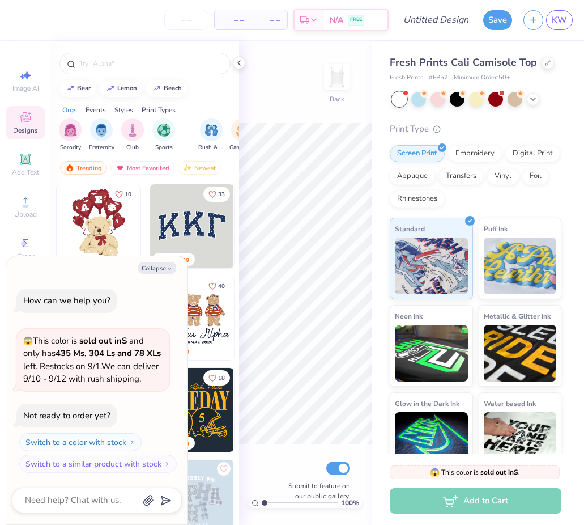
click at [239, 63] on polyline at bounding box center [239, 63] width 2 height 5
type textarea "x"
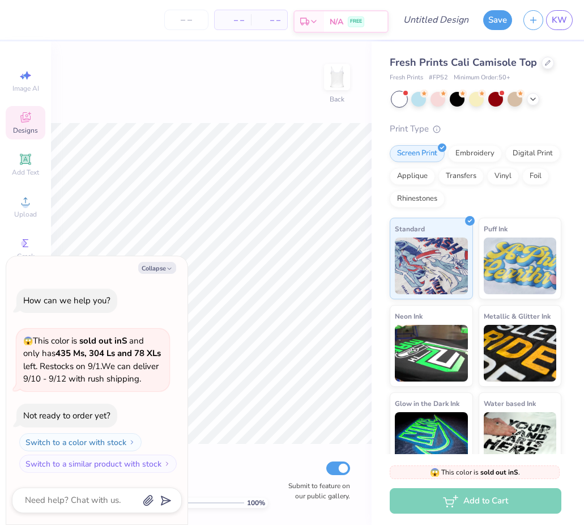
click at [317, 23] on icon at bounding box center [313, 21] width 9 height 9
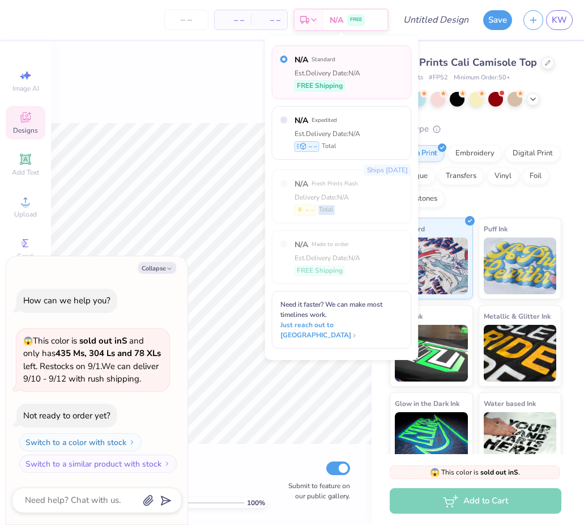
drag, startPoint x: 295, startPoint y: 243, endPoint x: 347, endPoint y: 204, distance: 65.6
click at [347, 204] on div "N/A Standard Est. Delivery Date: N/A FREE Shipping N/A Expedited Est. Delivery …" at bounding box center [342, 196] width 140 height 303
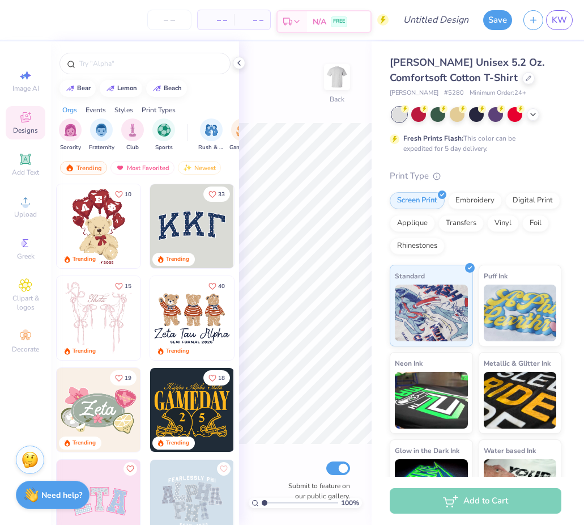
click at [311, 17] on div "N/A FREE" at bounding box center [338, 21] width 63 height 20
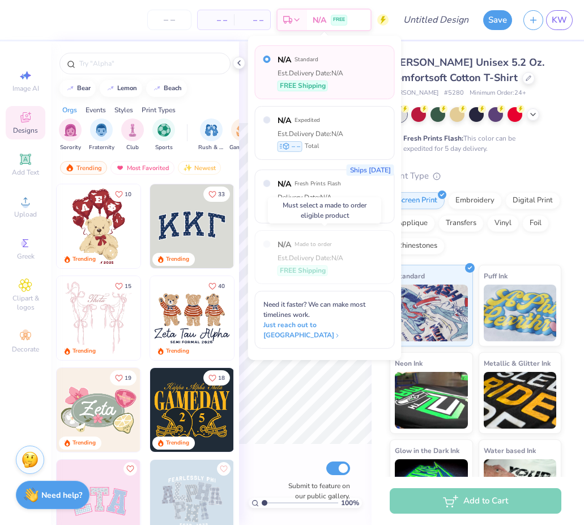
click at [303, 257] on div "Est. Delivery Date: N/A" at bounding box center [311, 258] width 66 height 10
